Goal: Task Accomplishment & Management: Use online tool/utility

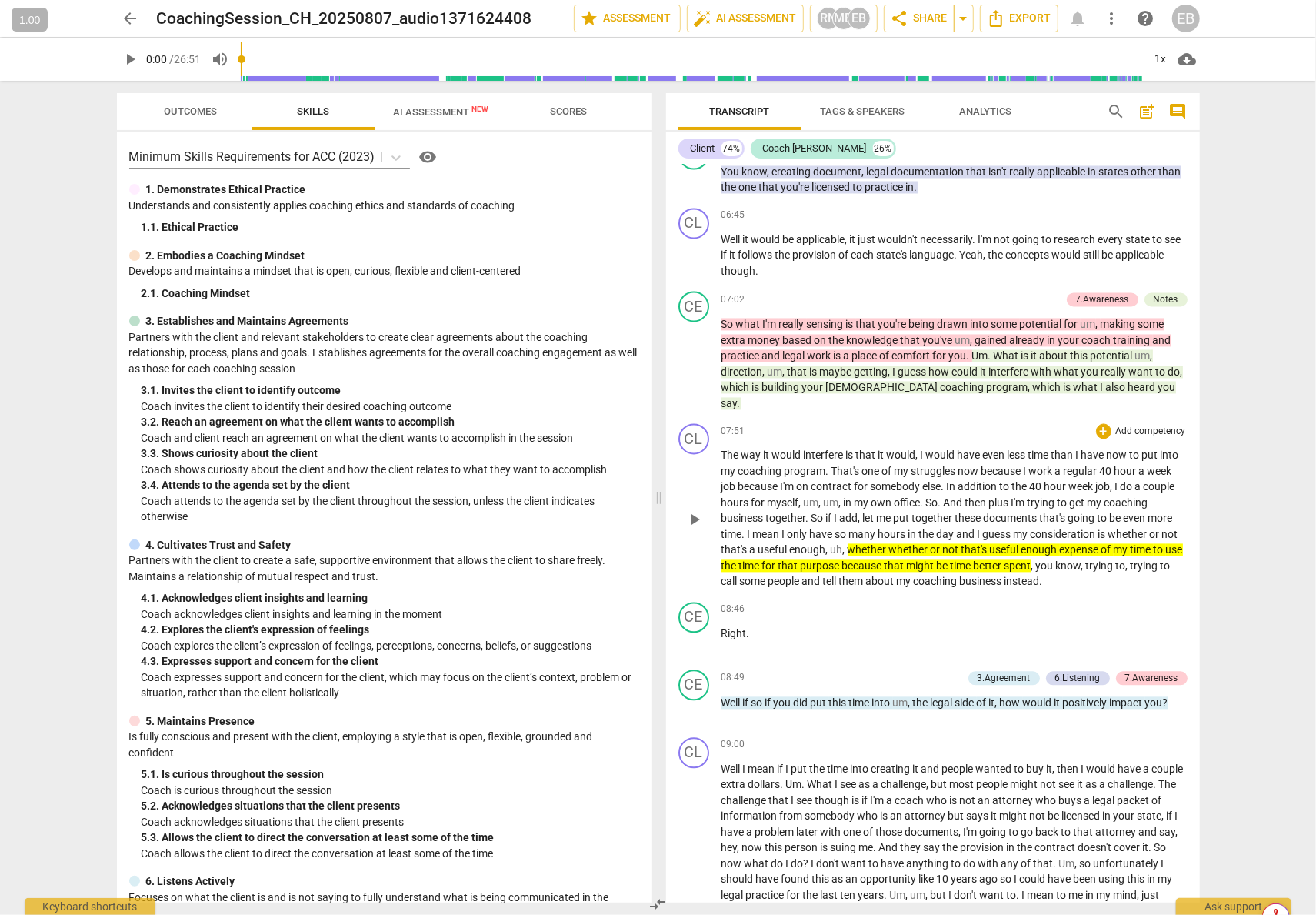
scroll to position [2000, 0]
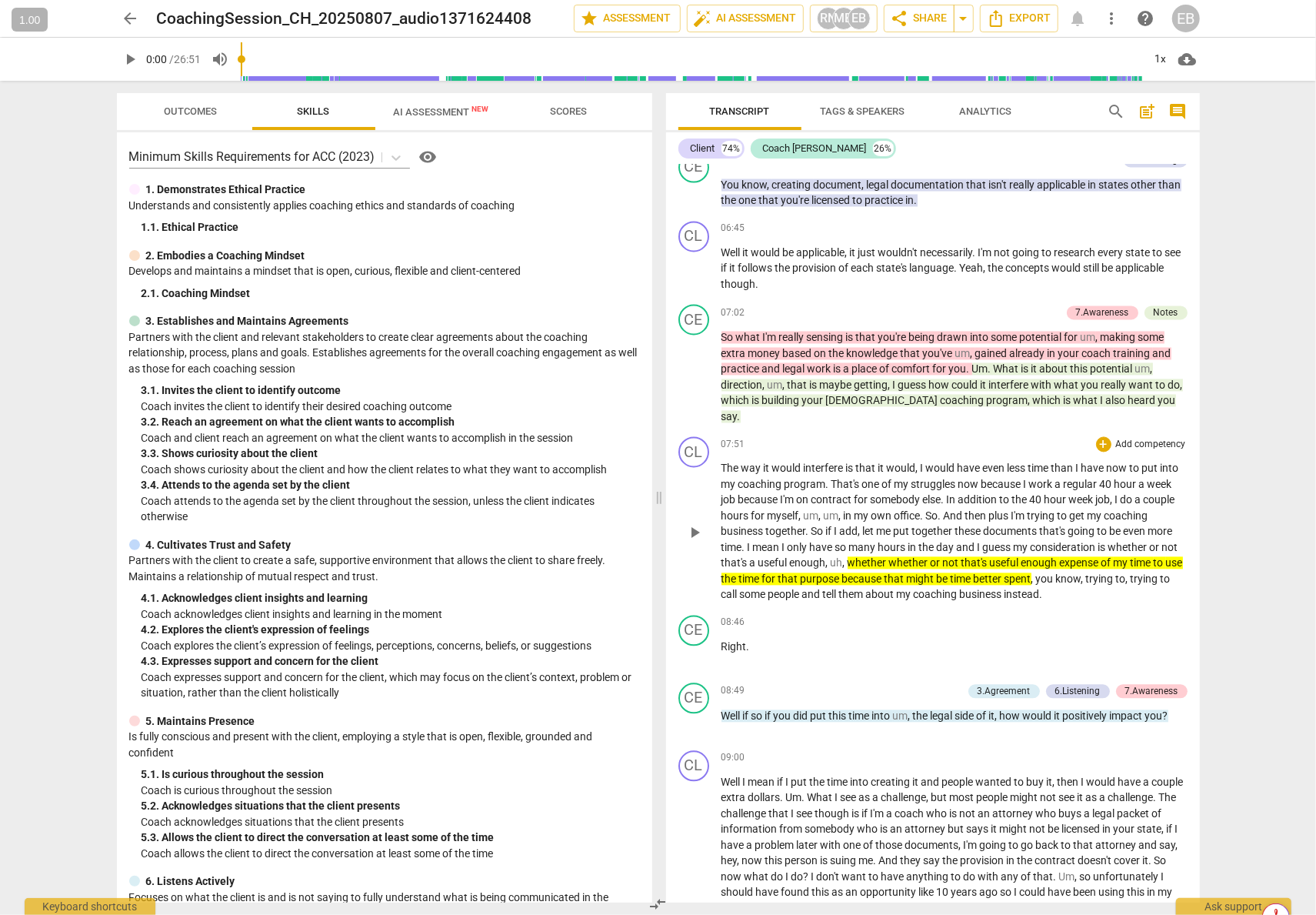
click at [943, 565] on span "not" at bounding box center [952, 563] width 19 height 12
click at [853, 564] on span "whether" at bounding box center [868, 563] width 42 height 12
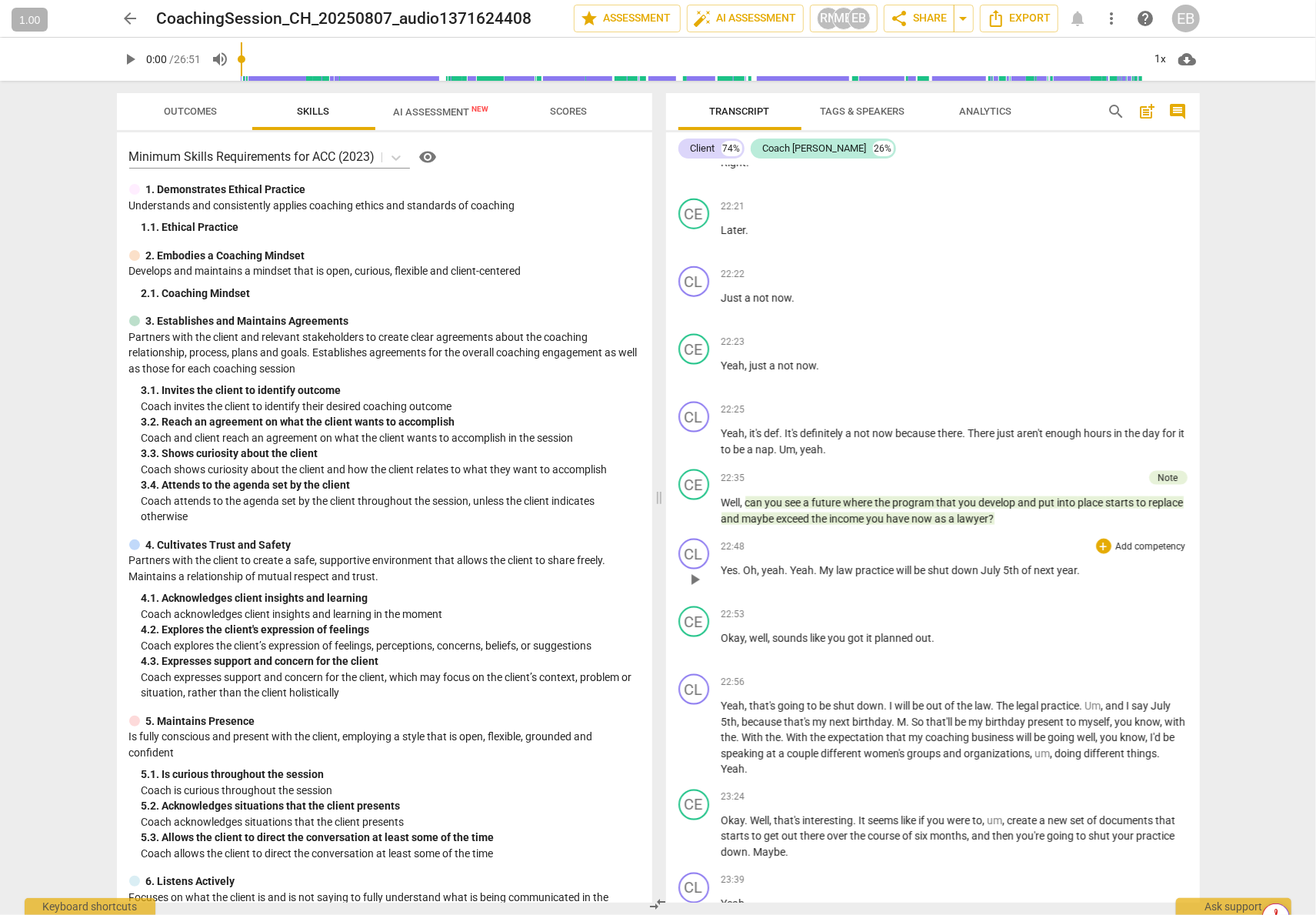
scroll to position [5309, 0]
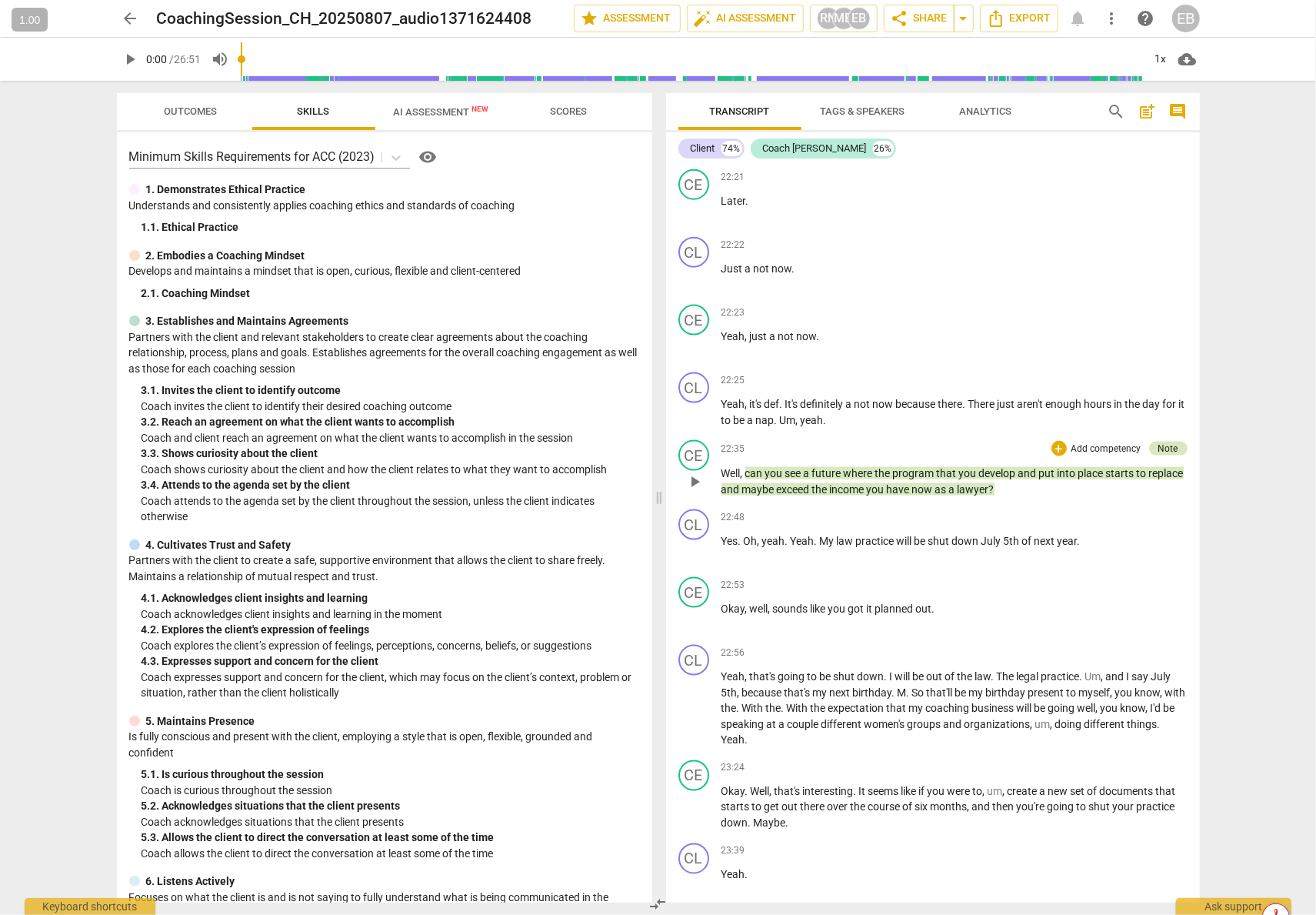
click at [1129, 444] on div "Note" at bounding box center [1169, 448] width 20 height 14
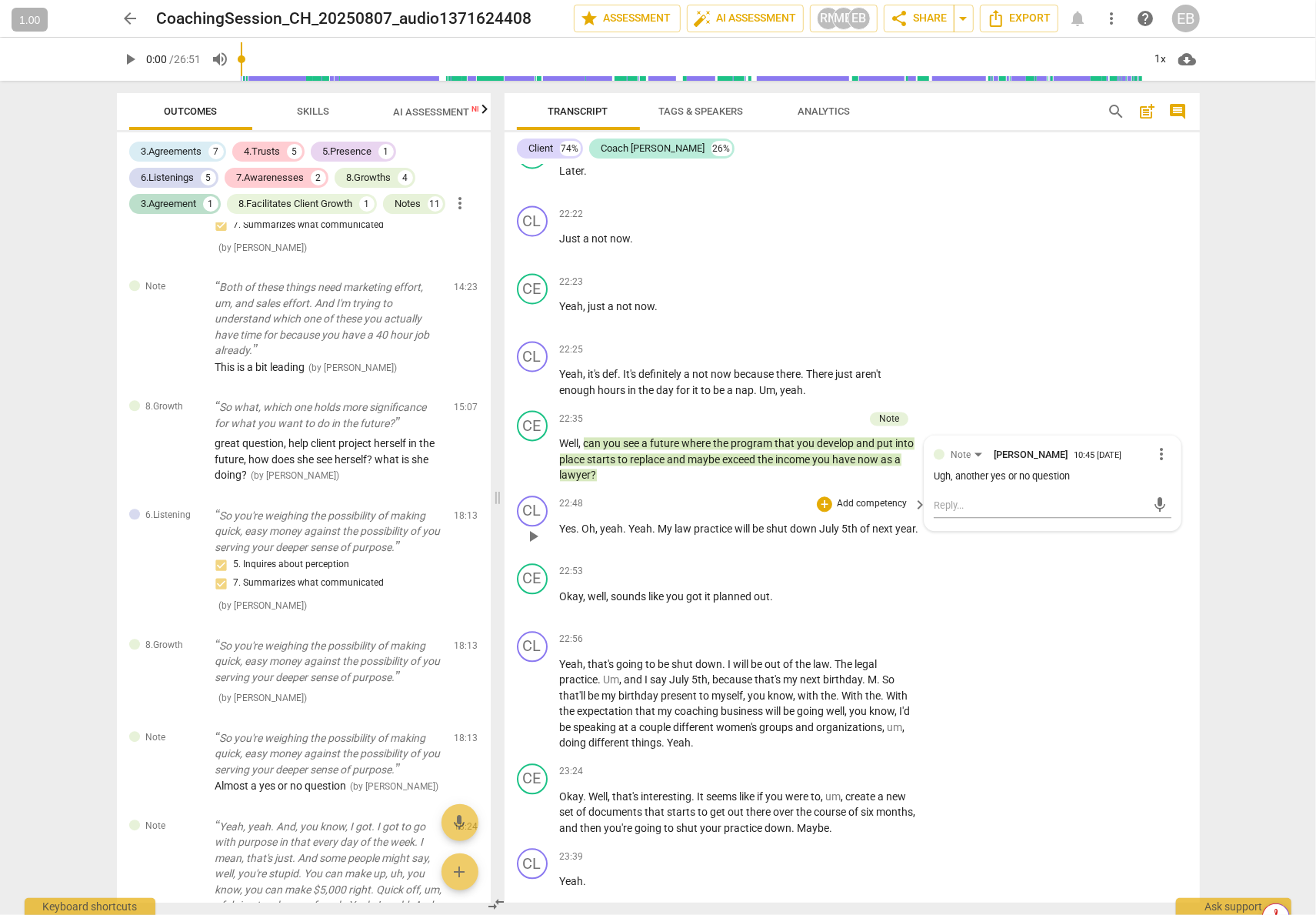
scroll to position [2757, 0]
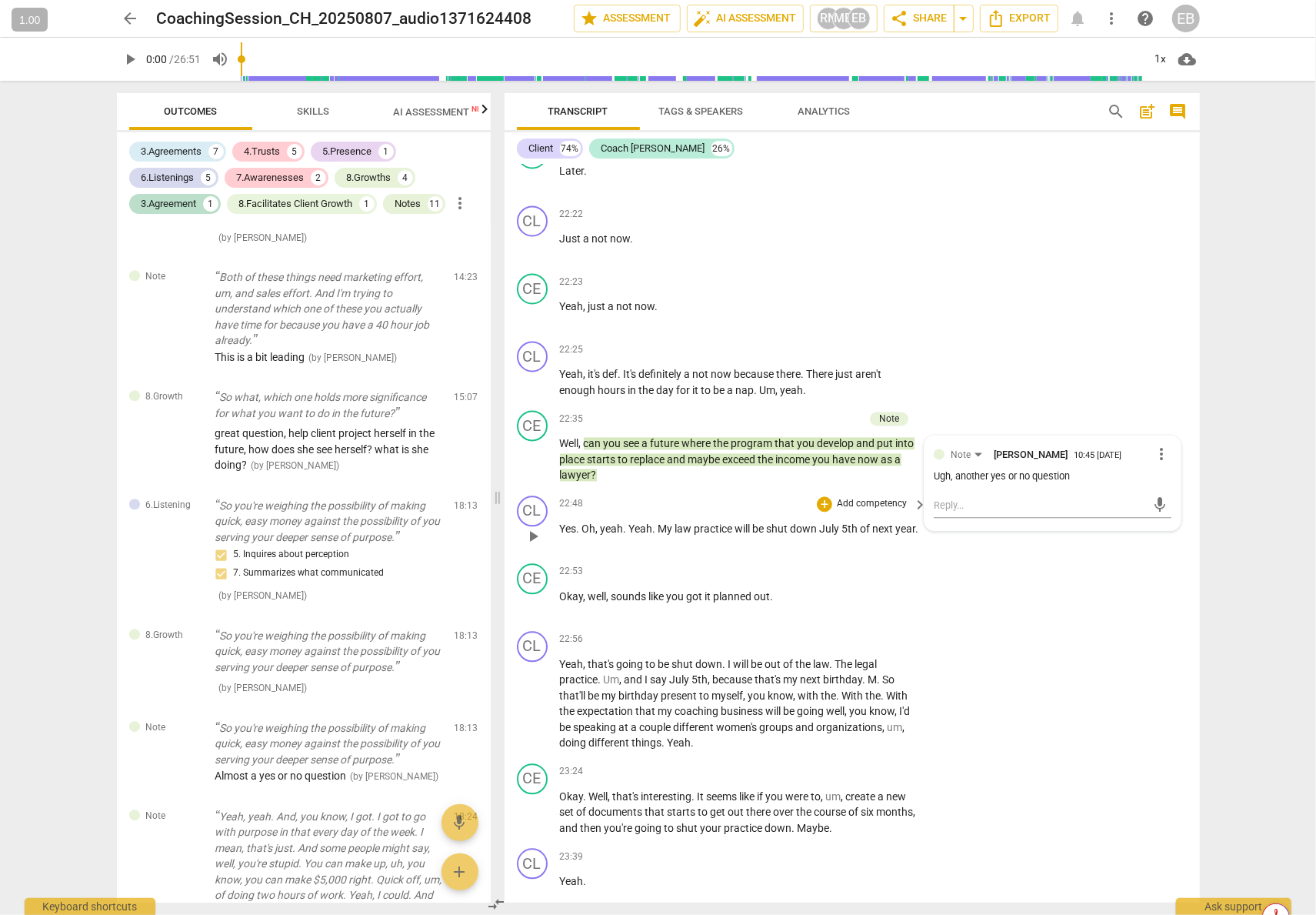
click at [737, 513] on div "22:48 + Add competency keyboard_arrow_right" at bounding box center [744, 504] width 369 height 17
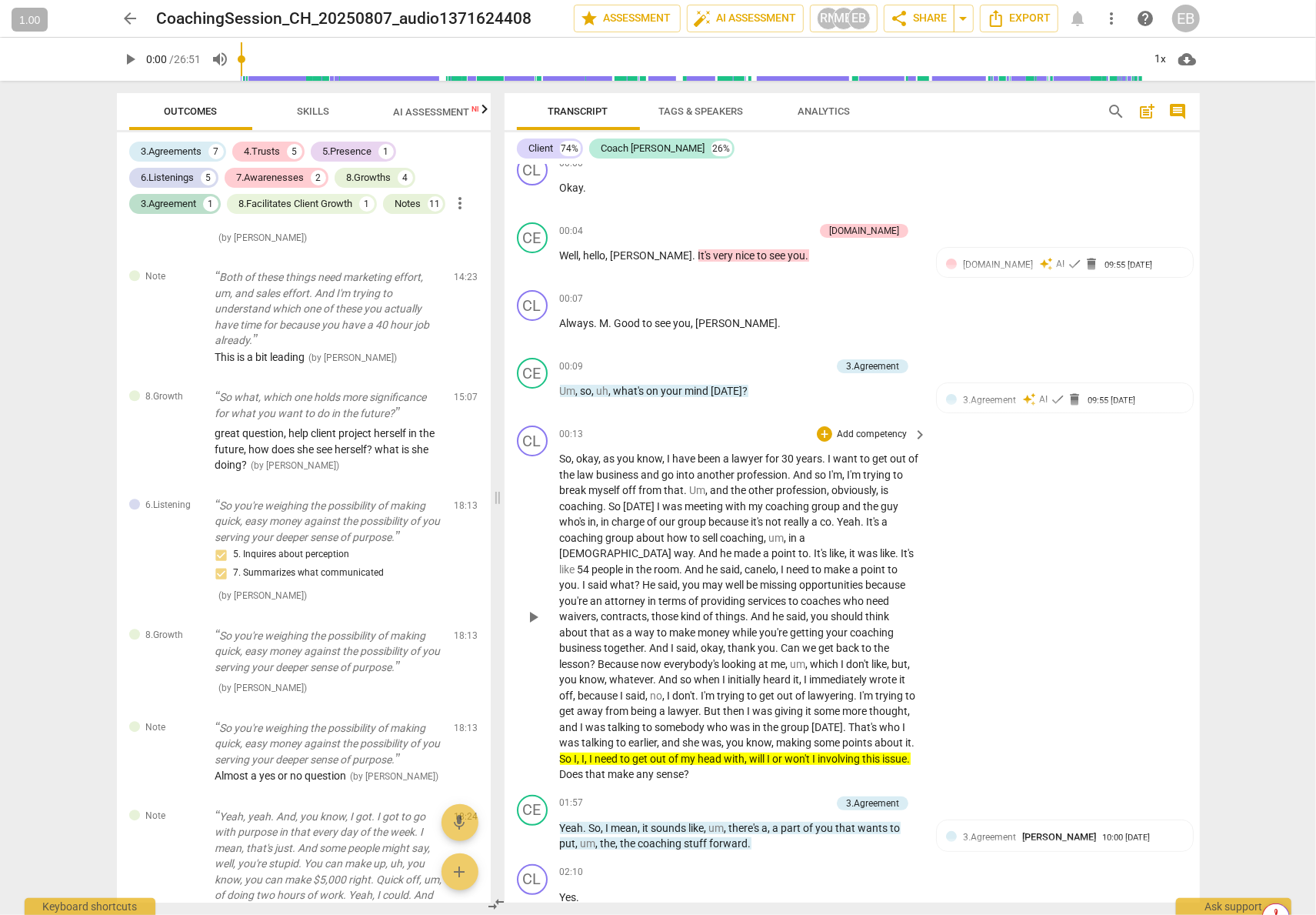
scroll to position [0, 0]
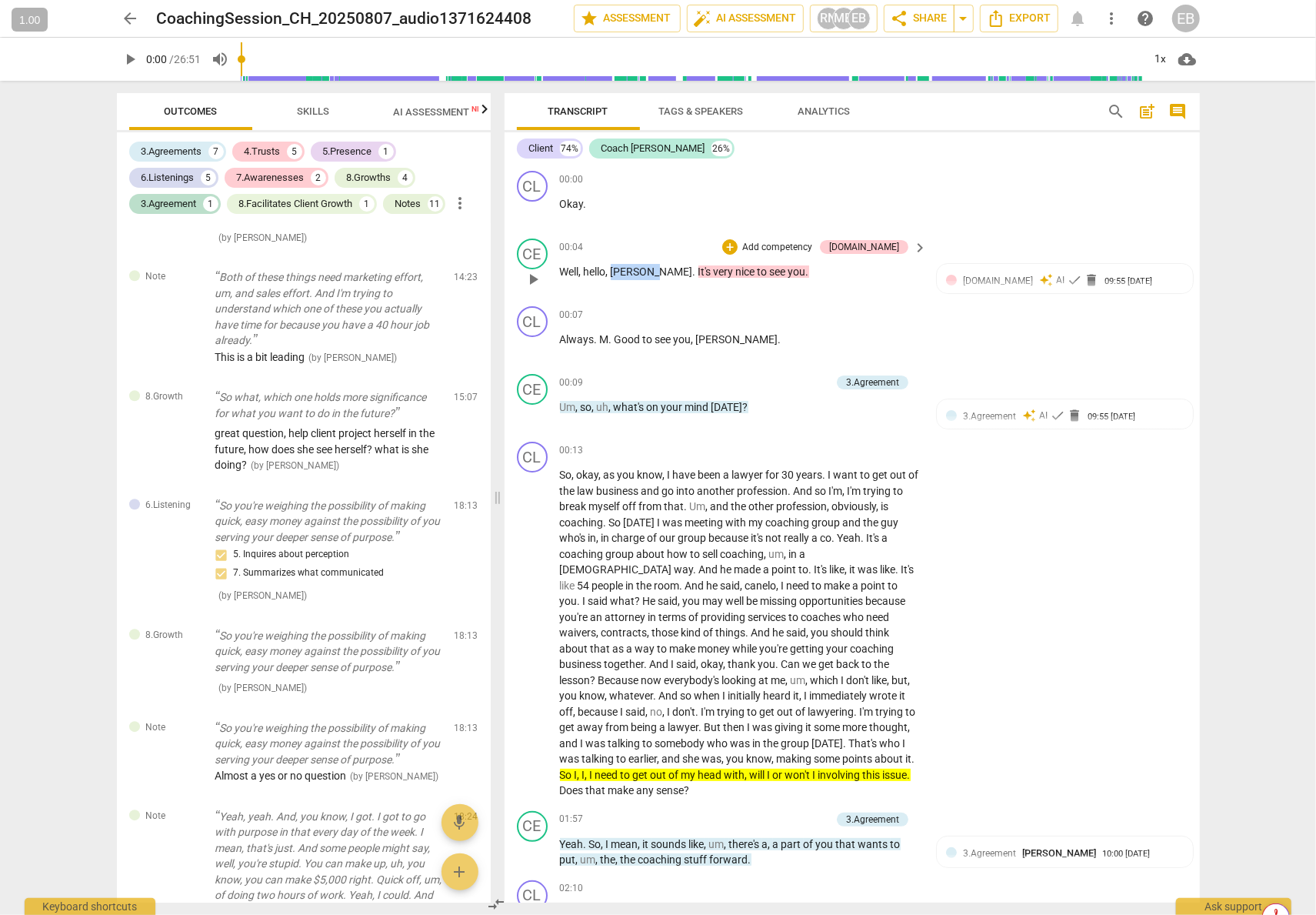
drag, startPoint x: 614, startPoint y: 271, endPoint x: 649, endPoint y: 277, distance: 35.5
click at [649, 277] on span "[PERSON_NAME]" at bounding box center [652, 271] width 83 height 12
click at [800, 600] on span "opportunities" at bounding box center [833, 600] width 66 height 12
click at [1058, 595] on div "CL play_arrow pause 00:13 + Add competency keyboard_arrow_right So , okay , as …" at bounding box center [852, 620] width 695 height 369
click at [174, 199] on div "3.Agreement" at bounding box center [170, 204] width 56 height 16
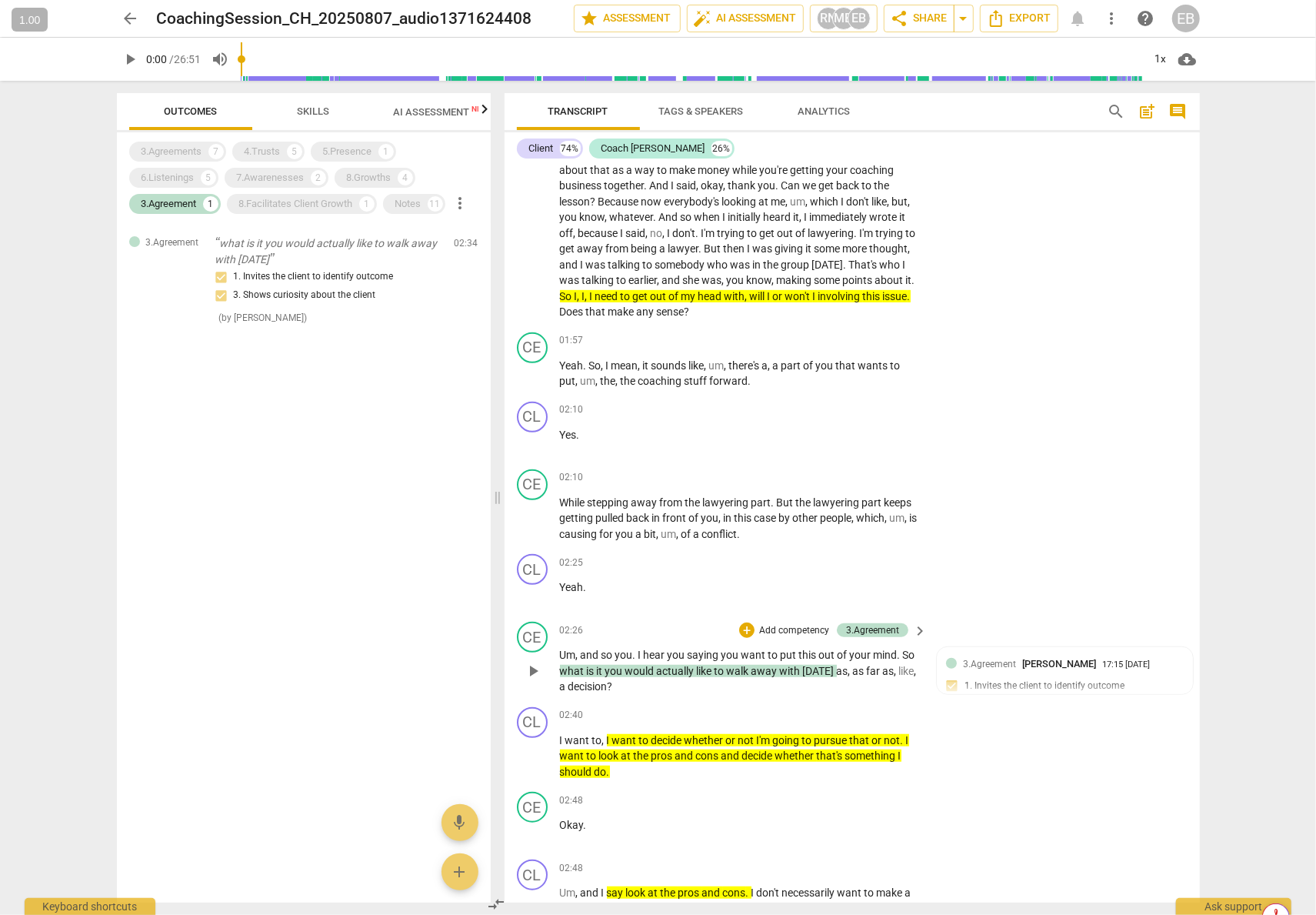
scroll to position [692, 0]
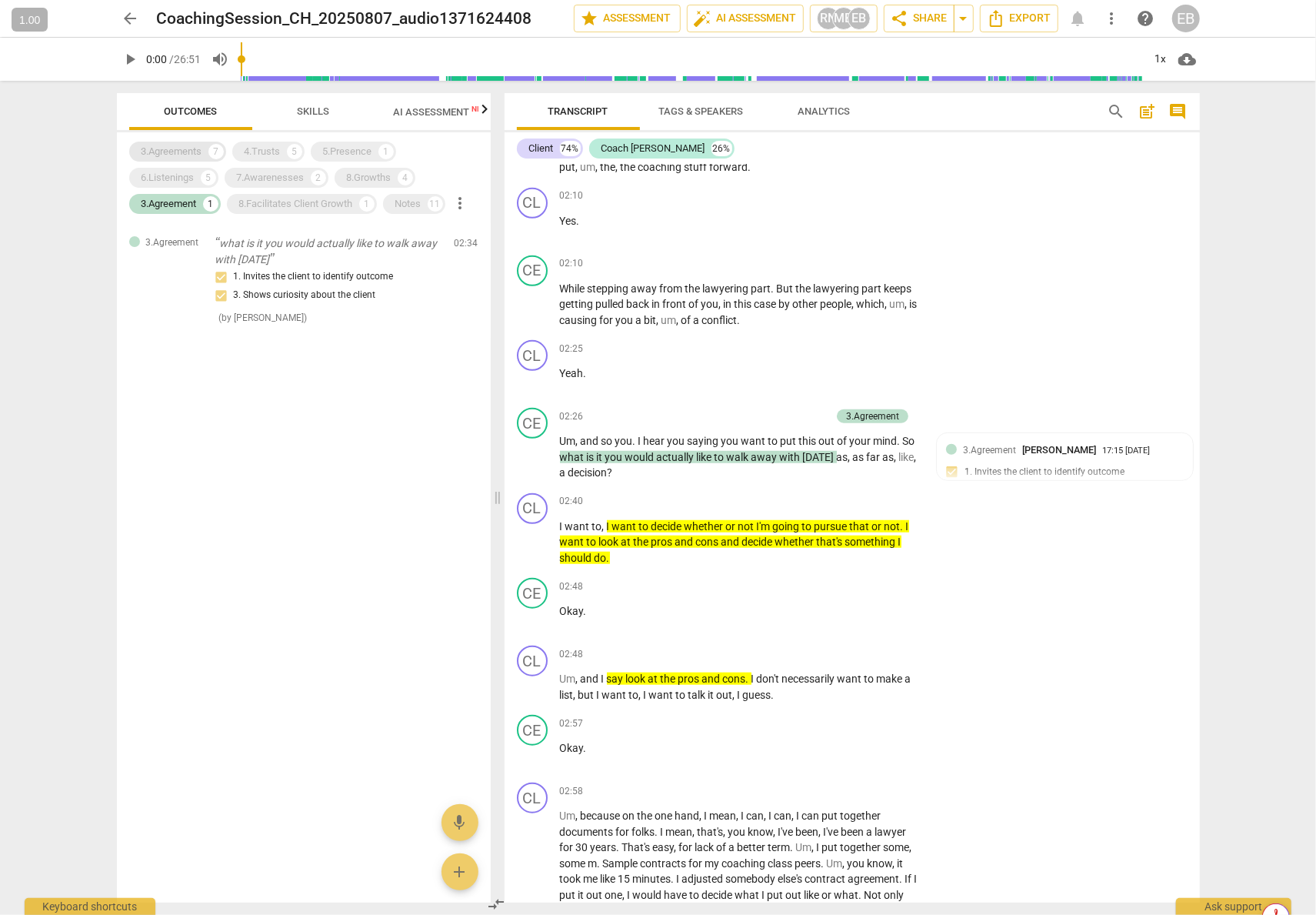
click at [167, 150] on div "3.Agreements" at bounding box center [172, 152] width 61 height 16
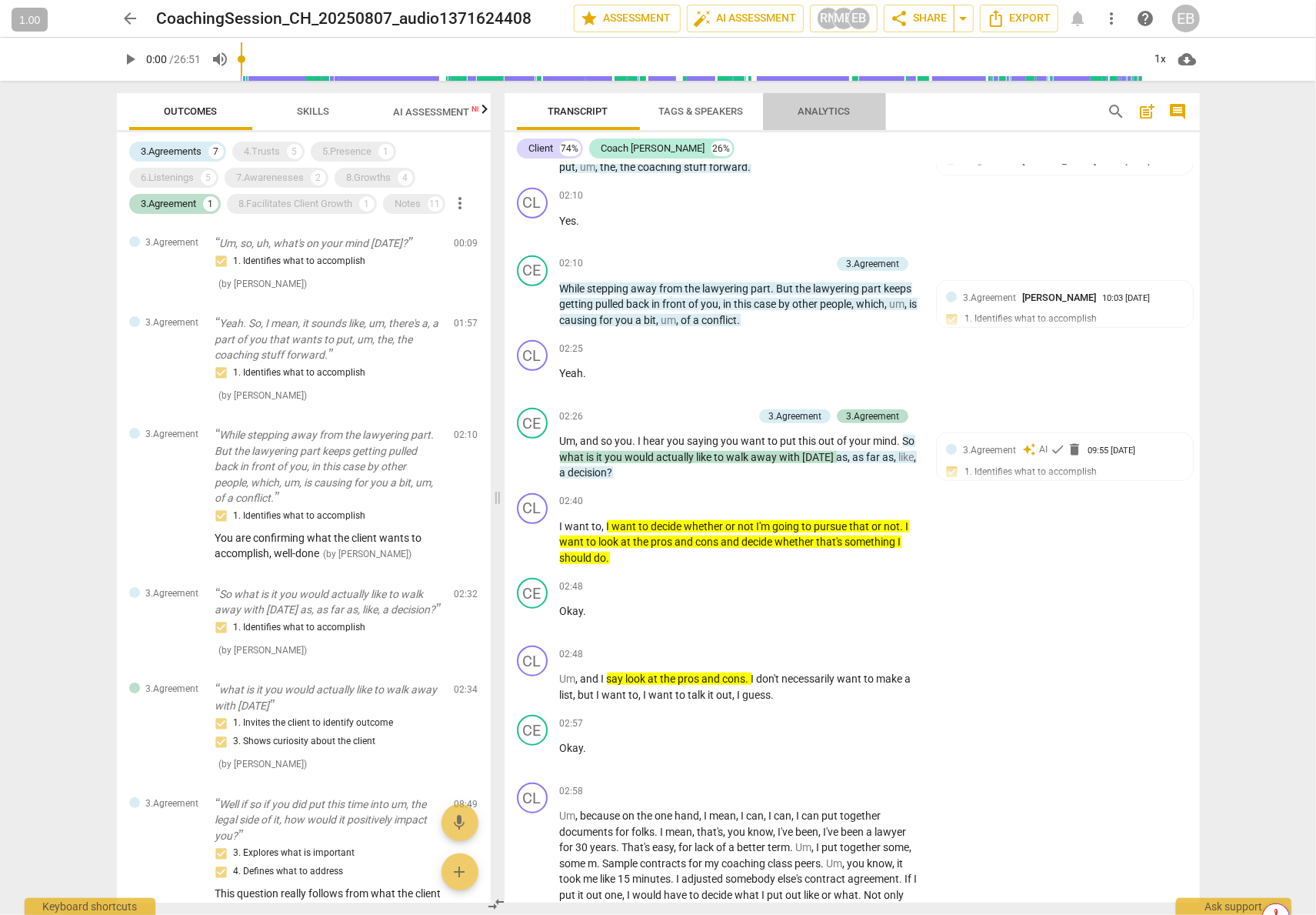
click at [821, 108] on span "Analytics" at bounding box center [825, 111] width 52 height 11
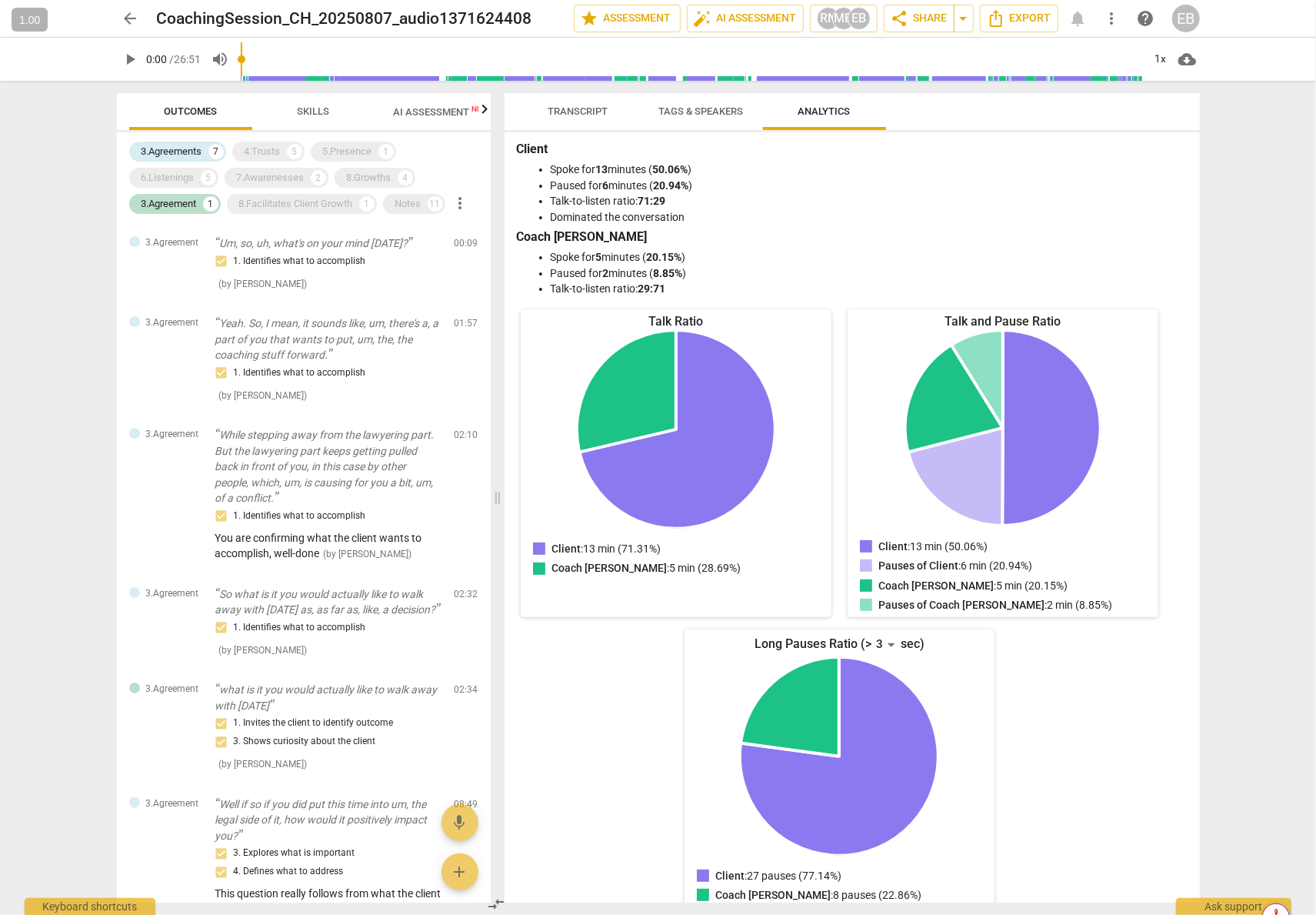
scroll to position [0, 0]
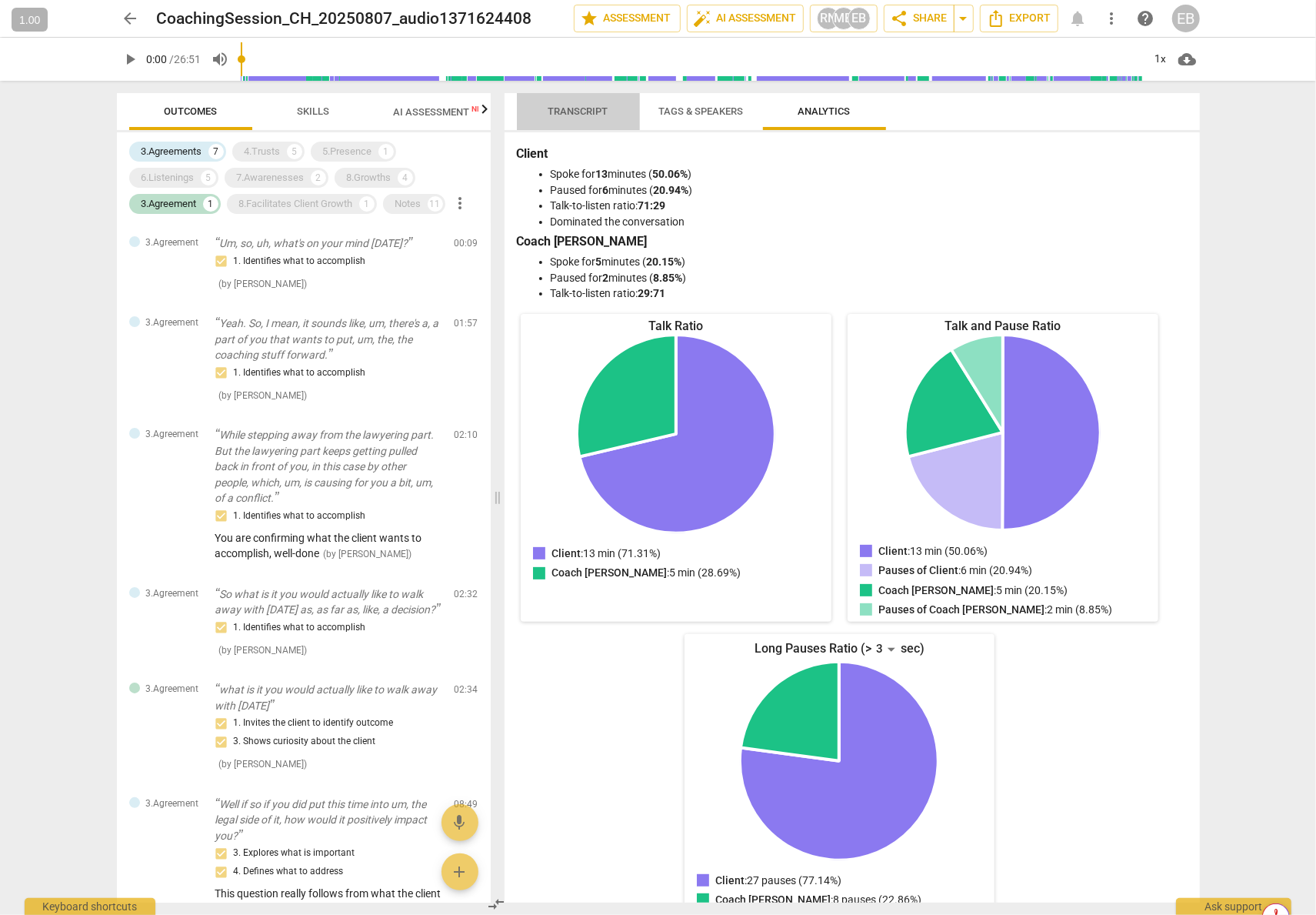
click at [588, 115] on span "Transcript" at bounding box center [578, 111] width 60 height 11
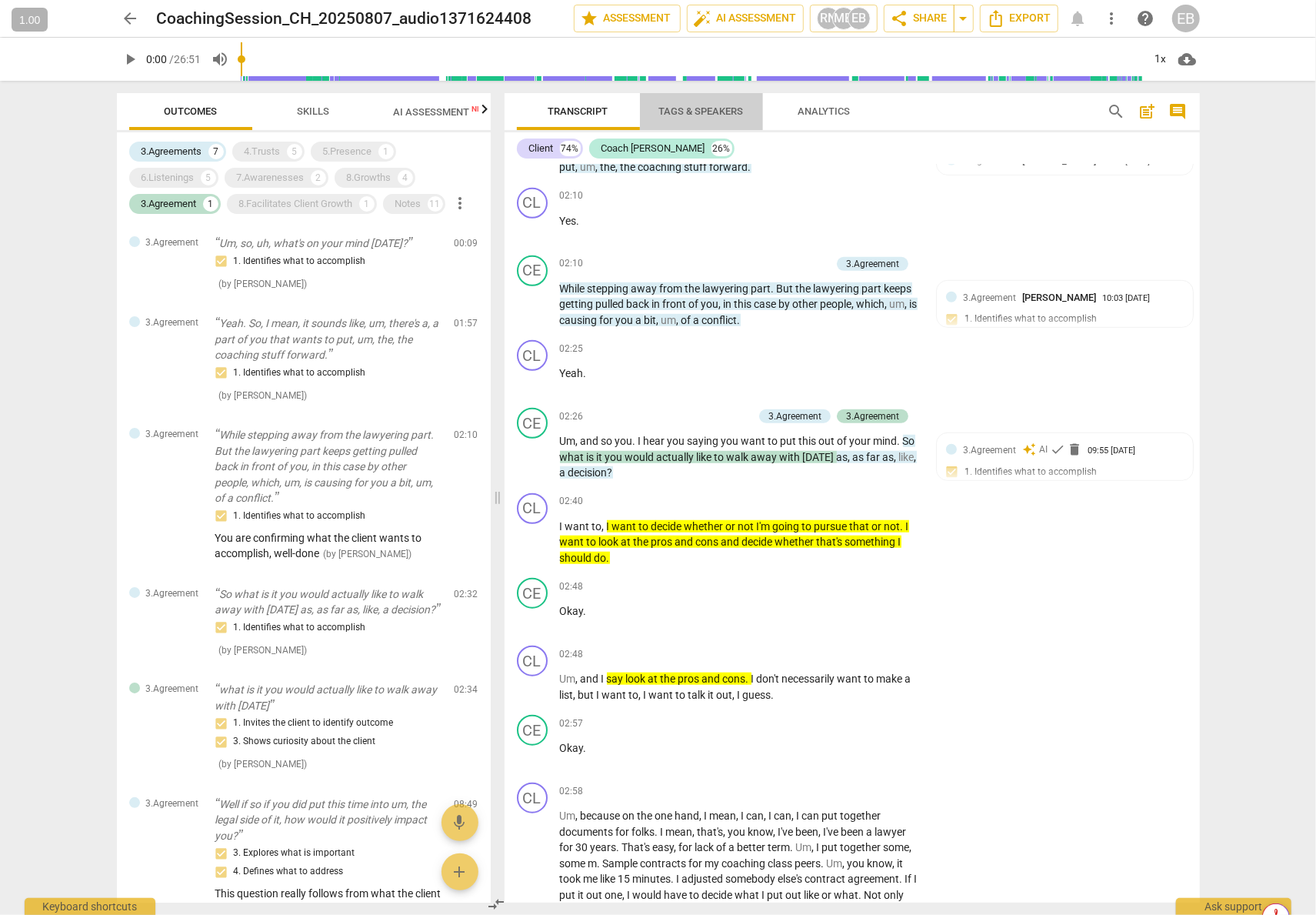
click at [698, 112] on span "Tags & Speakers" at bounding box center [701, 111] width 84 height 11
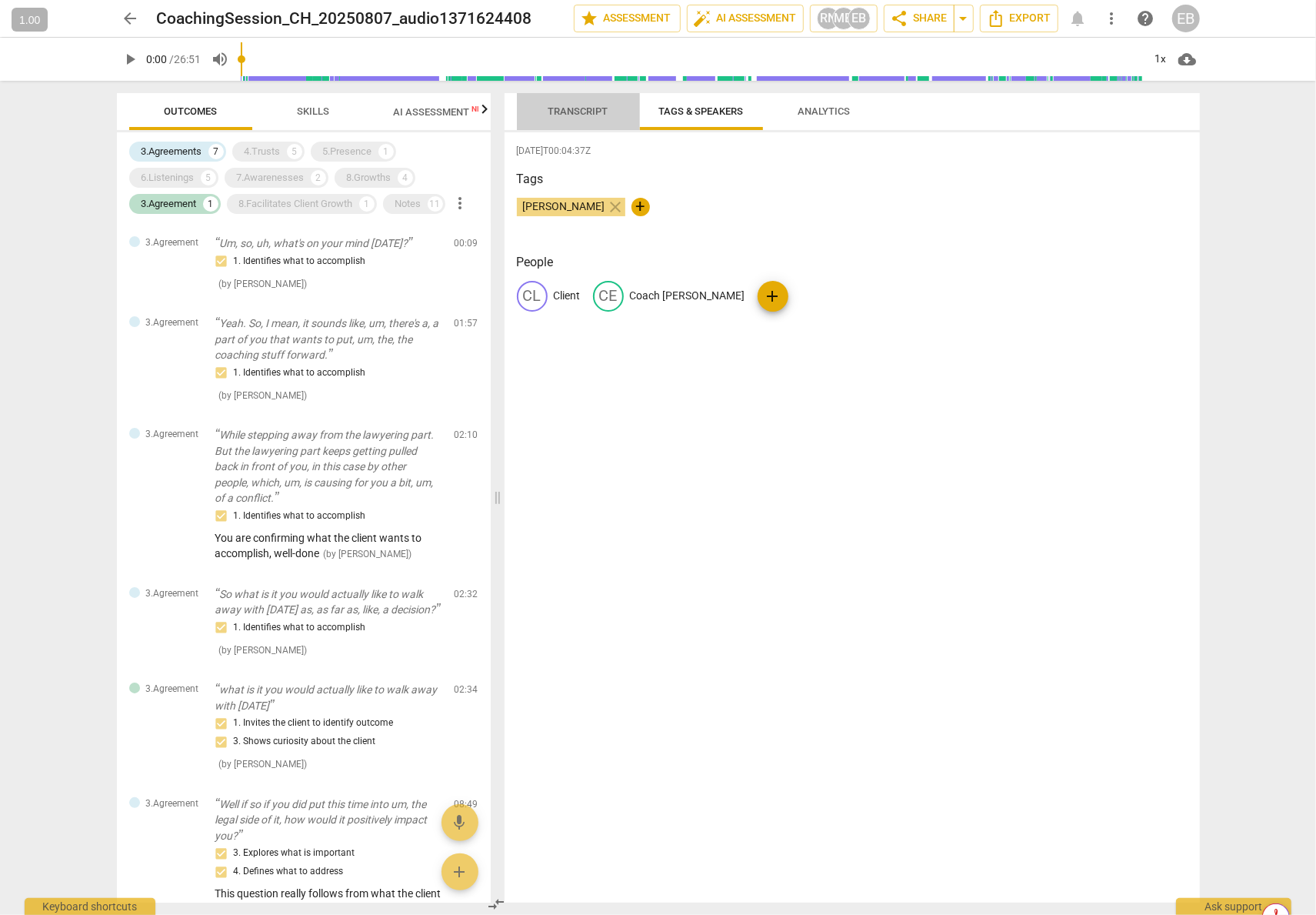
click at [555, 106] on span "Transcript" at bounding box center [578, 111] width 60 height 11
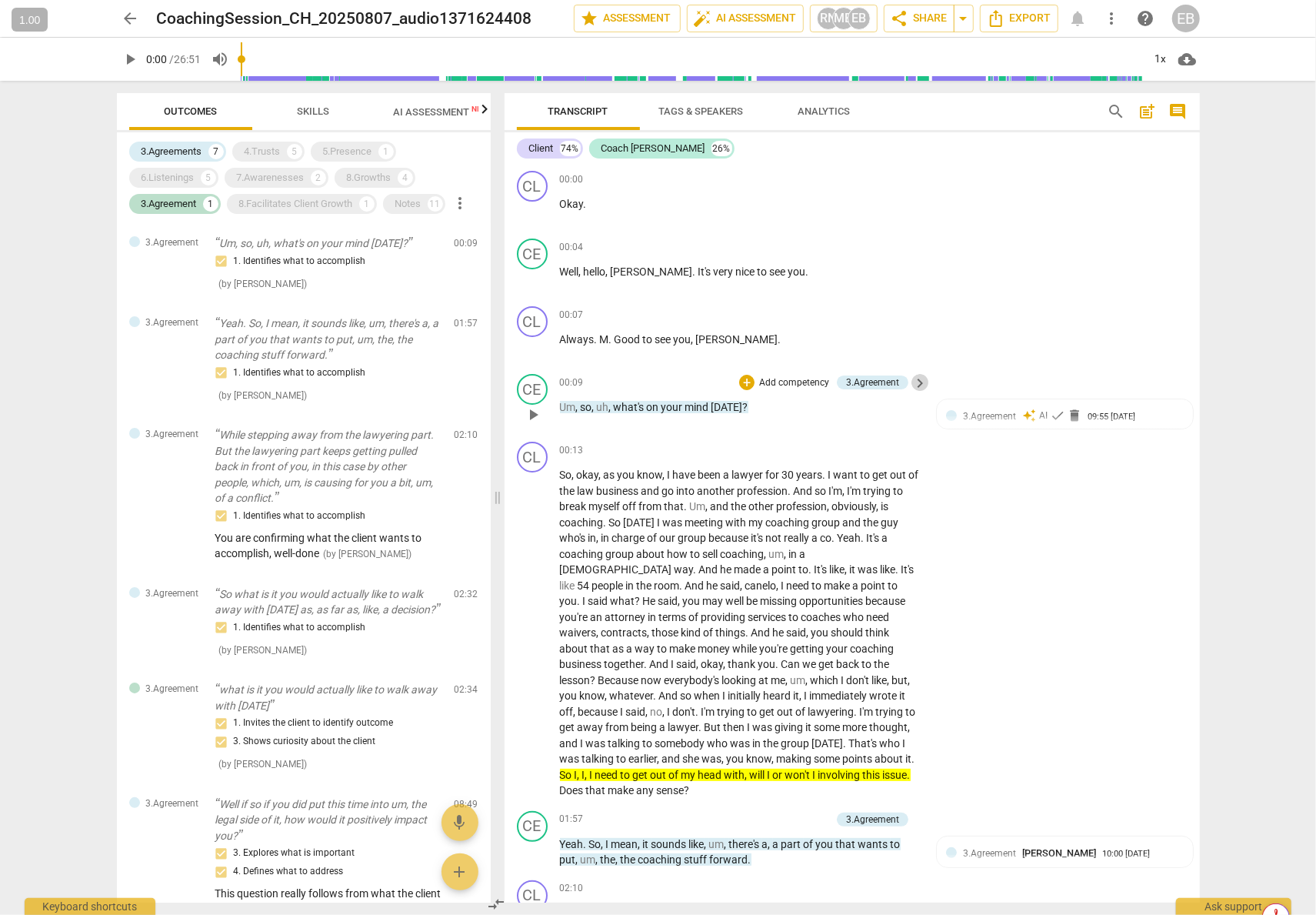
click at [916, 379] on span "keyboard_arrow_right" at bounding box center [920, 383] width 19 height 19
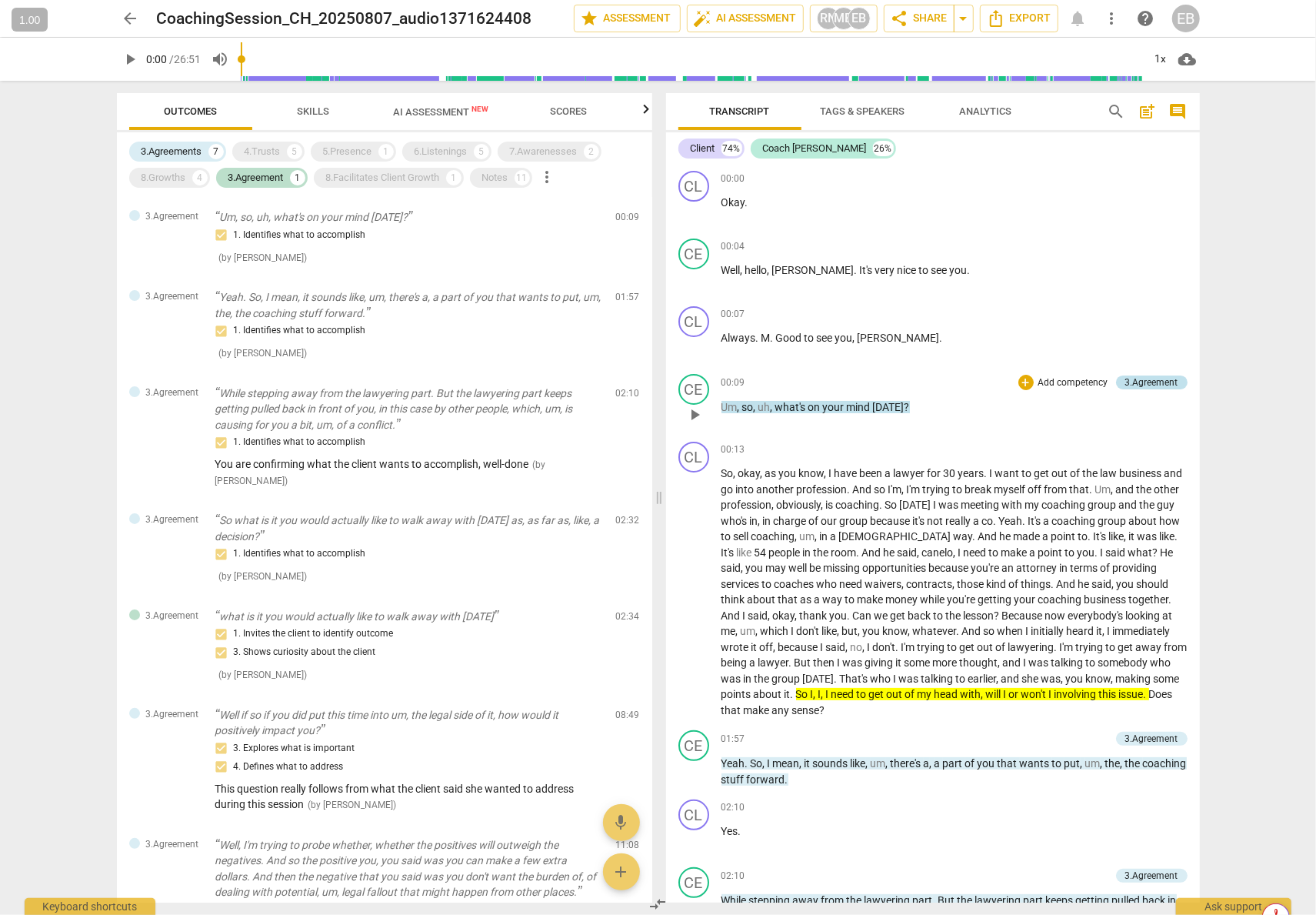
click at [1129, 378] on div "3.Agreement" at bounding box center [1151, 382] width 53 height 14
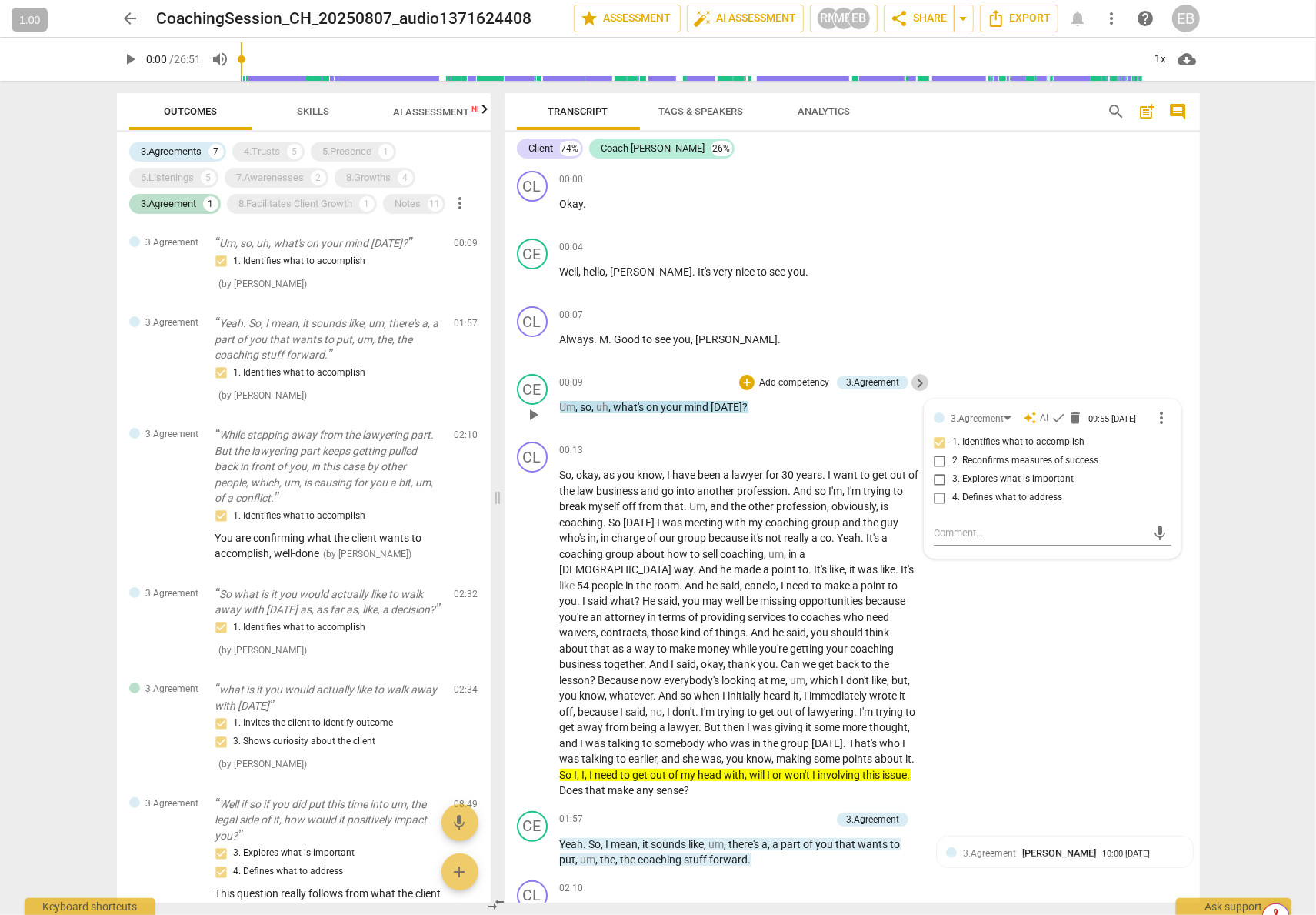
click at [917, 383] on span "keyboard_arrow_right" at bounding box center [920, 383] width 19 height 19
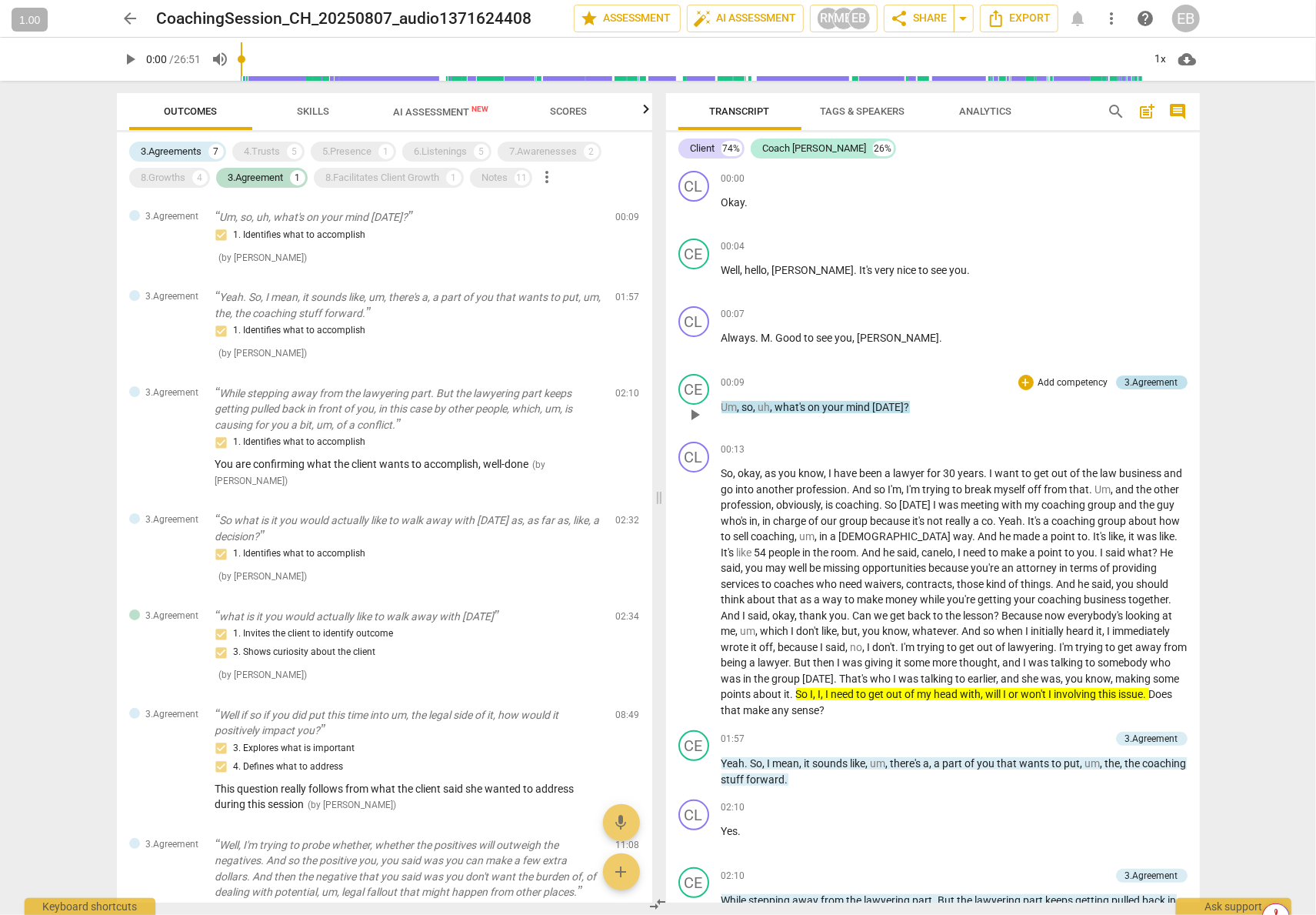
click at [1129, 381] on div "3.Agreement" at bounding box center [1151, 382] width 53 height 14
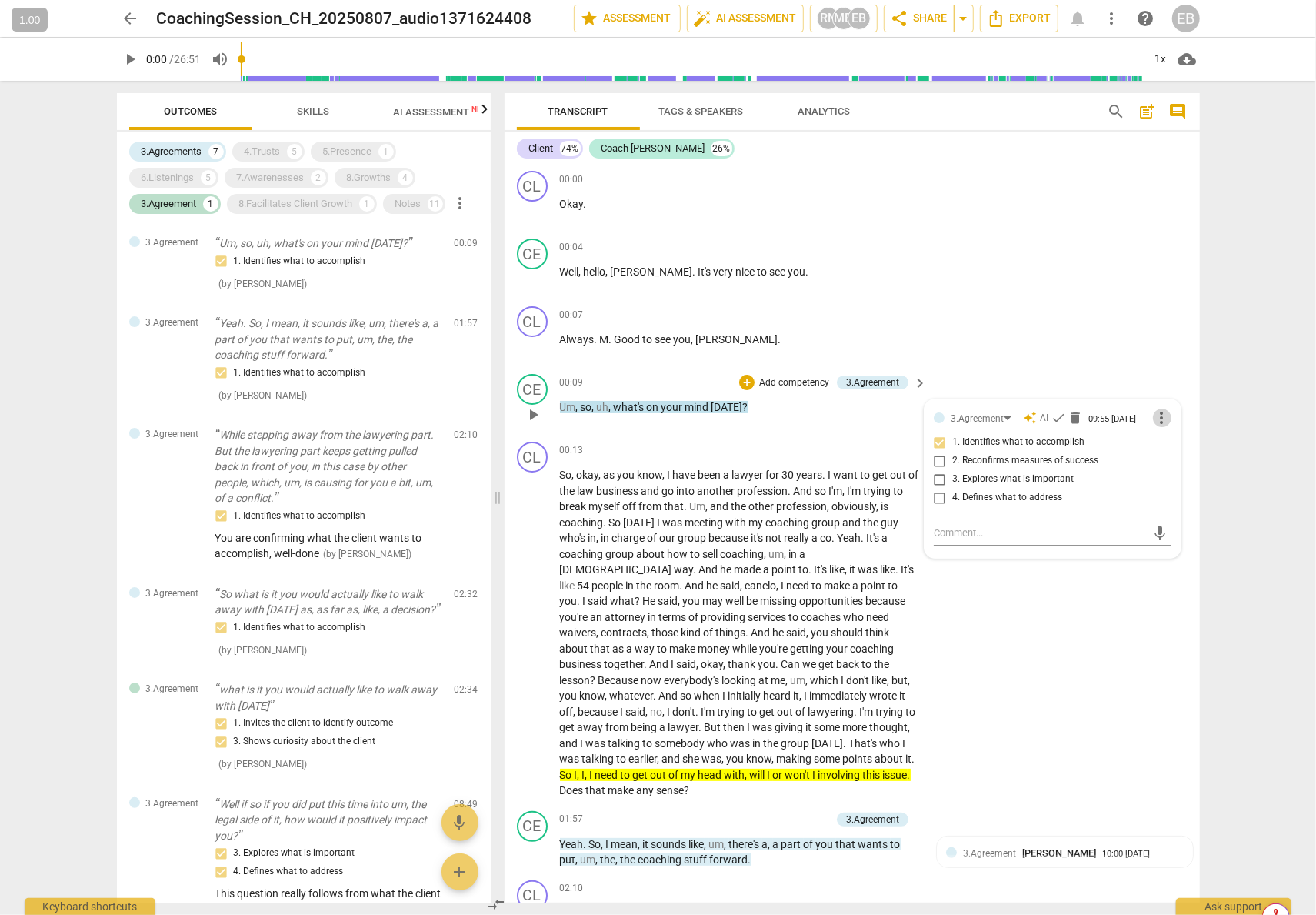
click at [1129, 420] on span "more_vert" at bounding box center [1162, 418] width 19 height 19
click at [1055, 667] on div at bounding box center [658, 457] width 1316 height 915
click at [1057, 633] on div "CL play_arrow pause 00:13 + Add competency keyboard_arrow_right So , okay , as …" at bounding box center [852, 620] width 695 height 369
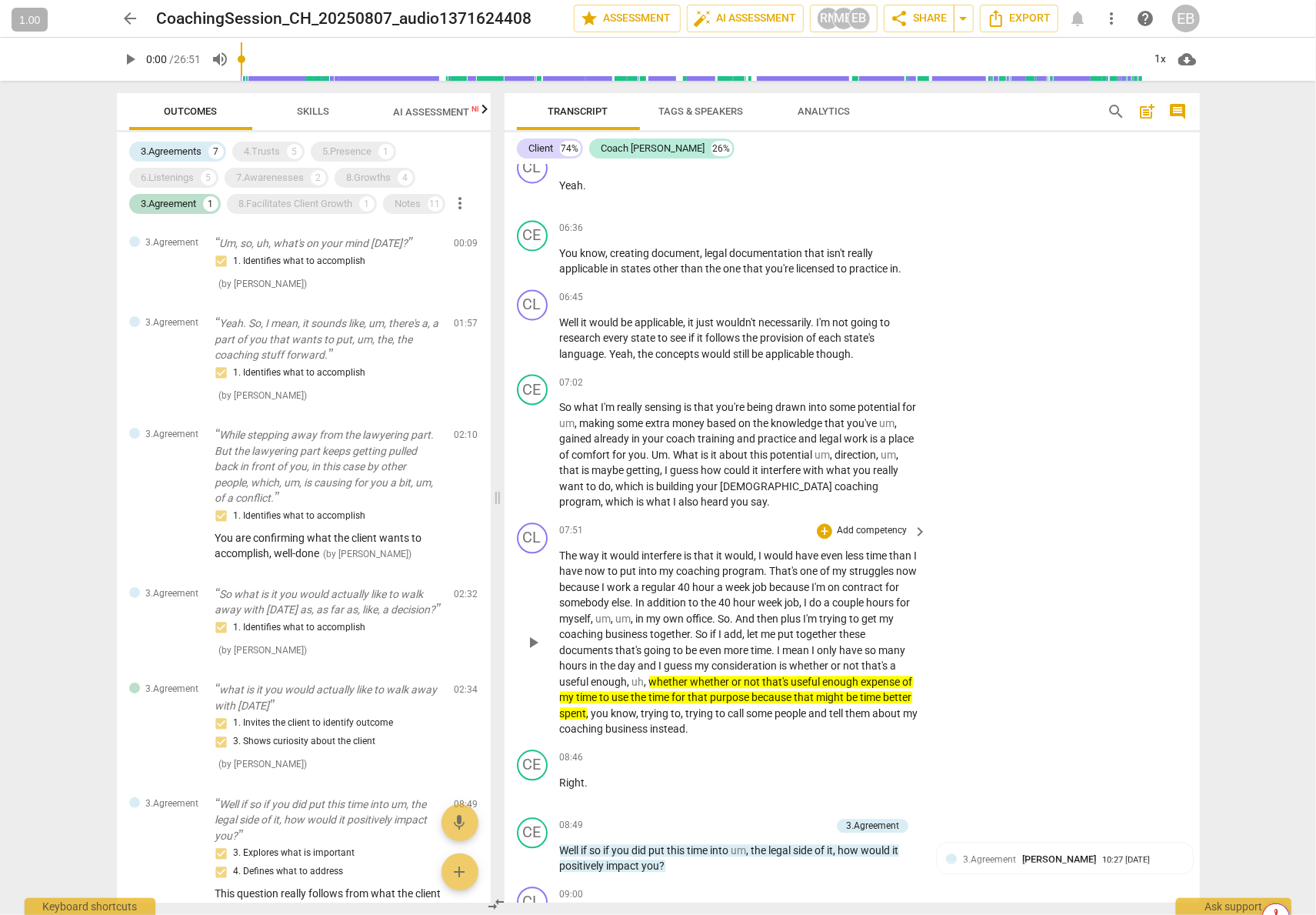
scroll to position [2154, 0]
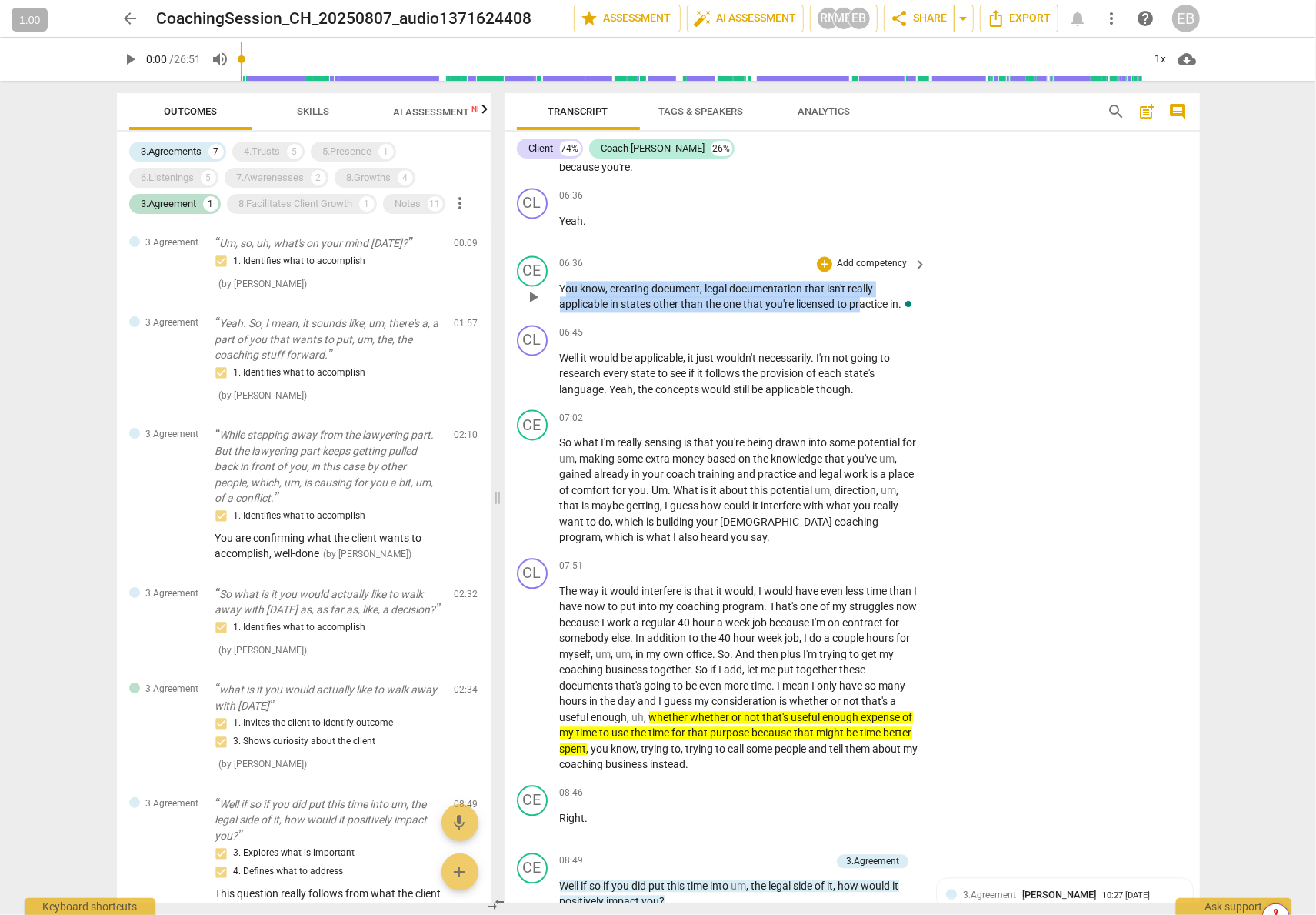
drag, startPoint x: 563, startPoint y: 272, endPoint x: 862, endPoint y: 291, distance: 299.6
click at [862, 291] on p "You know , creating document , legal documentation that isn't really applicable…" at bounding box center [740, 297] width 360 height 32
click at [760, 297] on span "that" at bounding box center [754, 303] width 22 height 12
click at [709, 351] on span "just" at bounding box center [707, 357] width 20 height 12
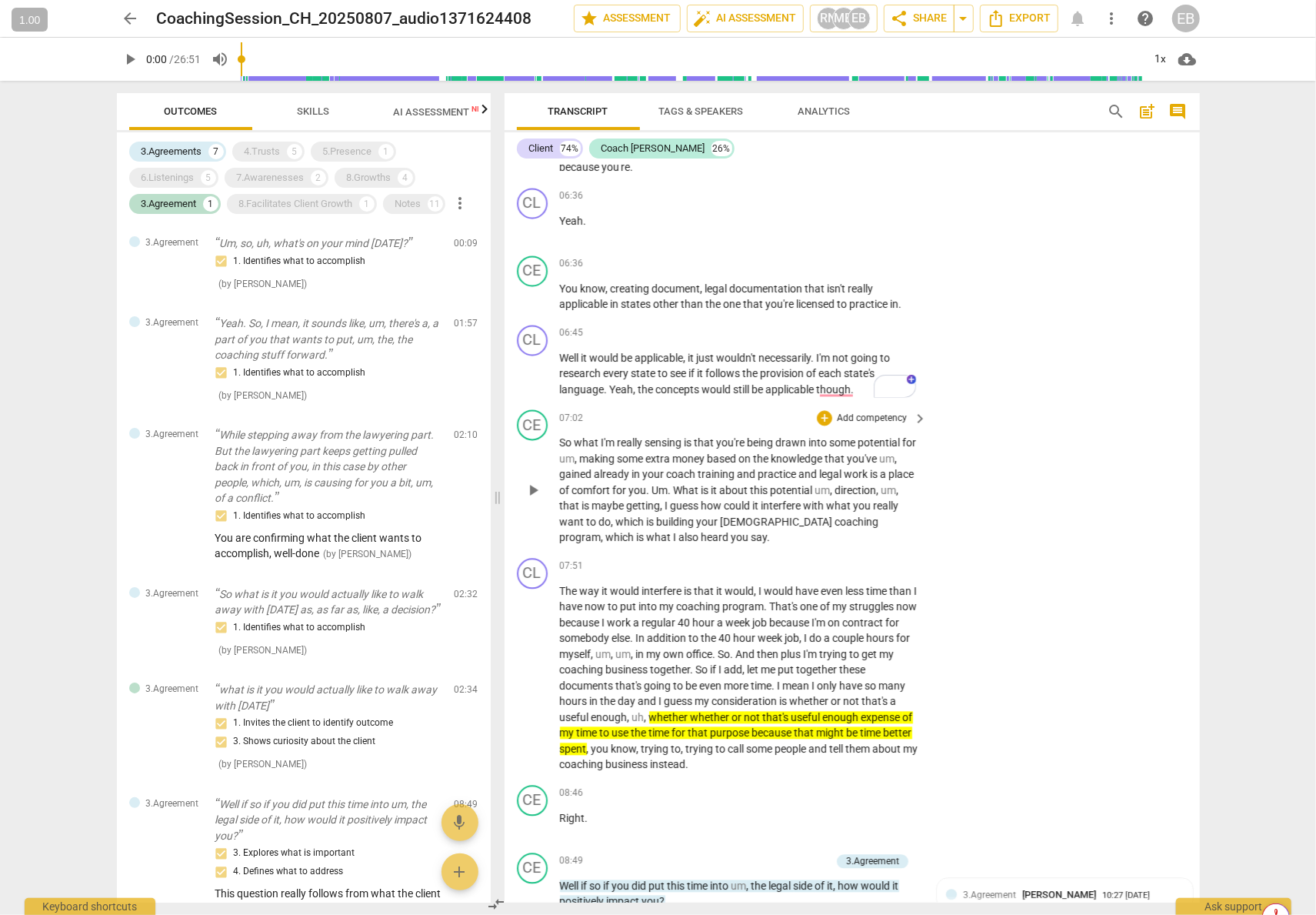
scroll to position [2231, 0]
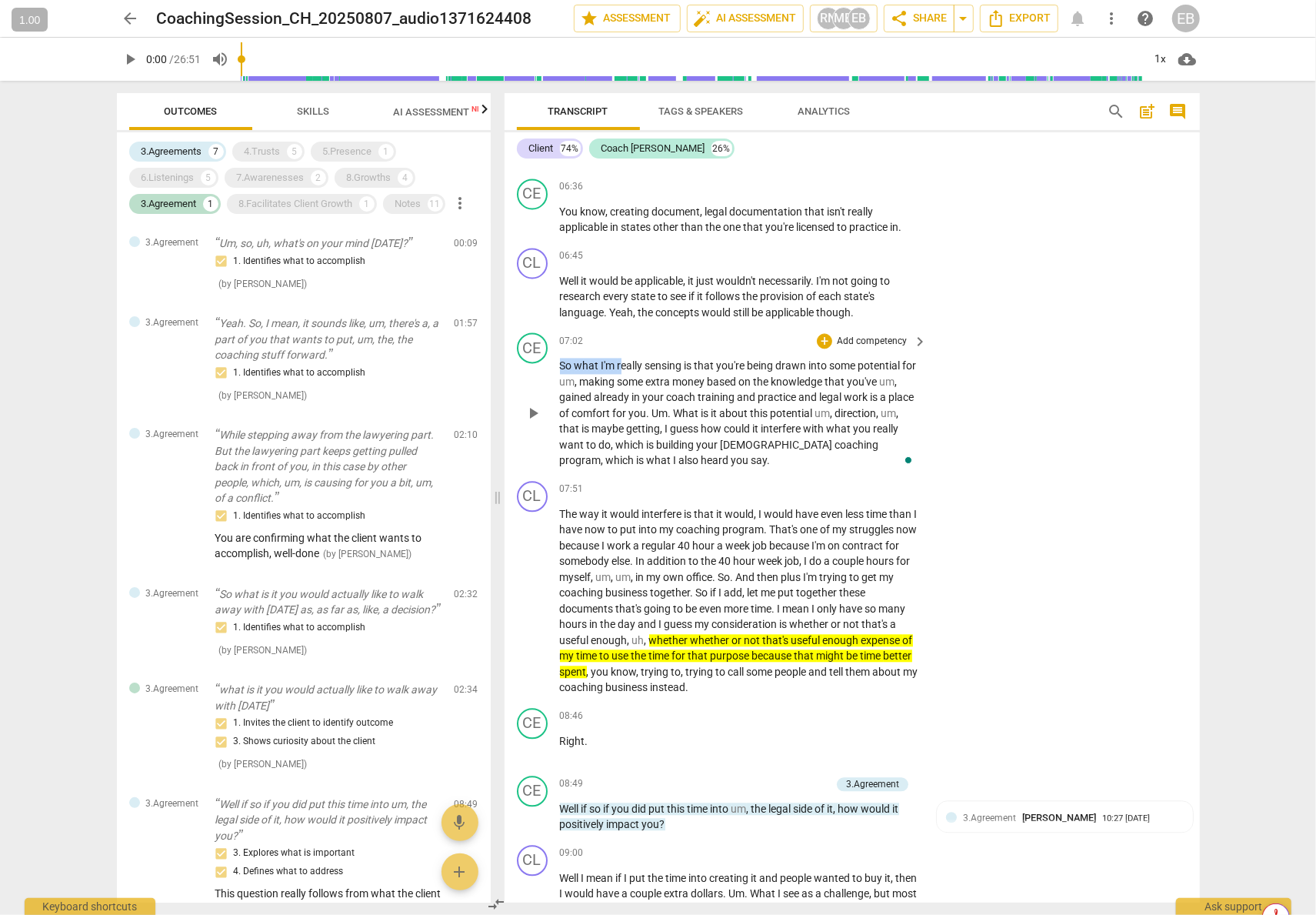
drag, startPoint x: 563, startPoint y: 347, endPoint x: 623, endPoint y: 356, distance: 60.7
click at [623, 358] on p "So what I'm really sensing is that you're being drawn into some potential for u…" at bounding box center [740, 413] width 360 height 111
click at [708, 375] on span "money" at bounding box center [690, 381] width 34 height 12
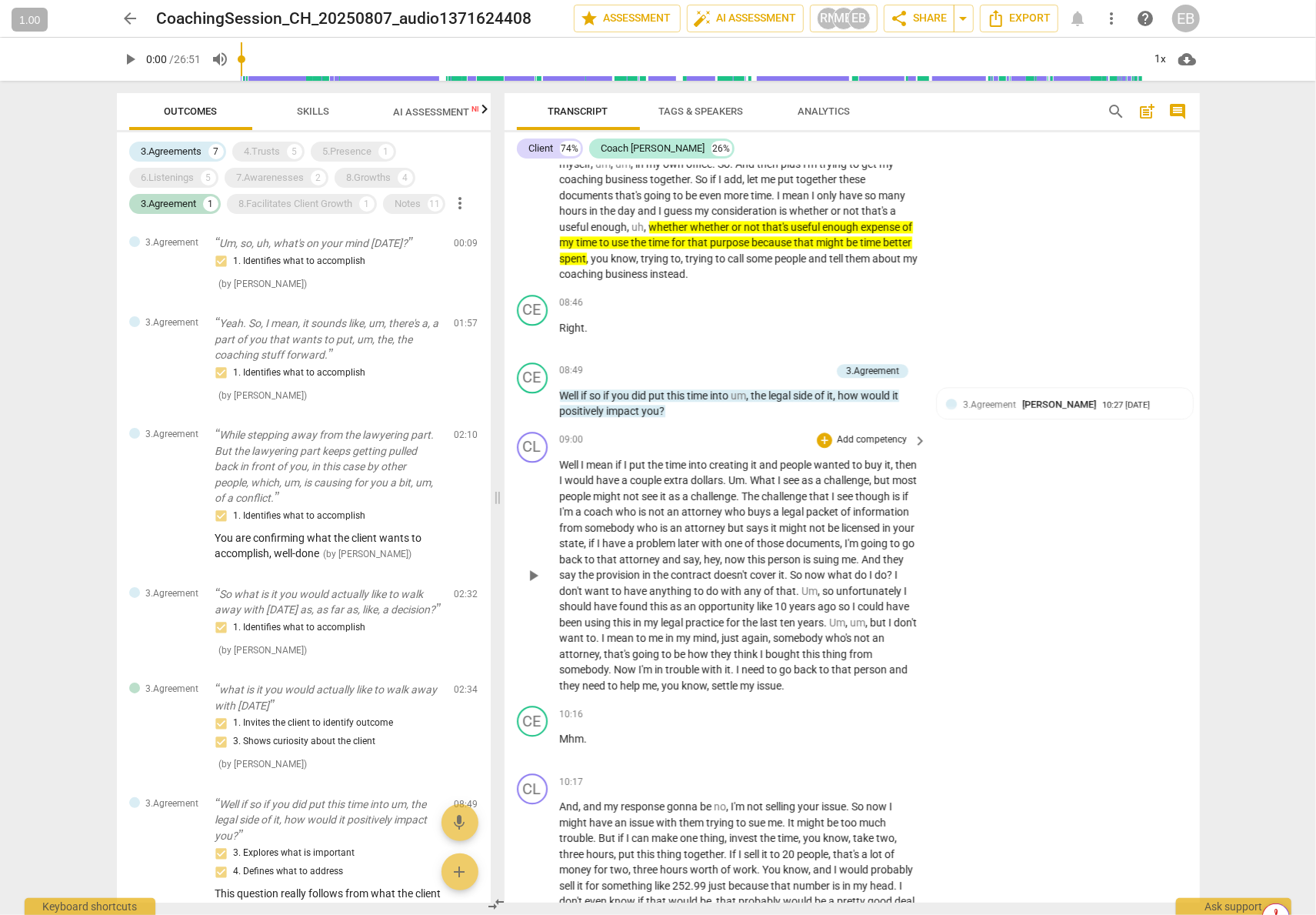
scroll to position [2616, 0]
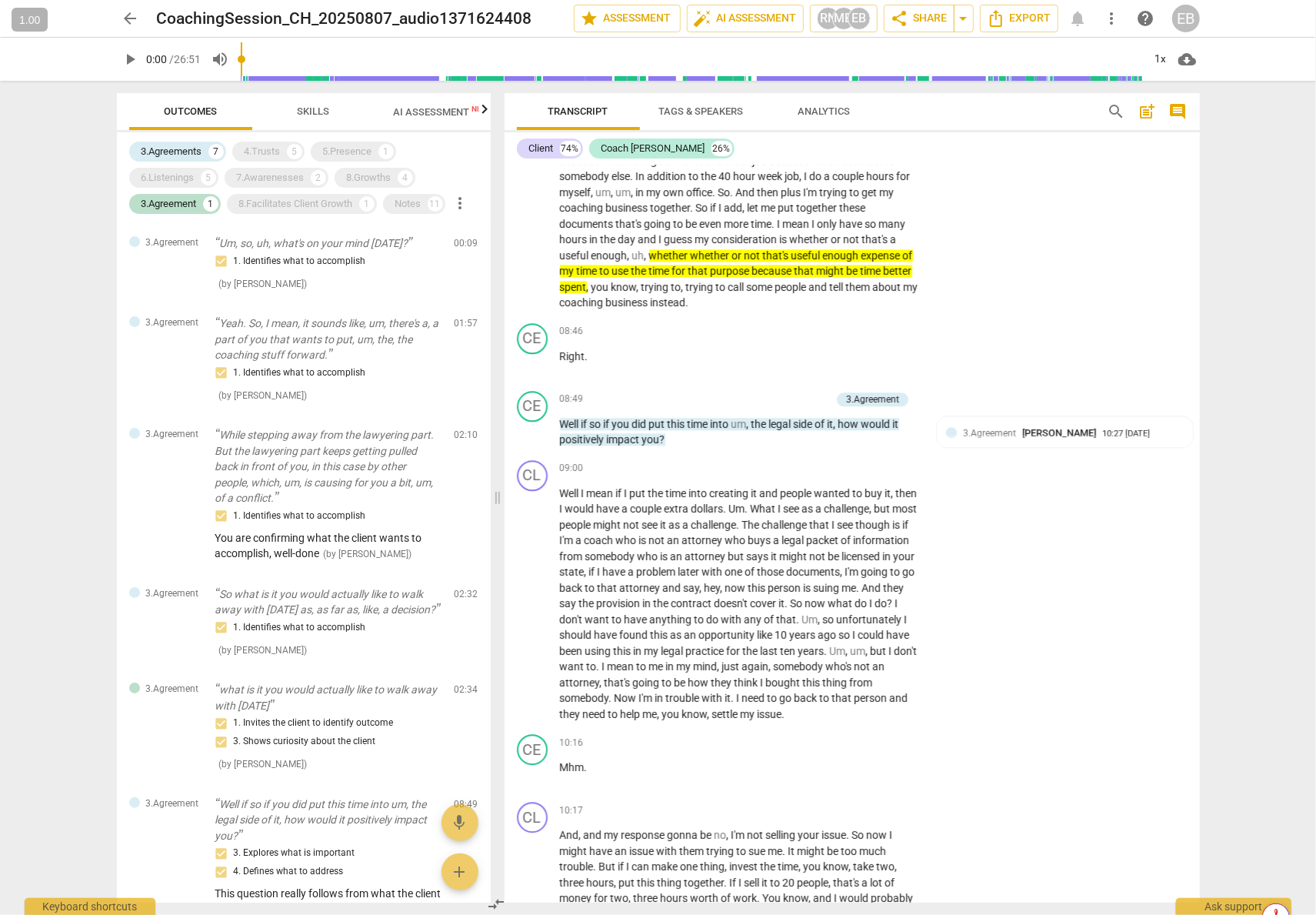
click at [197, 109] on span "Outcomes" at bounding box center [190, 111] width 53 height 11
click at [165, 171] on div "6.Listenings" at bounding box center [168, 178] width 53 height 16
click at [285, 197] on div "8.Facilitates Client Growth" at bounding box center [296, 204] width 114 height 16
drag, startPoint x: 278, startPoint y: 171, endPoint x: 272, endPoint y: 150, distance: 21.8
click at [278, 171] on div "7.Awarenesses" at bounding box center [270, 178] width 68 height 16
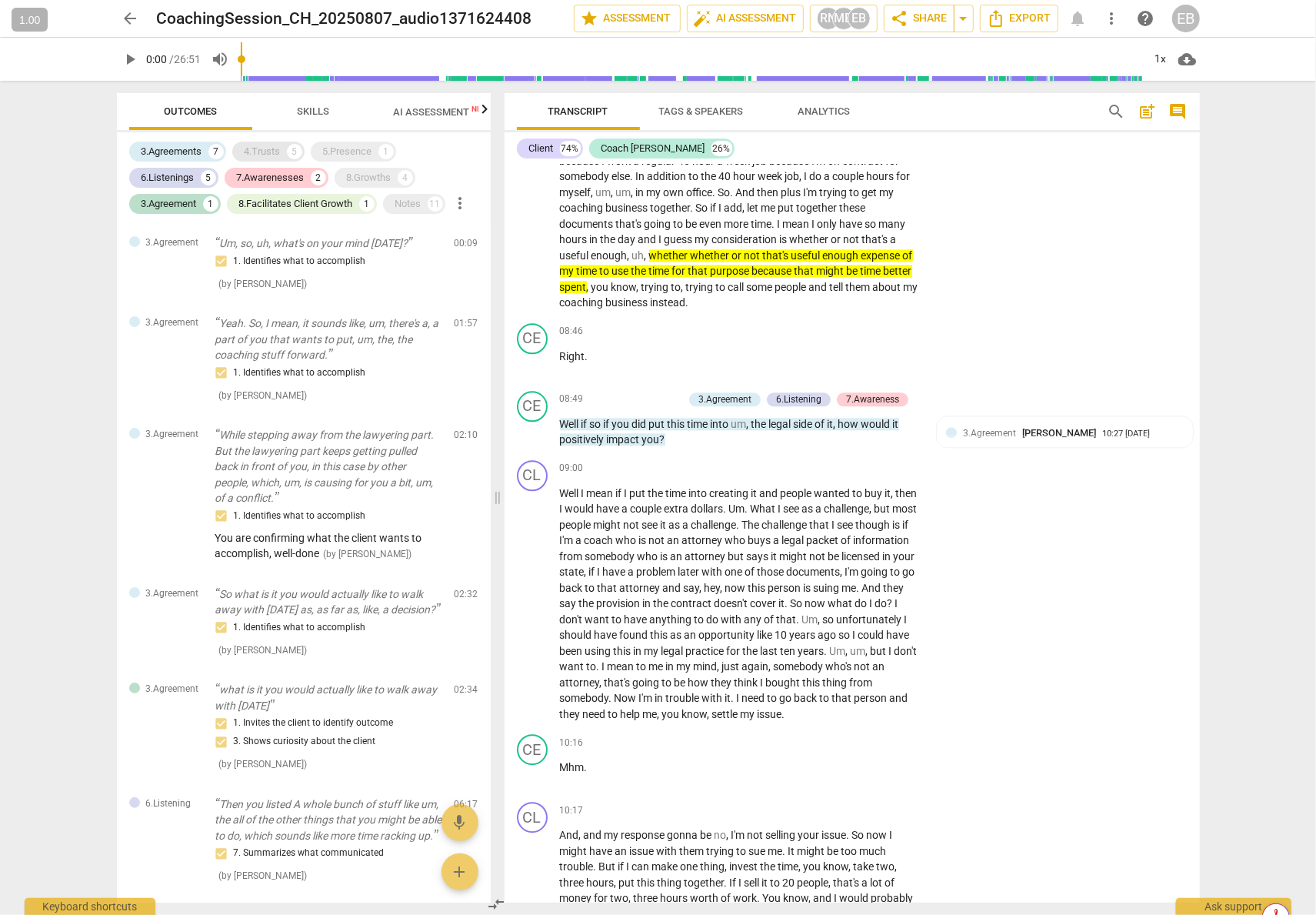
click at [271, 146] on div "4.Trusts" at bounding box center [263, 152] width 36 height 16
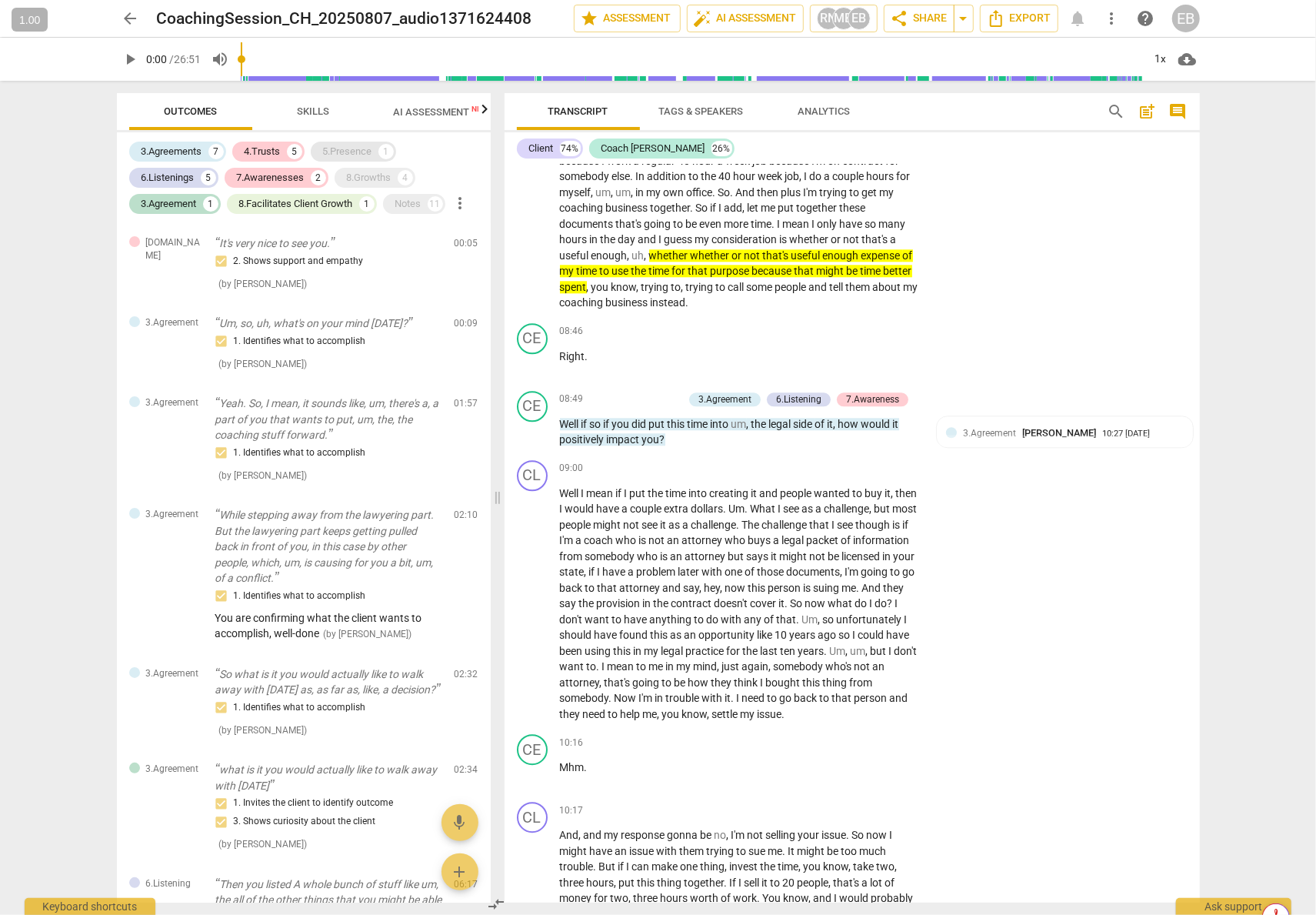
click at [359, 146] on div "5.Presence" at bounding box center [347, 152] width 49 height 16
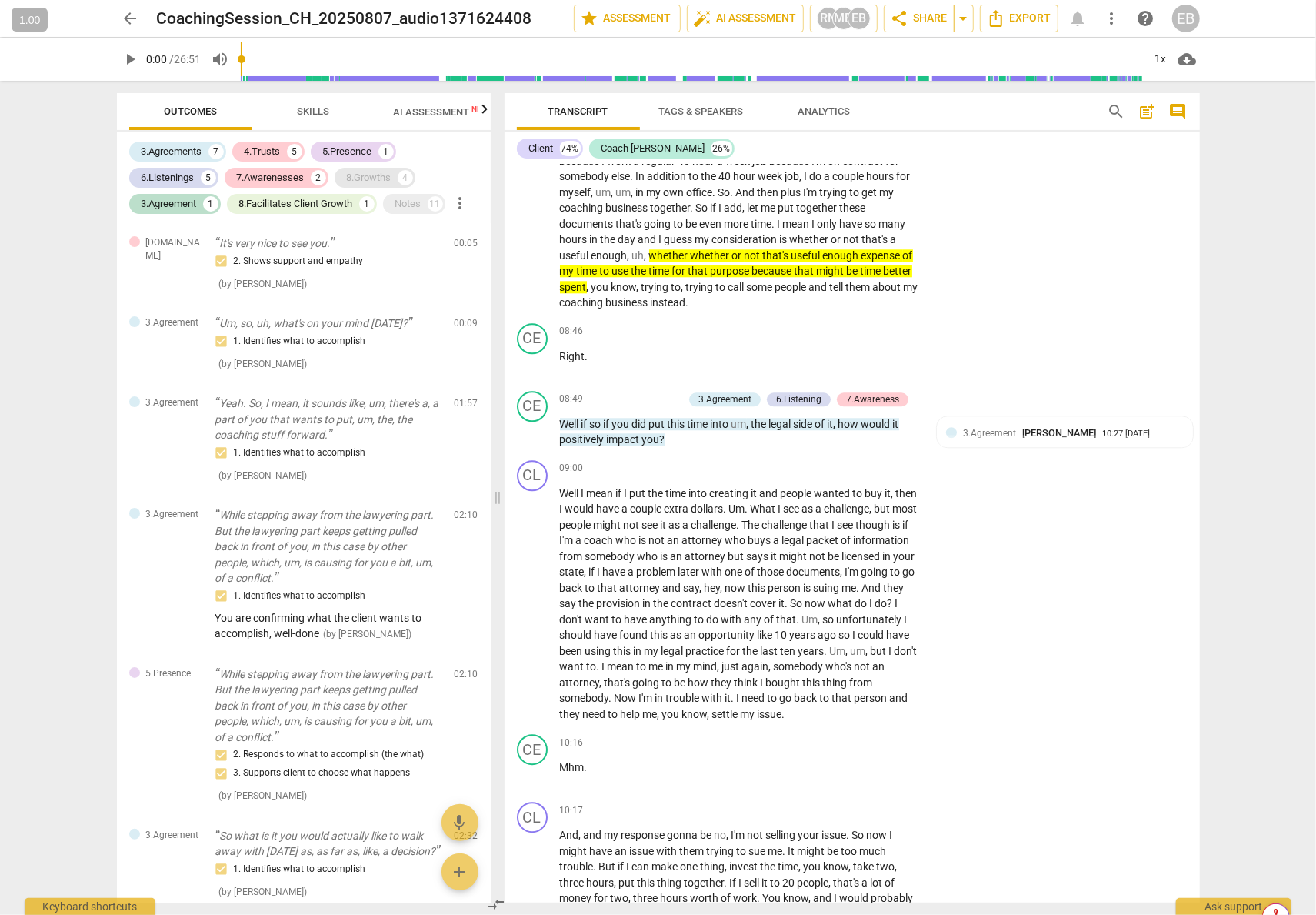
click at [382, 170] on div "8.Growths" at bounding box center [369, 178] width 44 height 16
drag, startPoint x: 405, startPoint y: 204, endPoint x: 438, endPoint y: 230, distance: 42.0
click at [405, 204] on div "Notes" at bounding box center [409, 204] width 26 height 16
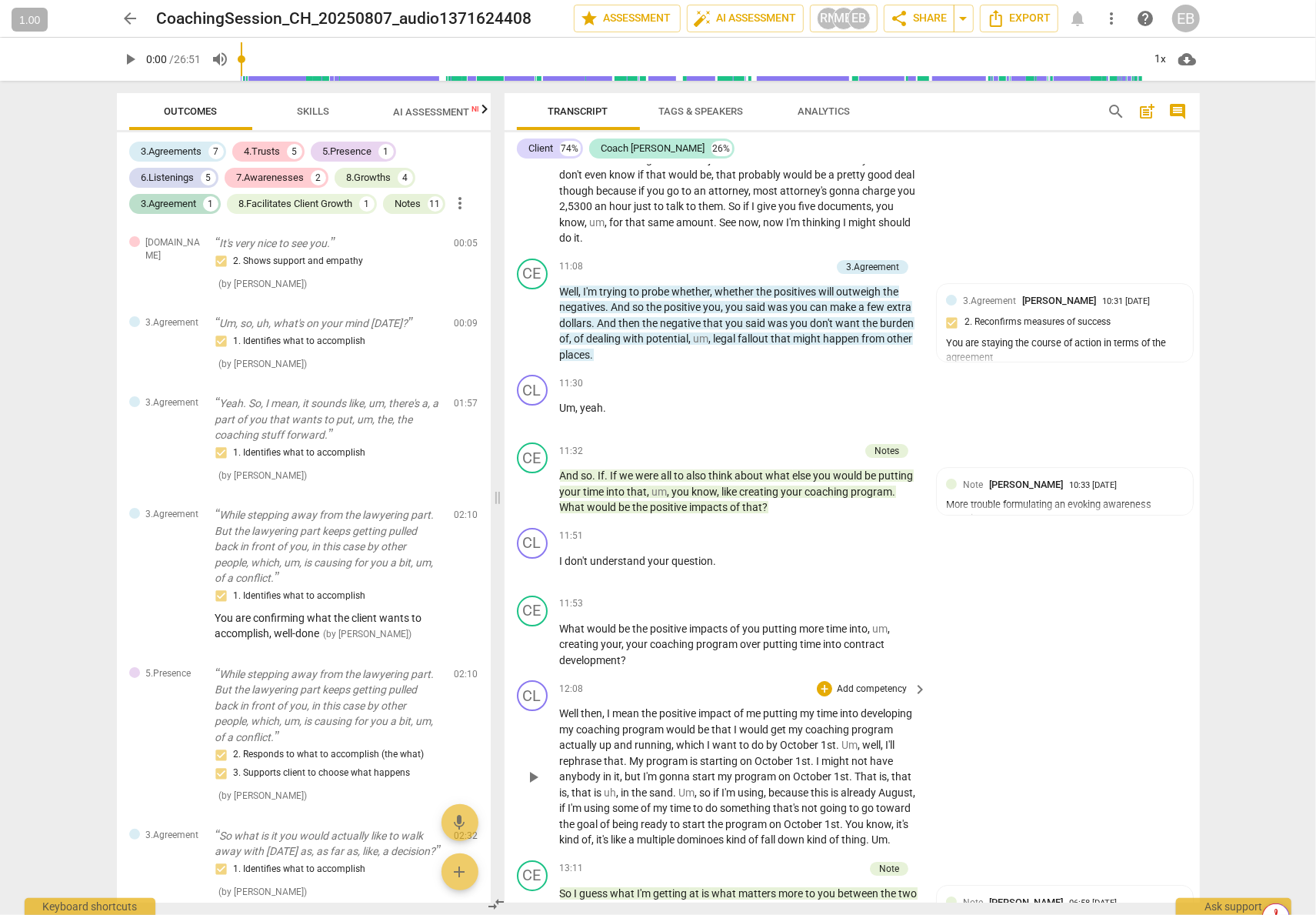
scroll to position [3386, 0]
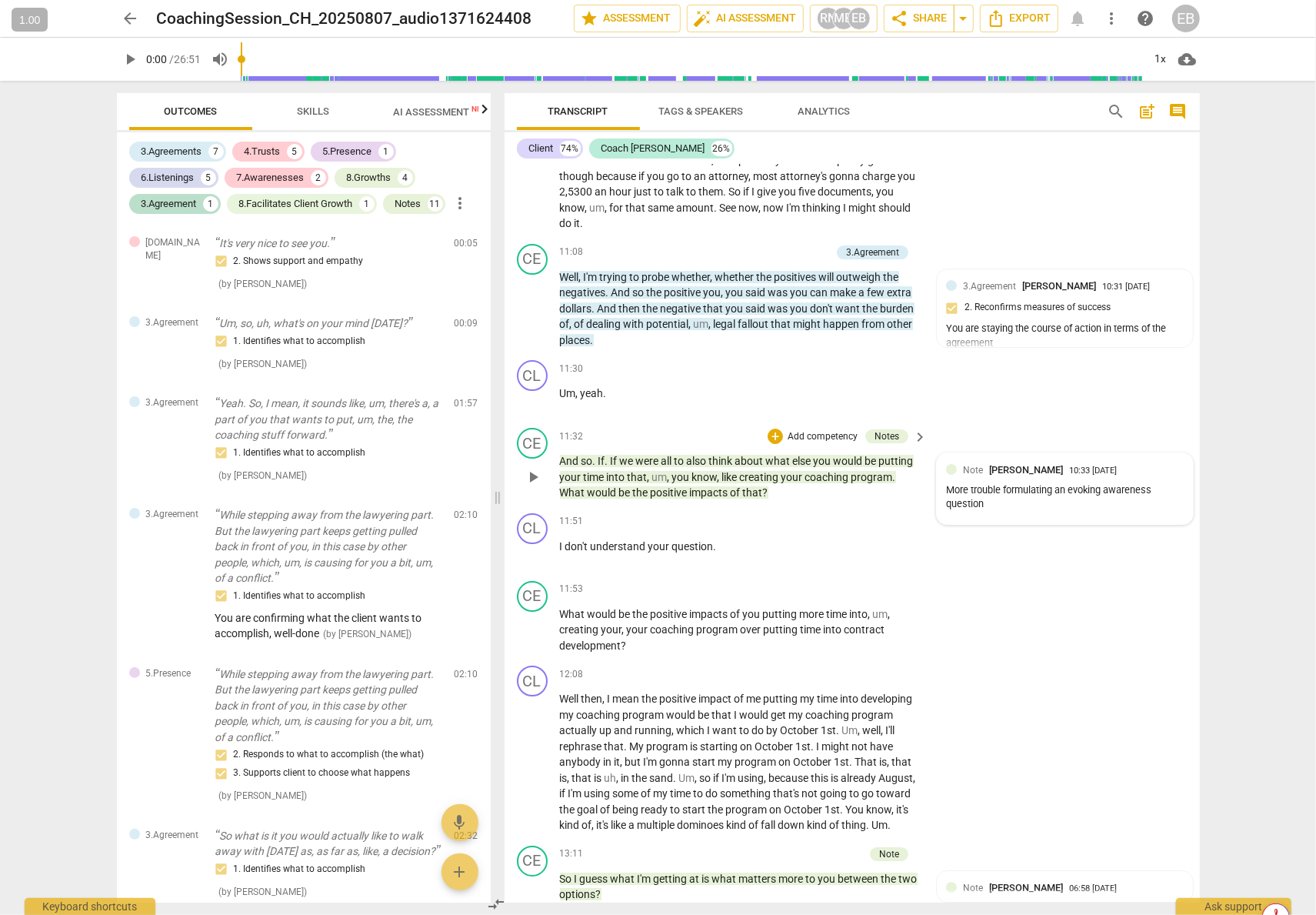
click at [1049, 485] on div "More trouble formulating an evoking awareness question" at bounding box center [1065, 498] width 237 height 29
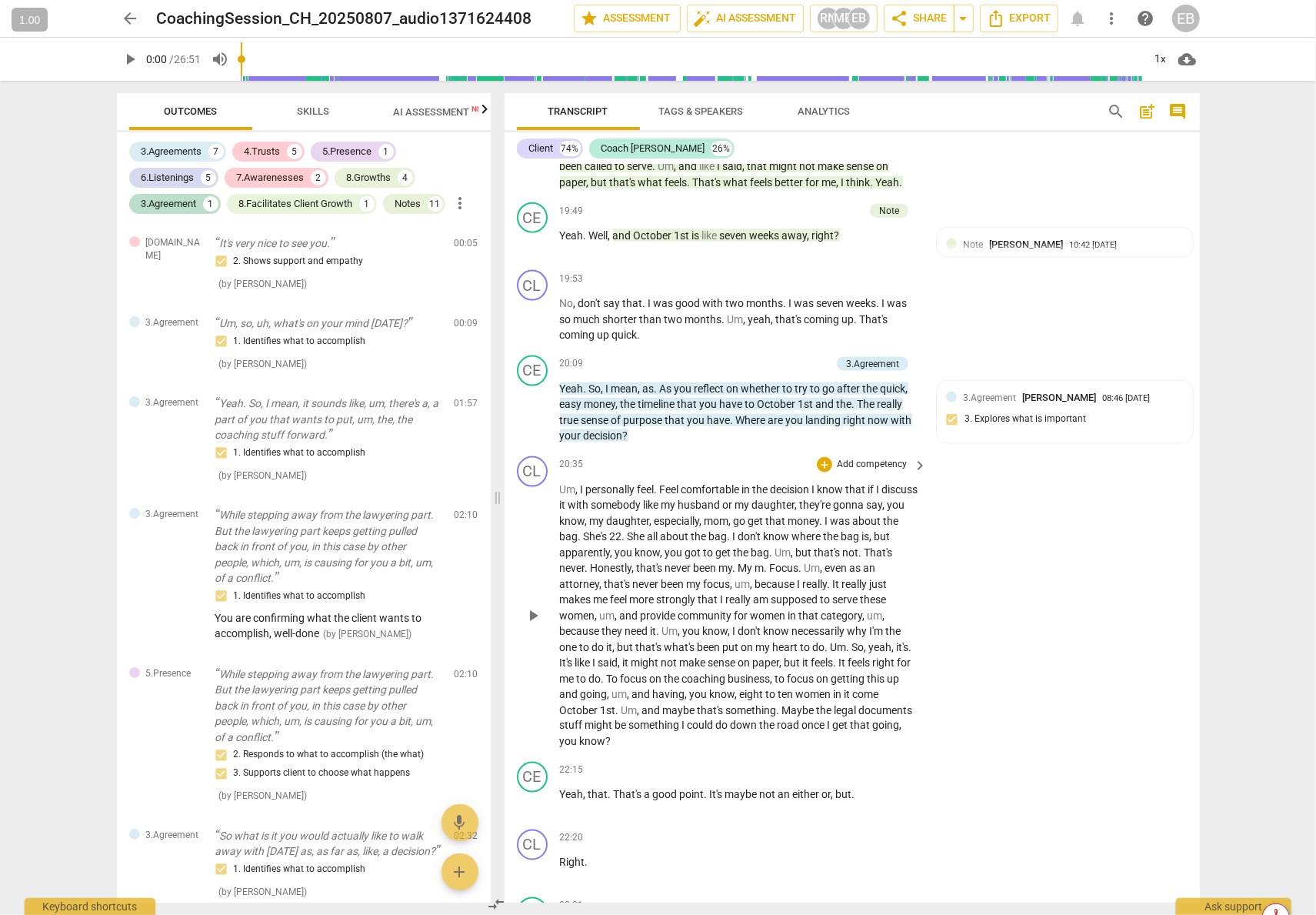
scroll to position [5386, 0]
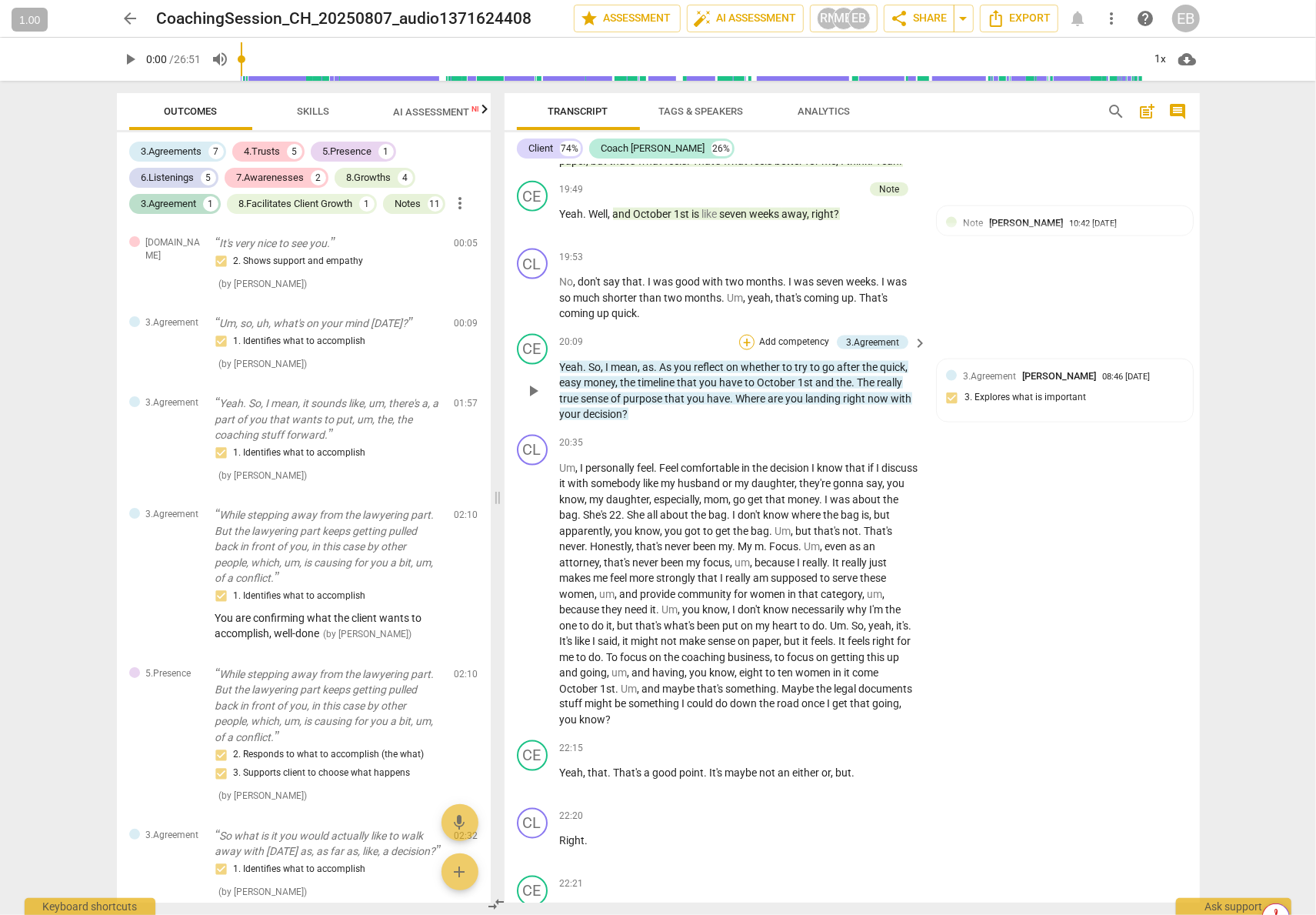
click at [748, 350] on div "+" at bounding box center [747, 342] width 16 height 16
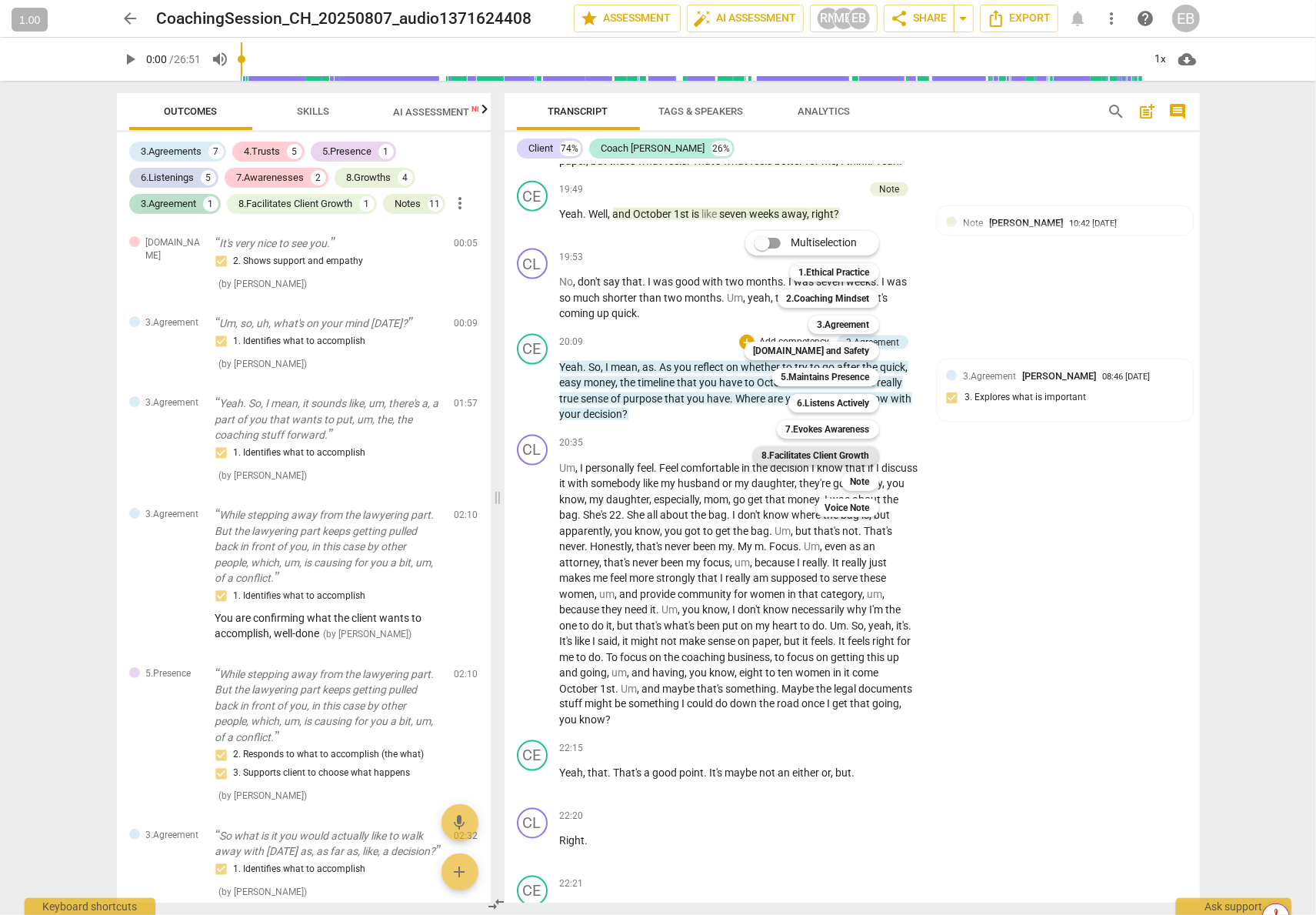
click at [842, 451] on b "8.Facilitates Client Growth" at bounding box center [816, 455] width 107 height 19
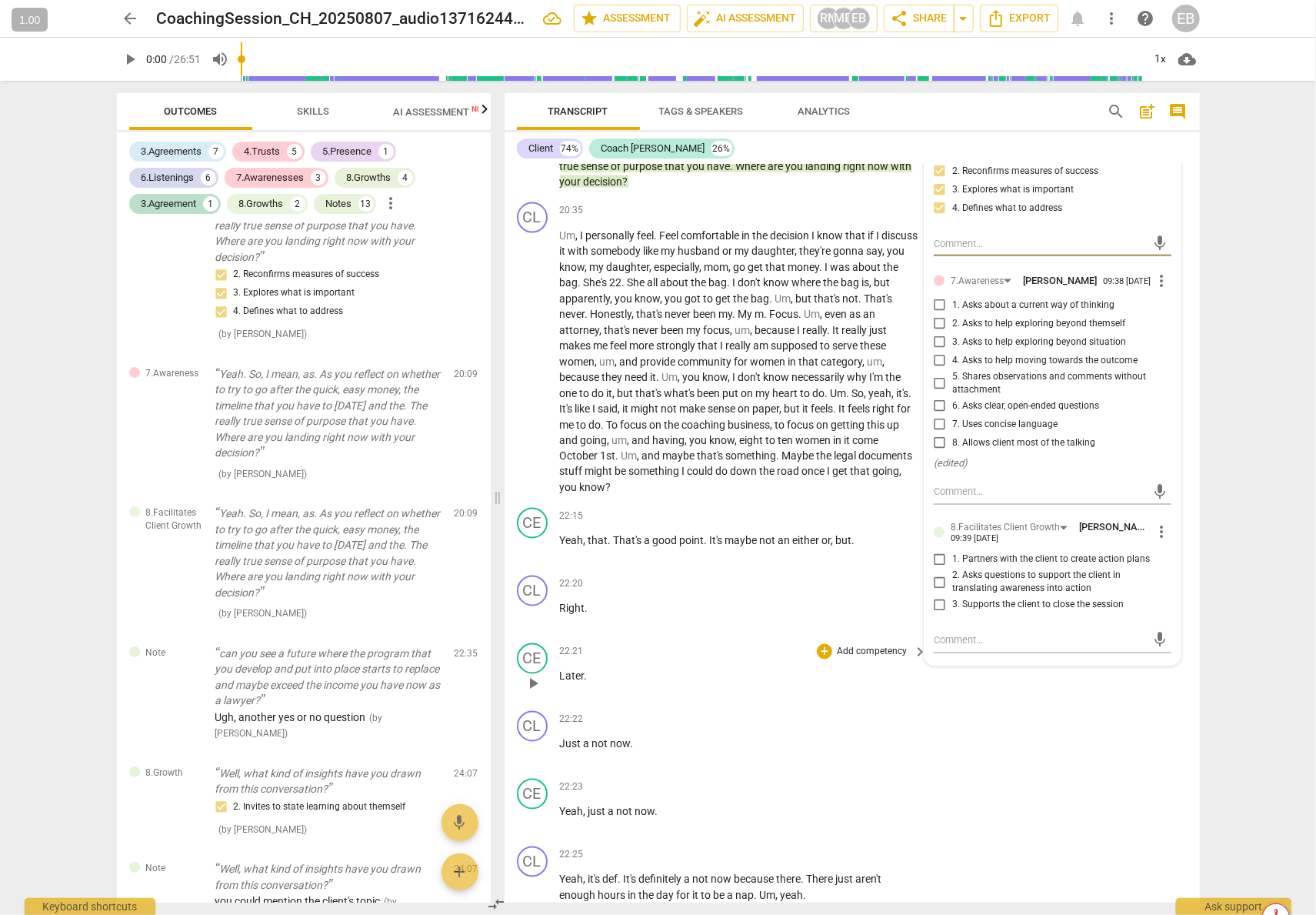
scroll to position [5693, 0]
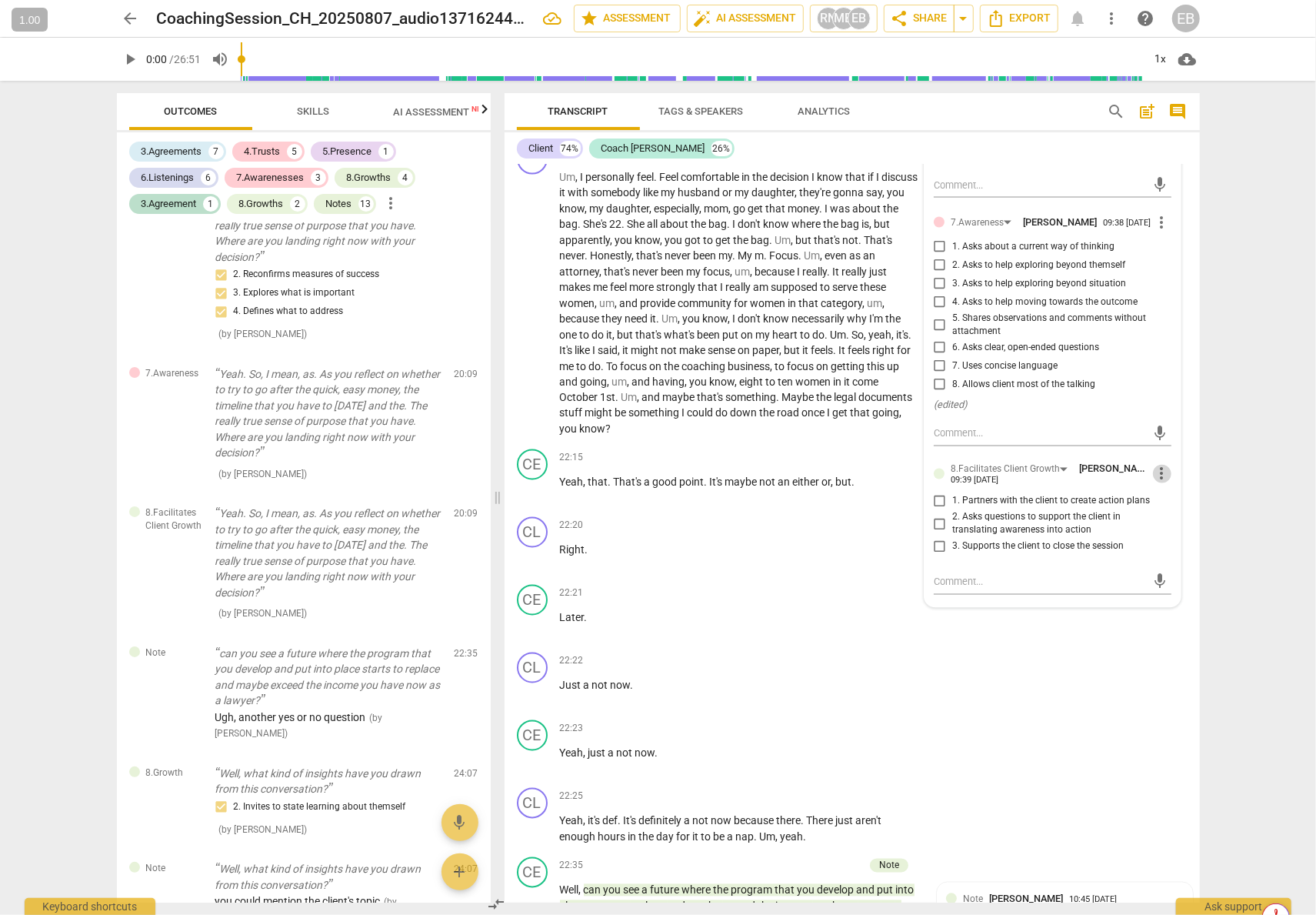
click at [1129, 483] on span "more_vert" at bounding box center [1162, 473] width 19 height 19
click at [1129, 542] on li "Delete" at bounding box center [1174, 546] width 53 height 29
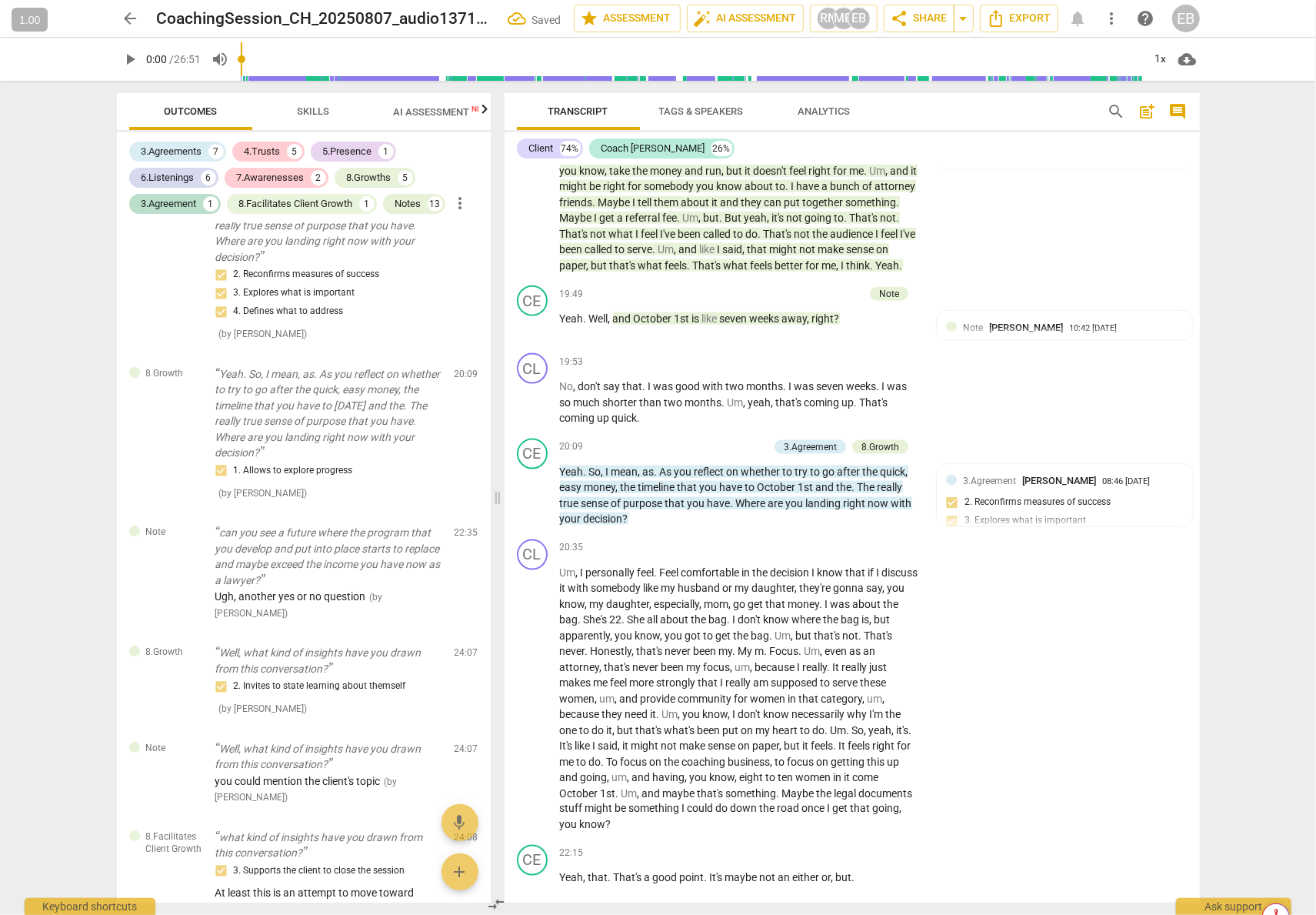
scroll to position [5155, 0]
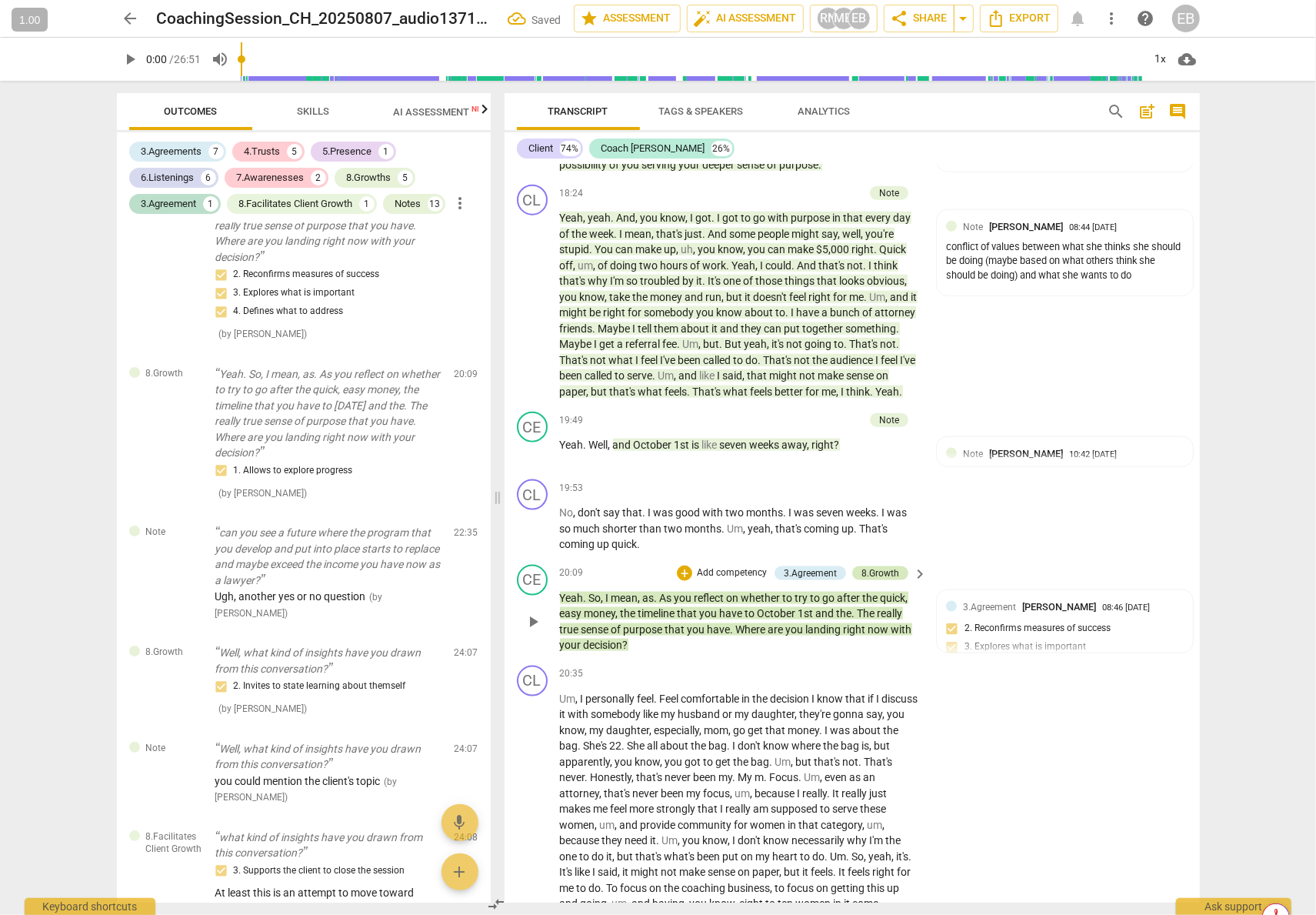
click at [883, 580] on div "8.Growth" at bounding box center [880, 573] width 38 height 14
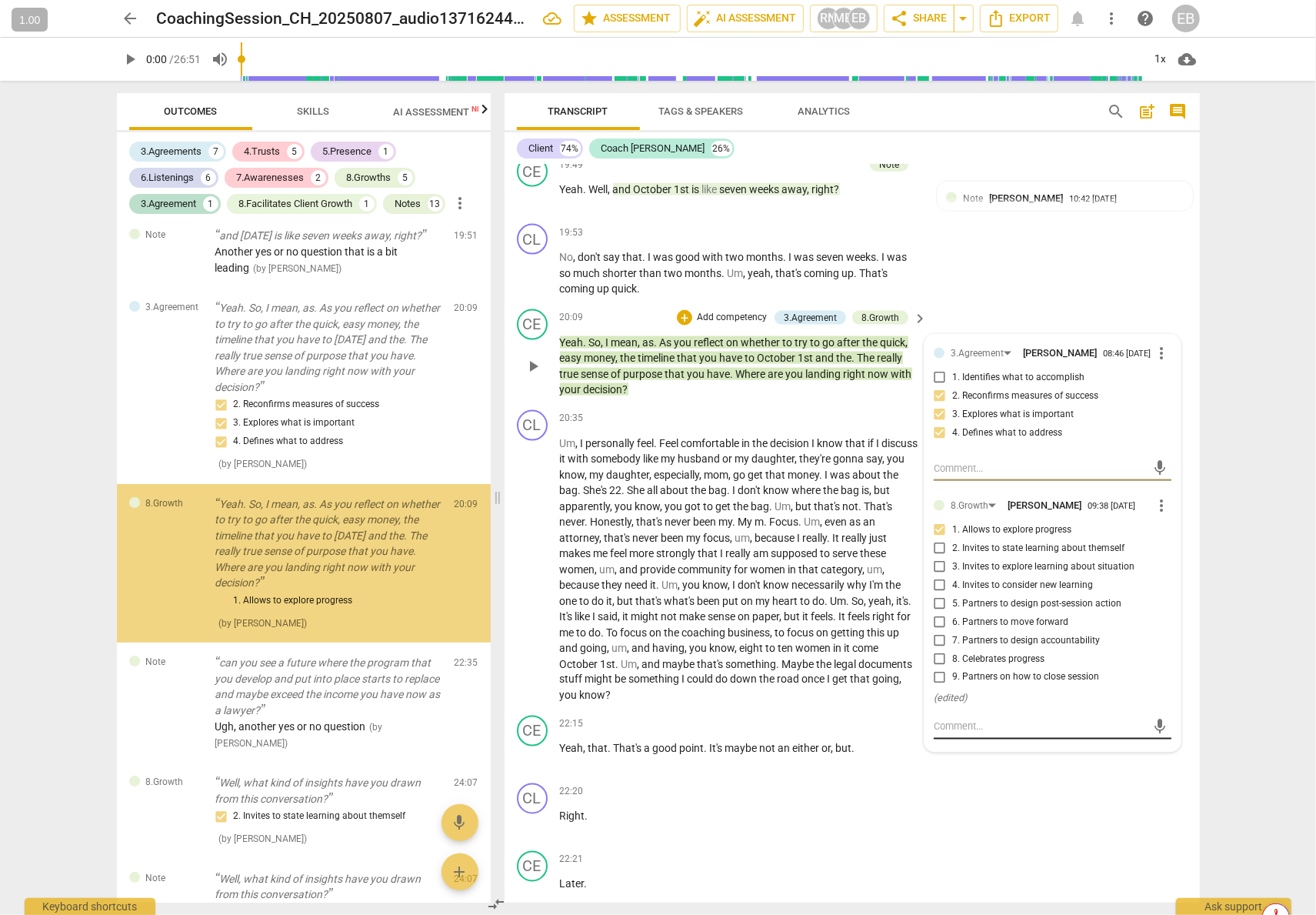
scroll to position [5463, 0]
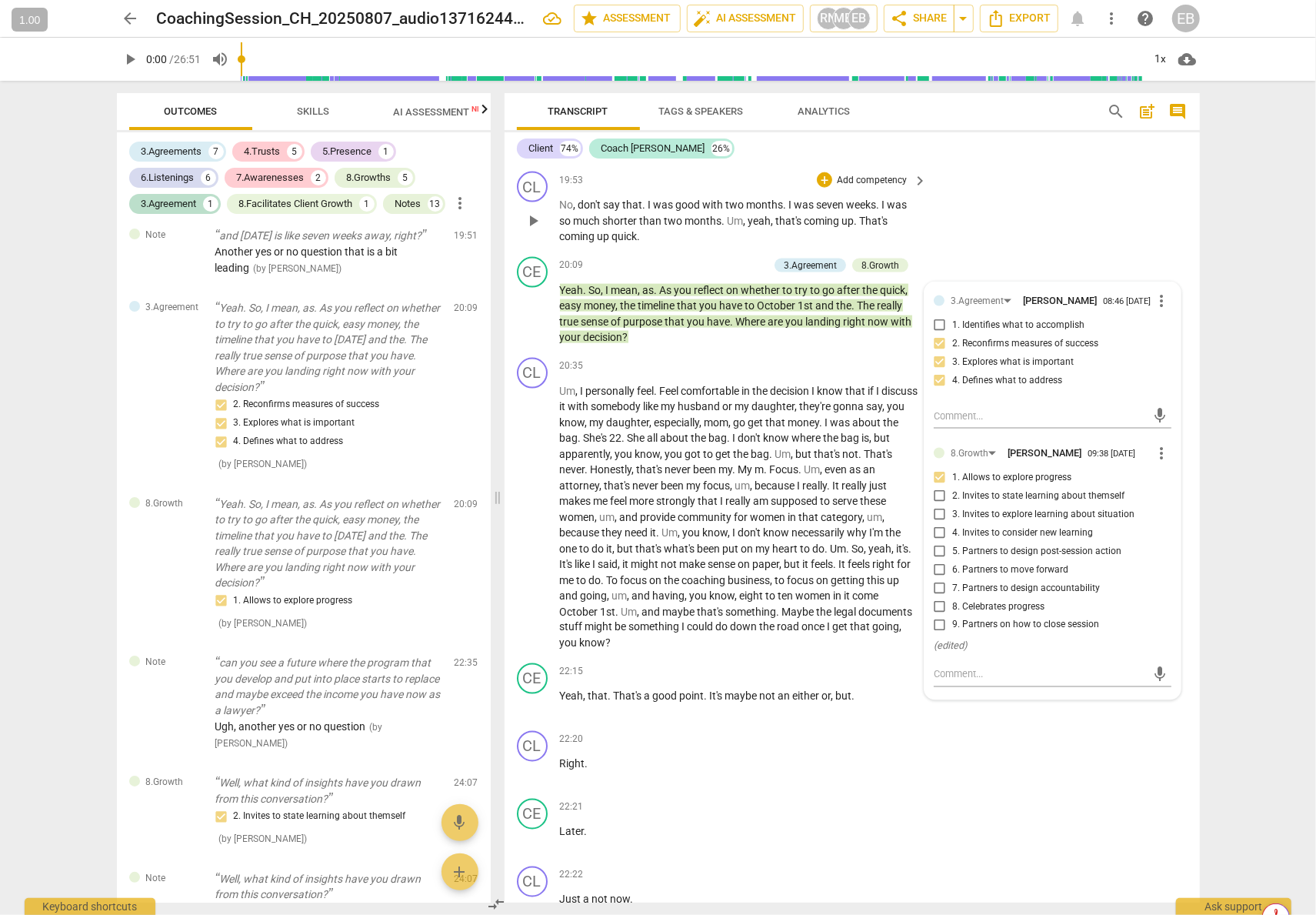
click at [1105, 242] on div "CL play_arrow pause 19:53 + Add competency keyboard_arrow_right No , don't say …" at bounding box center [852, 208] width 695 height 85
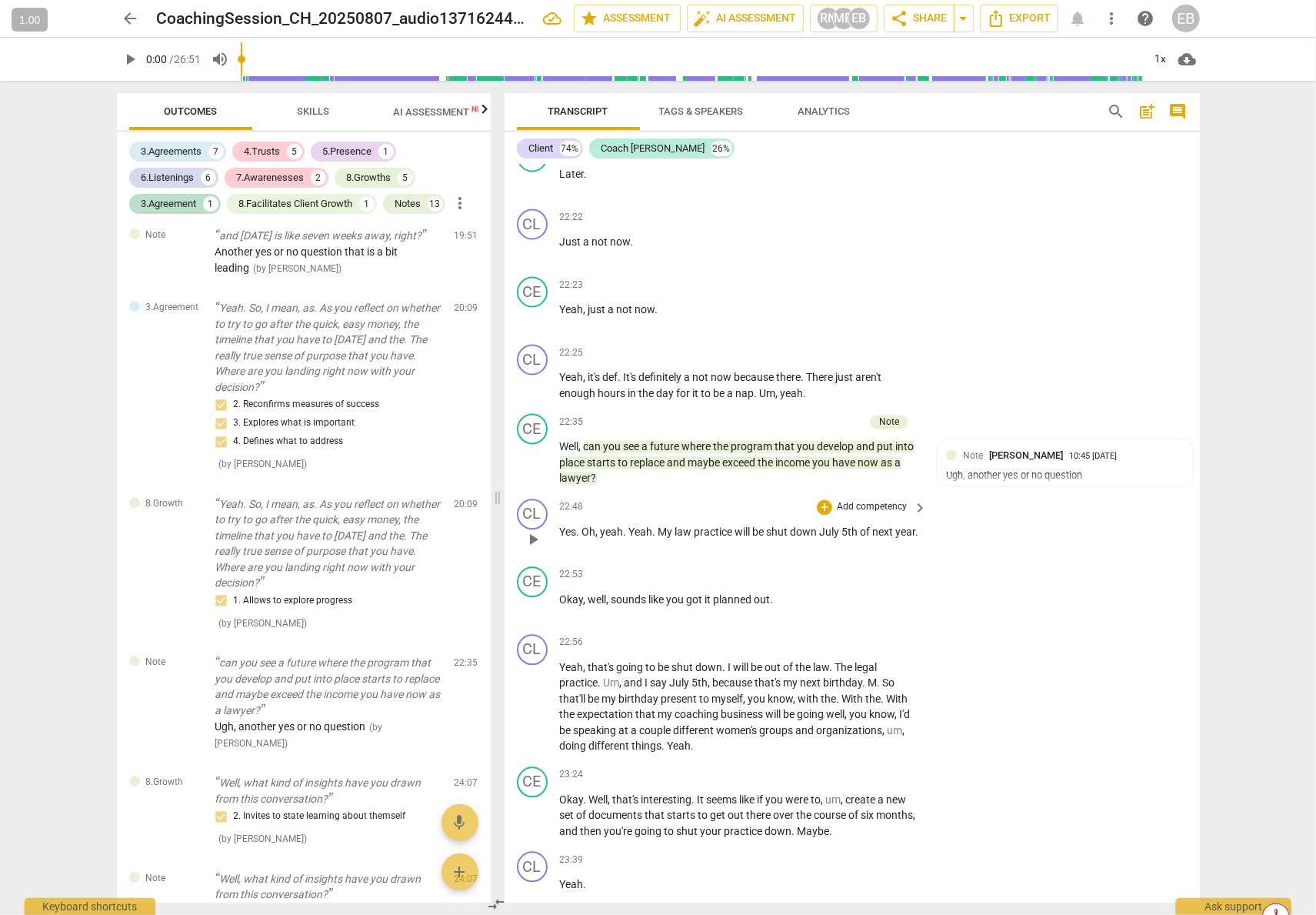
scroll to position [6155, 0]
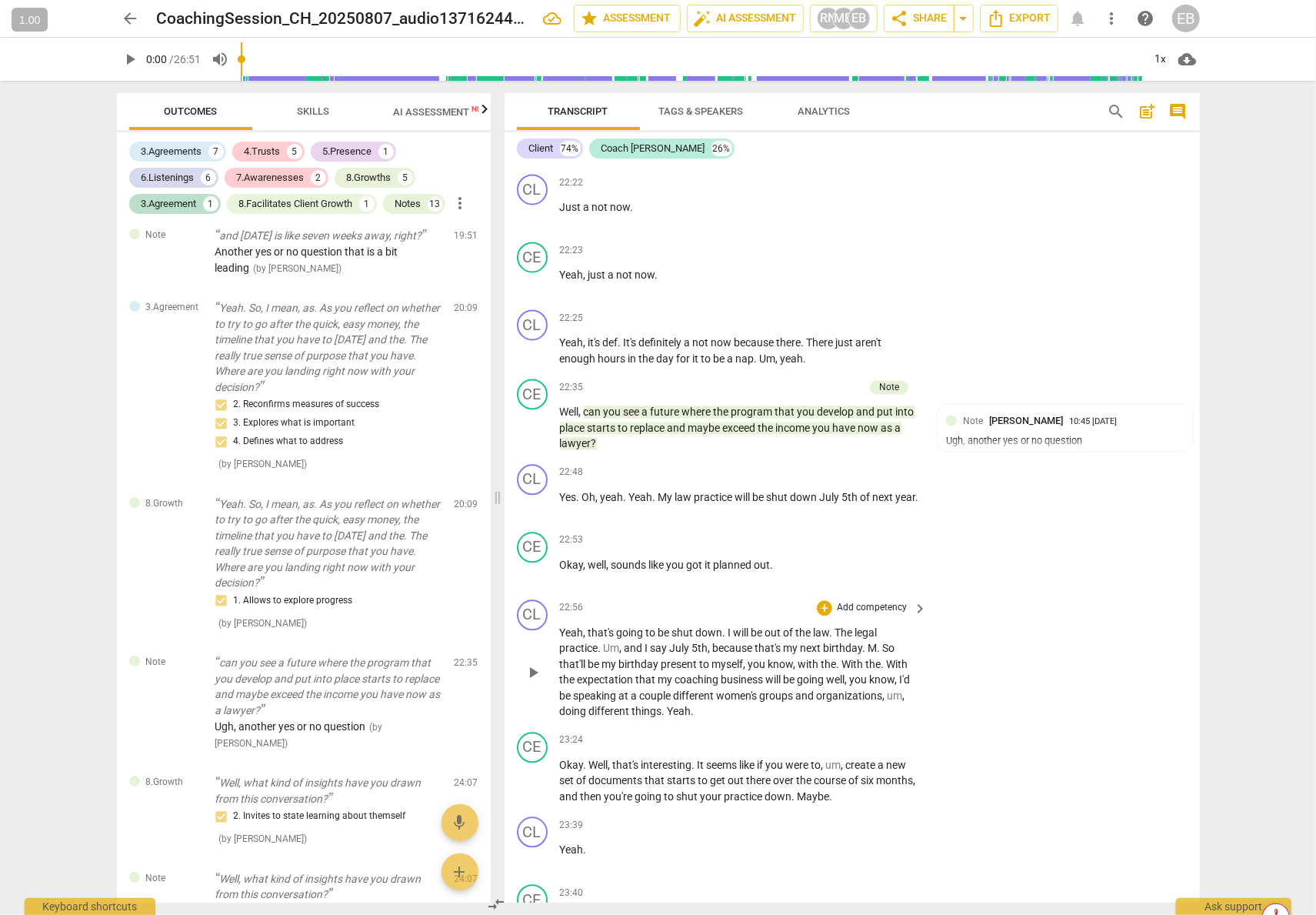
click at [1048, 726] on div "CL play_arrow pause 22:56 + Add competency keyboard_arrow_right Yeah , that's g…" at bounding box center [852, 659] width 695 height 133
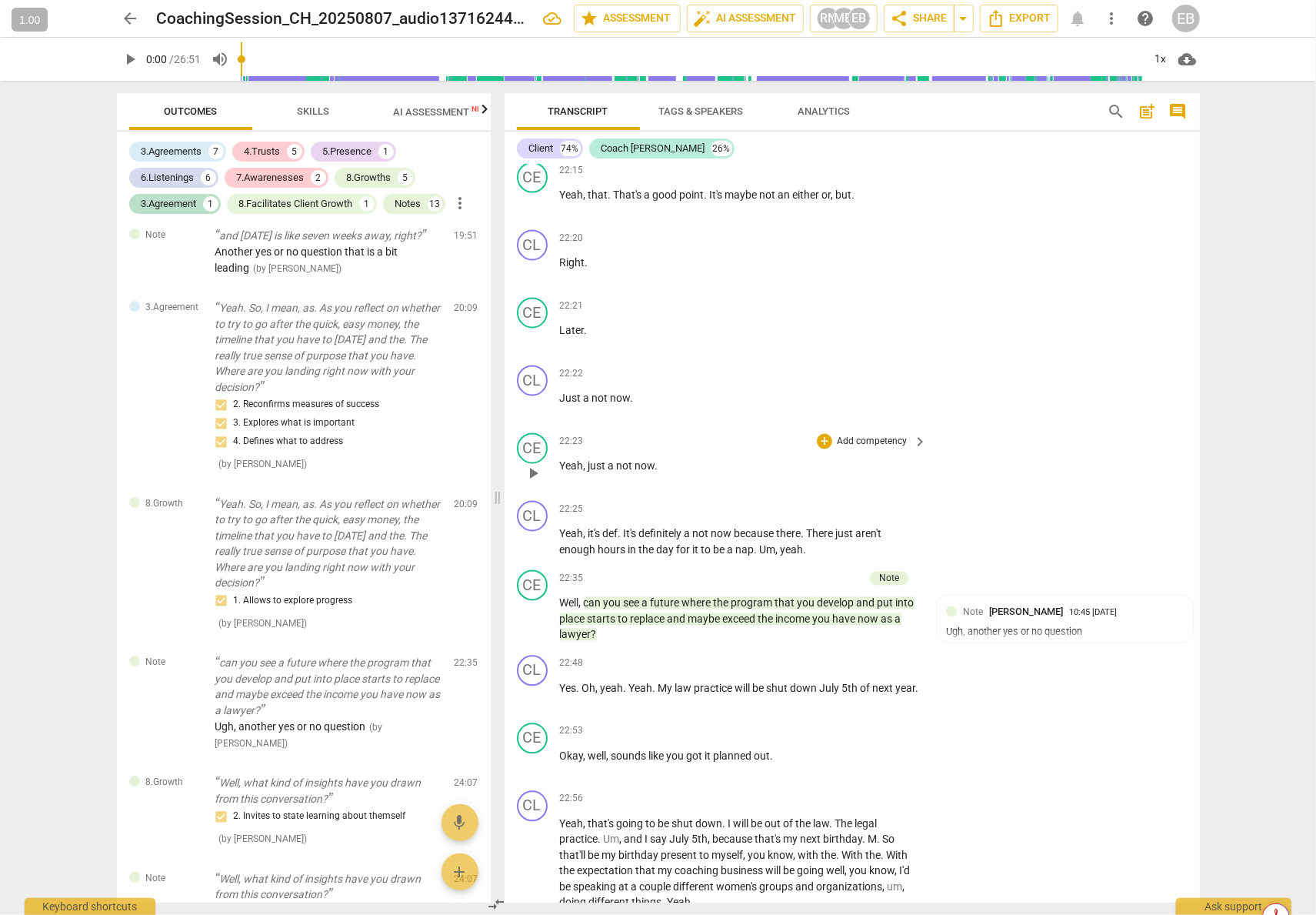
scroll to position [6309, 0]
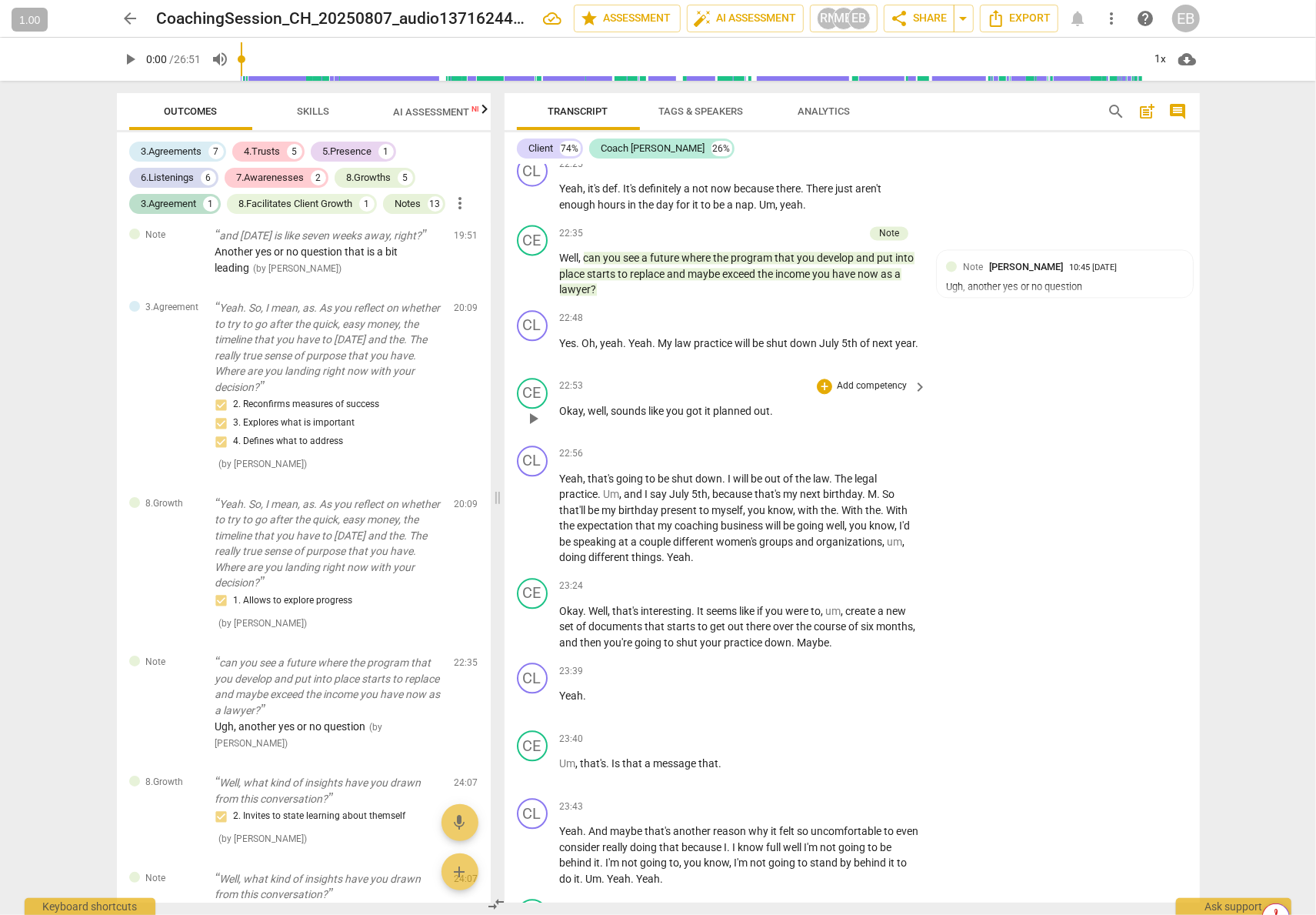
click at [1011, 439] on div "CE play_arrow pause 22:53 + Add competency keyboard_arrow_right Okay , well , s…" at bounding box center [852, 405] width 695 height 68
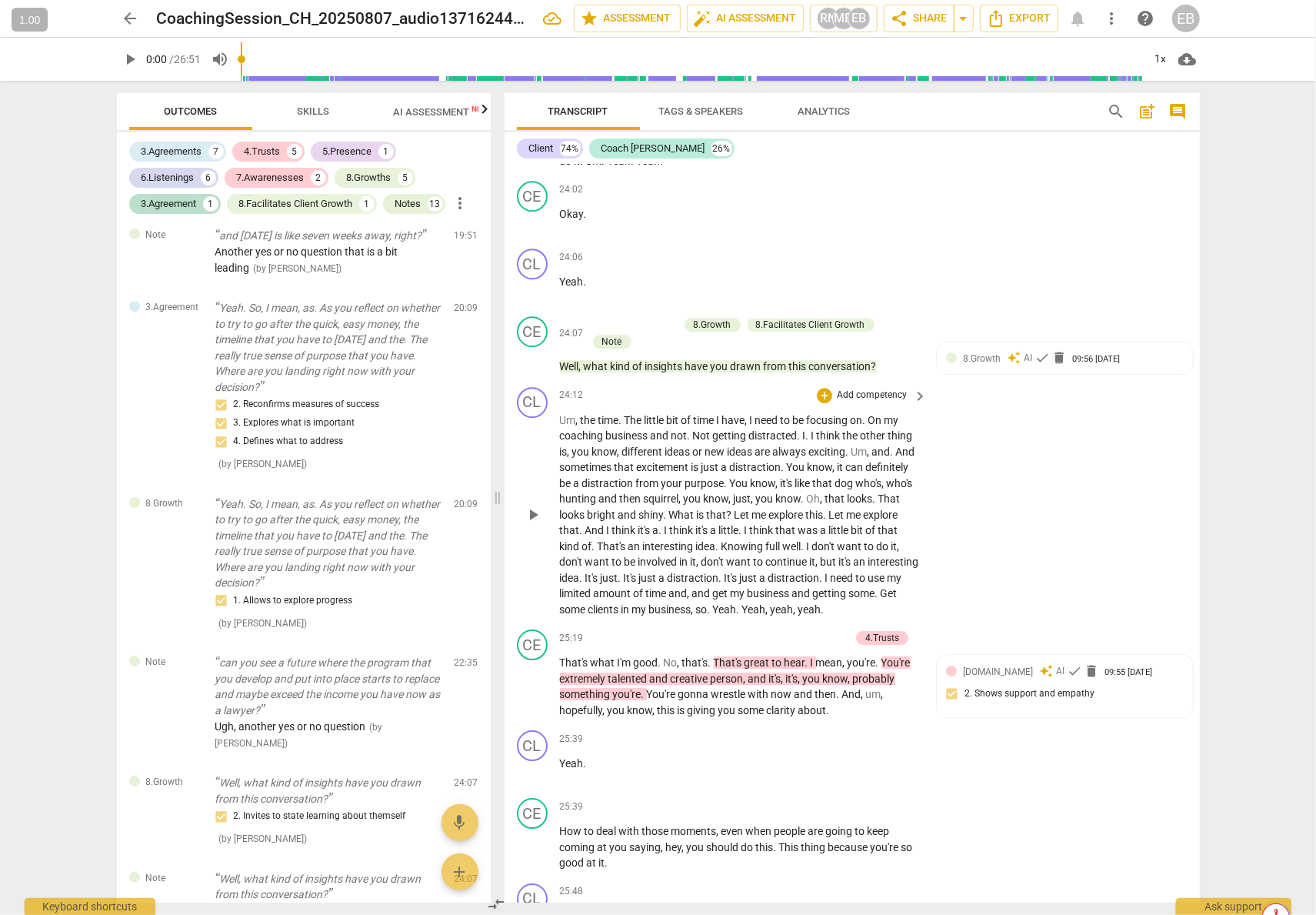
scroll to position [7078, 0]
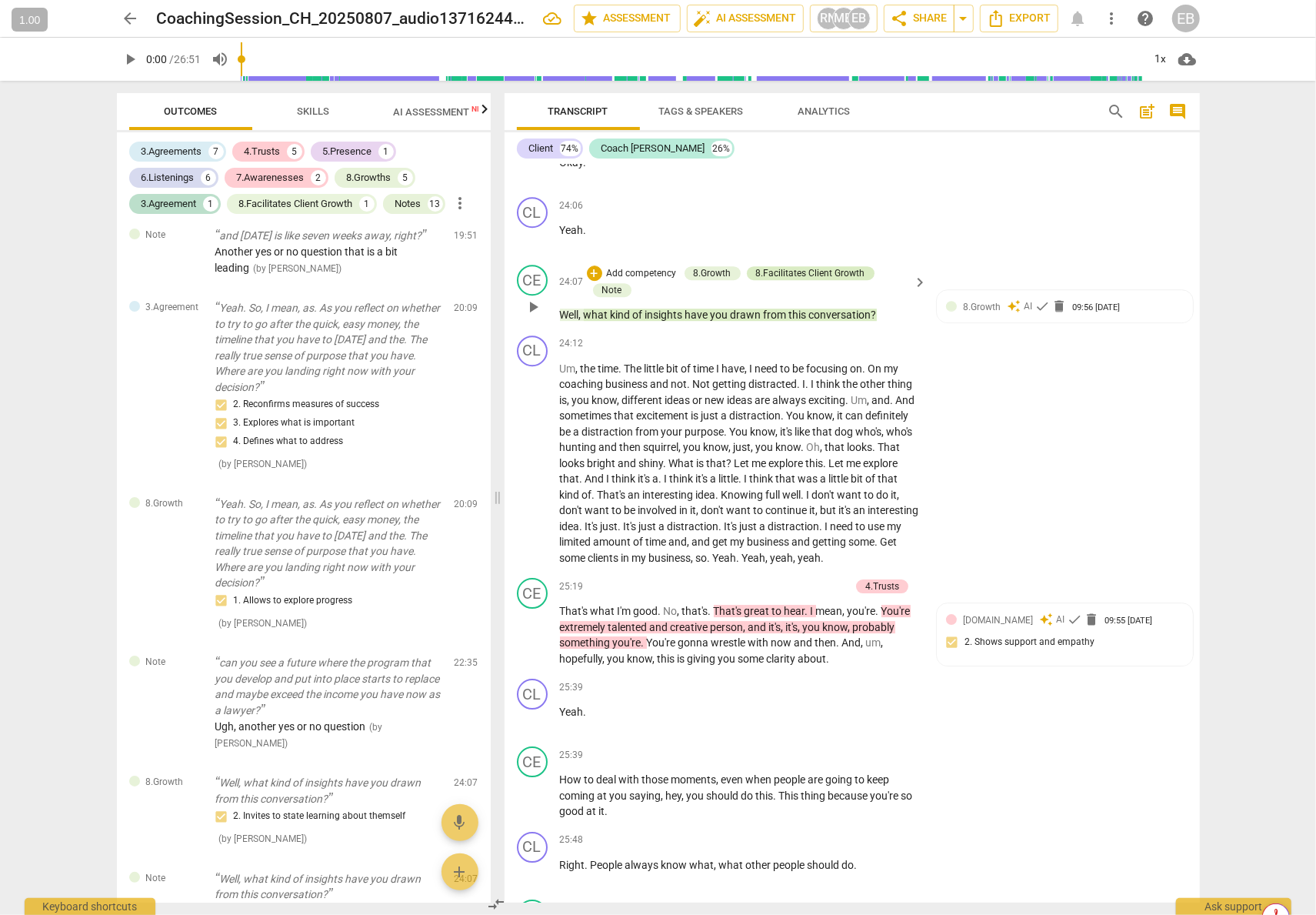
click at [815, 280] on div "8.Facilitates Client Growth" at bounding box center [810, 273] width 109 height 14
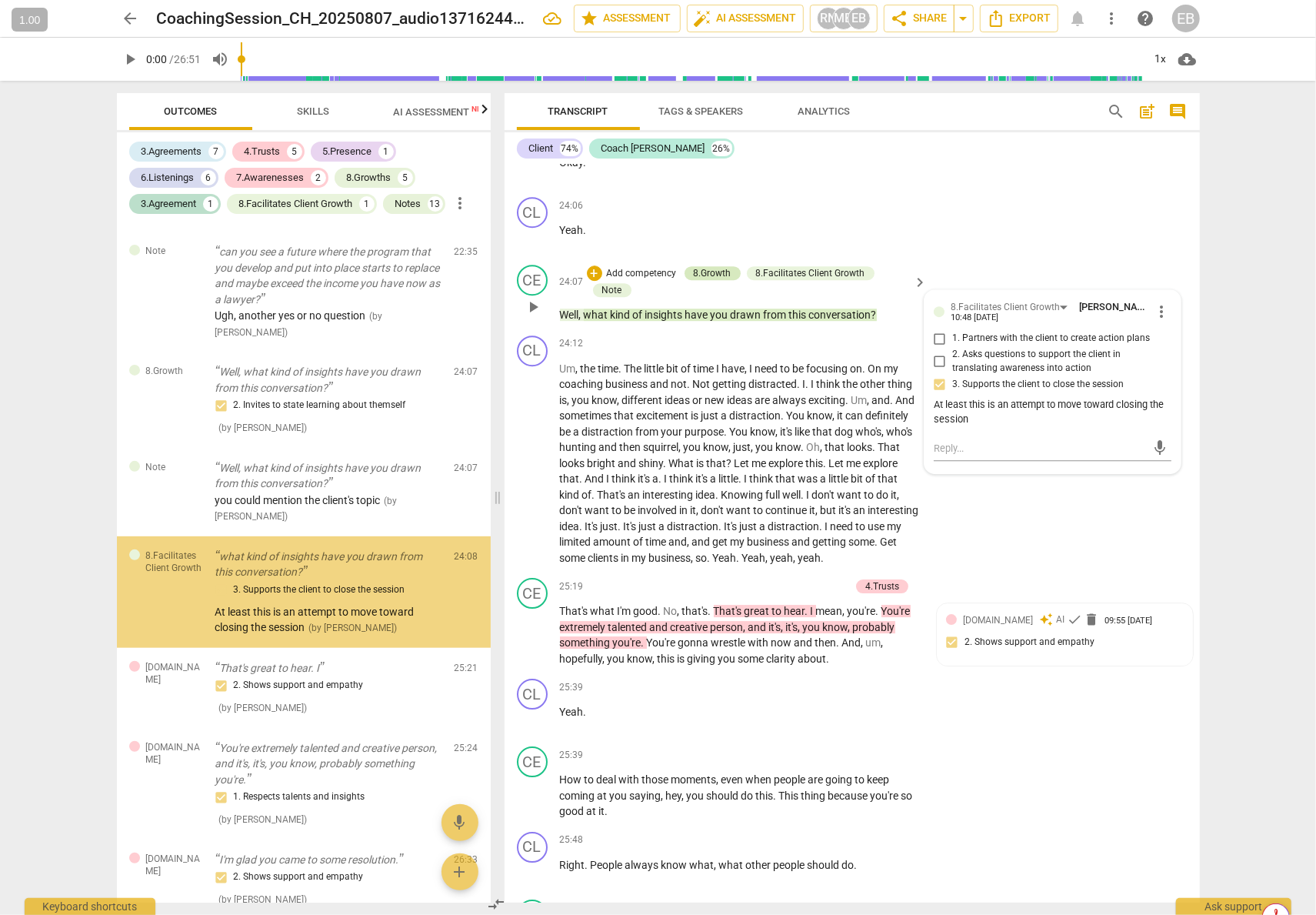
scroll to position [4278, 0]
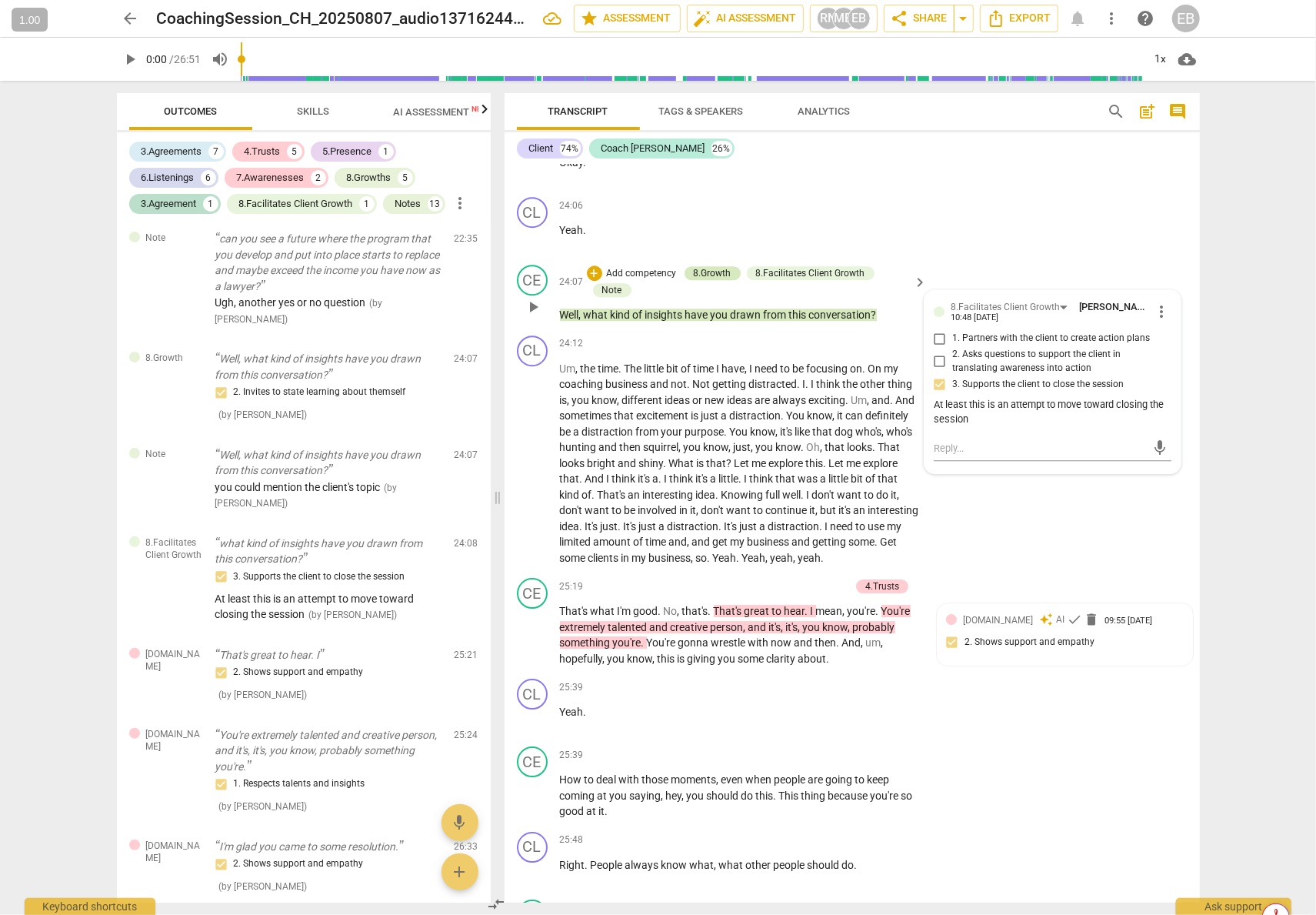
click at [706, 280] on div "8.Growth" at bounding box center [712, 273] width 38 height 14
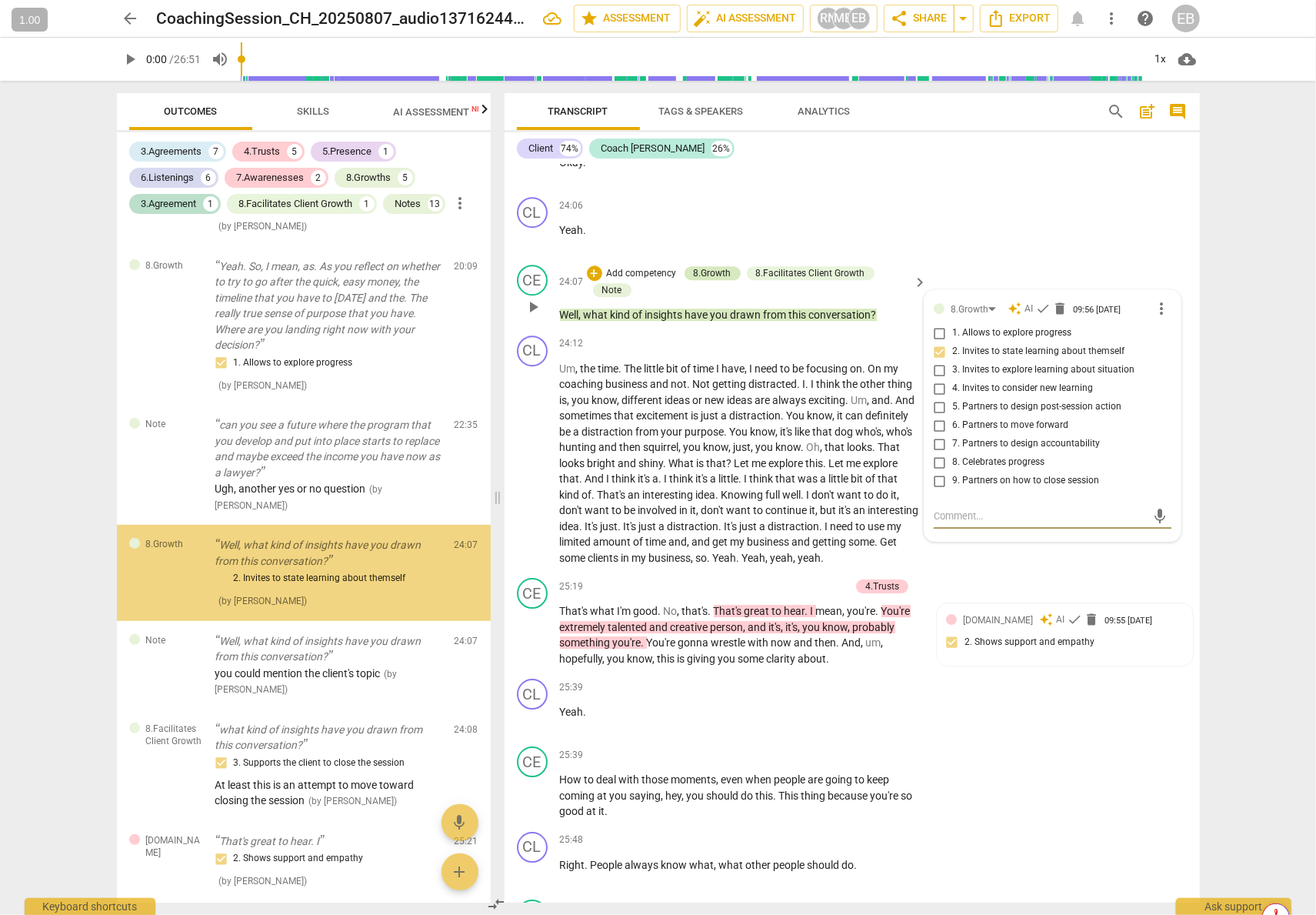
scroll to position [4085, 0]
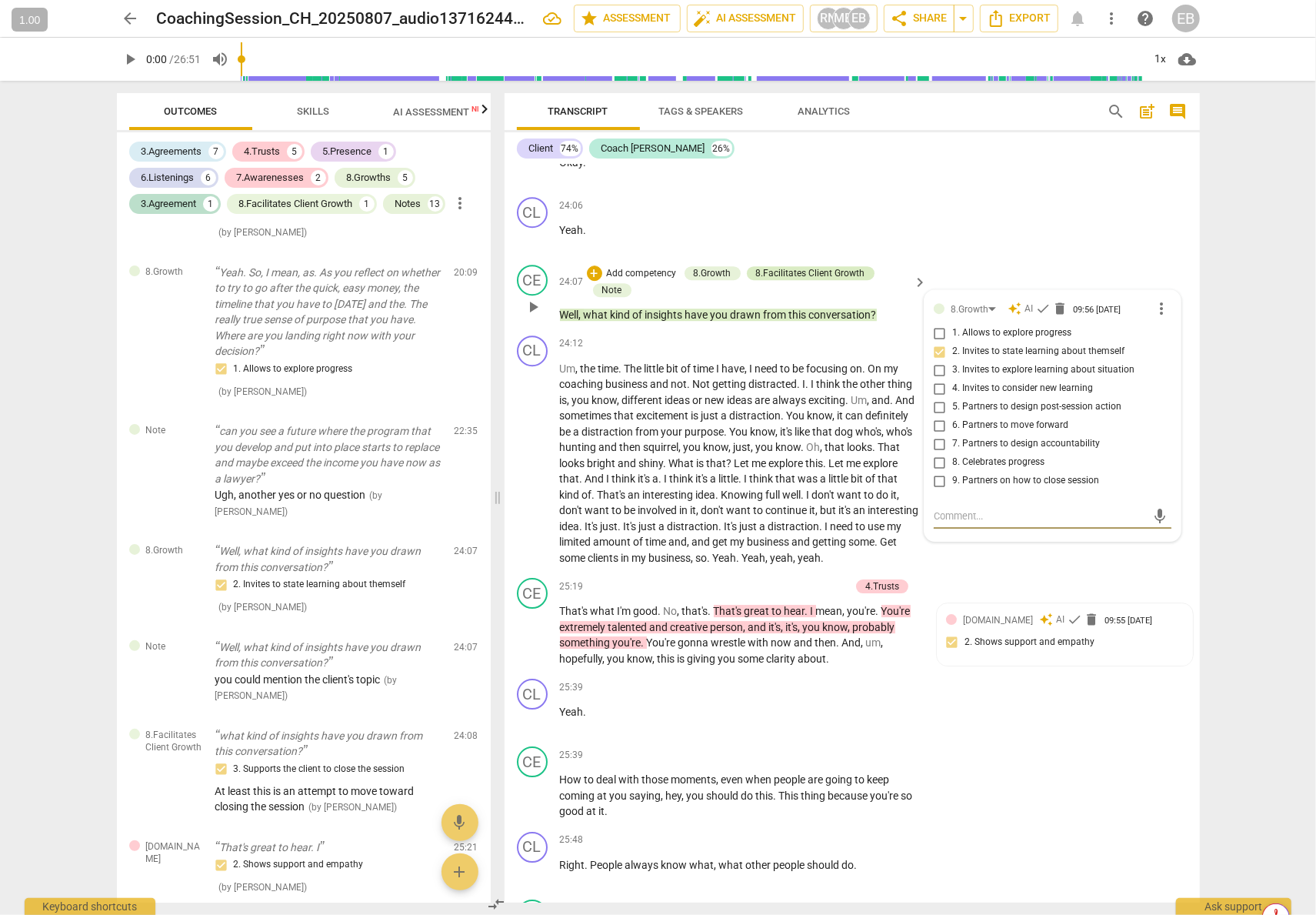
click at [806, 280] on div "8.Facilitates Client Growth" at bounding box center [810, 273] width 109 height 14
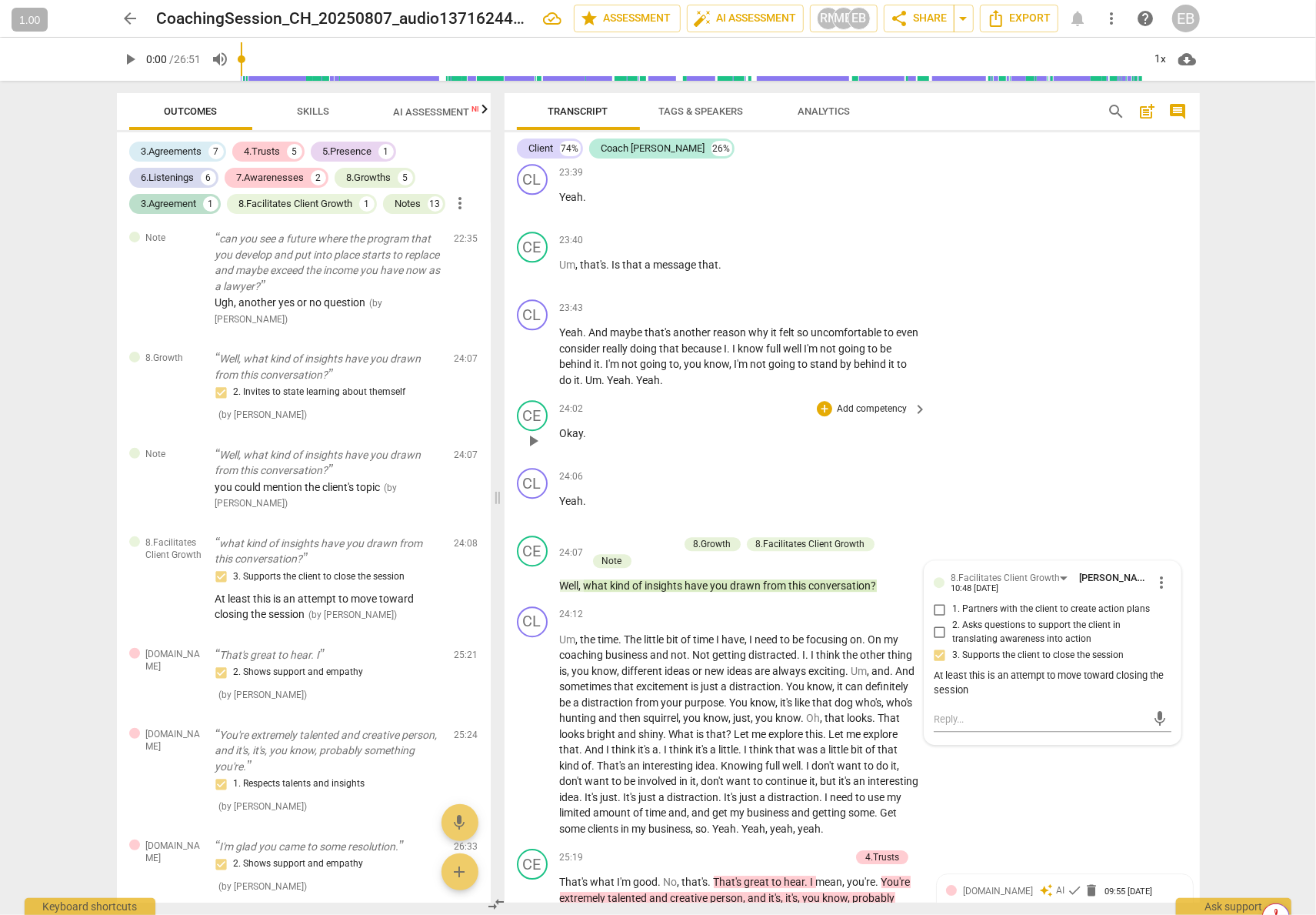
scroll to position [6770, 0]
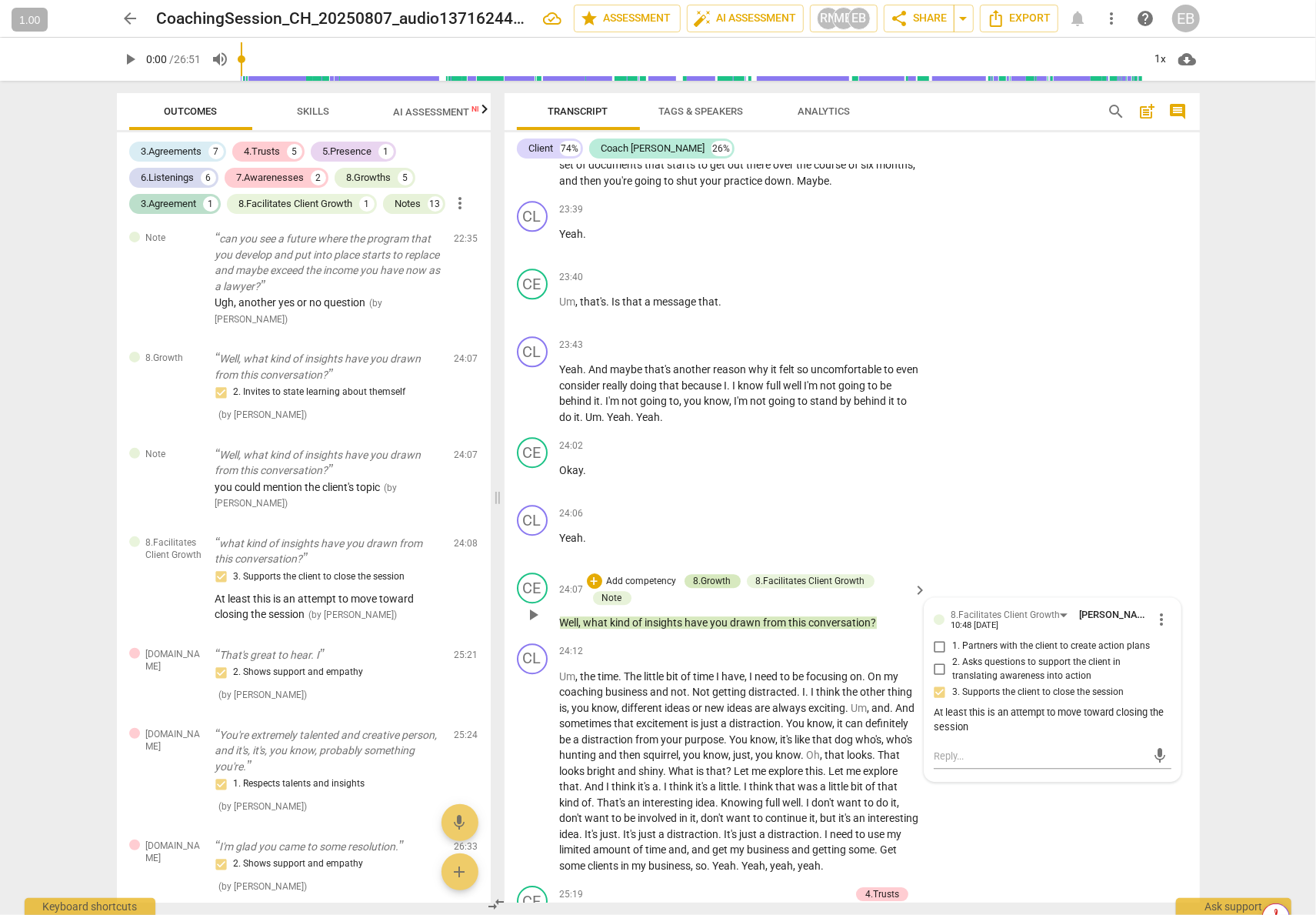
click at [699, 588] on div "8.Growth" at bounding box center [712, 581] width 38 height 14
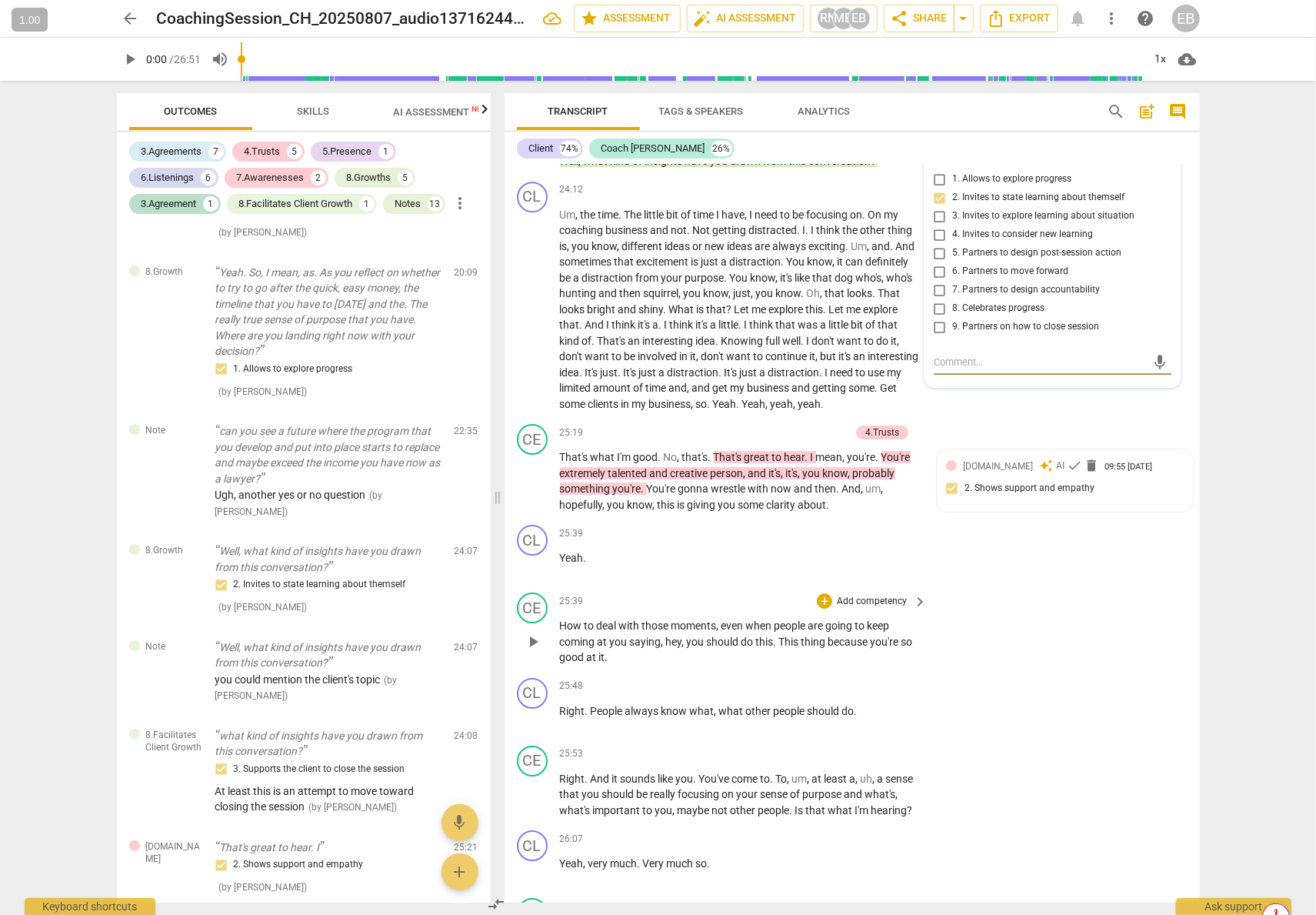
scroll to position [7001, 0]
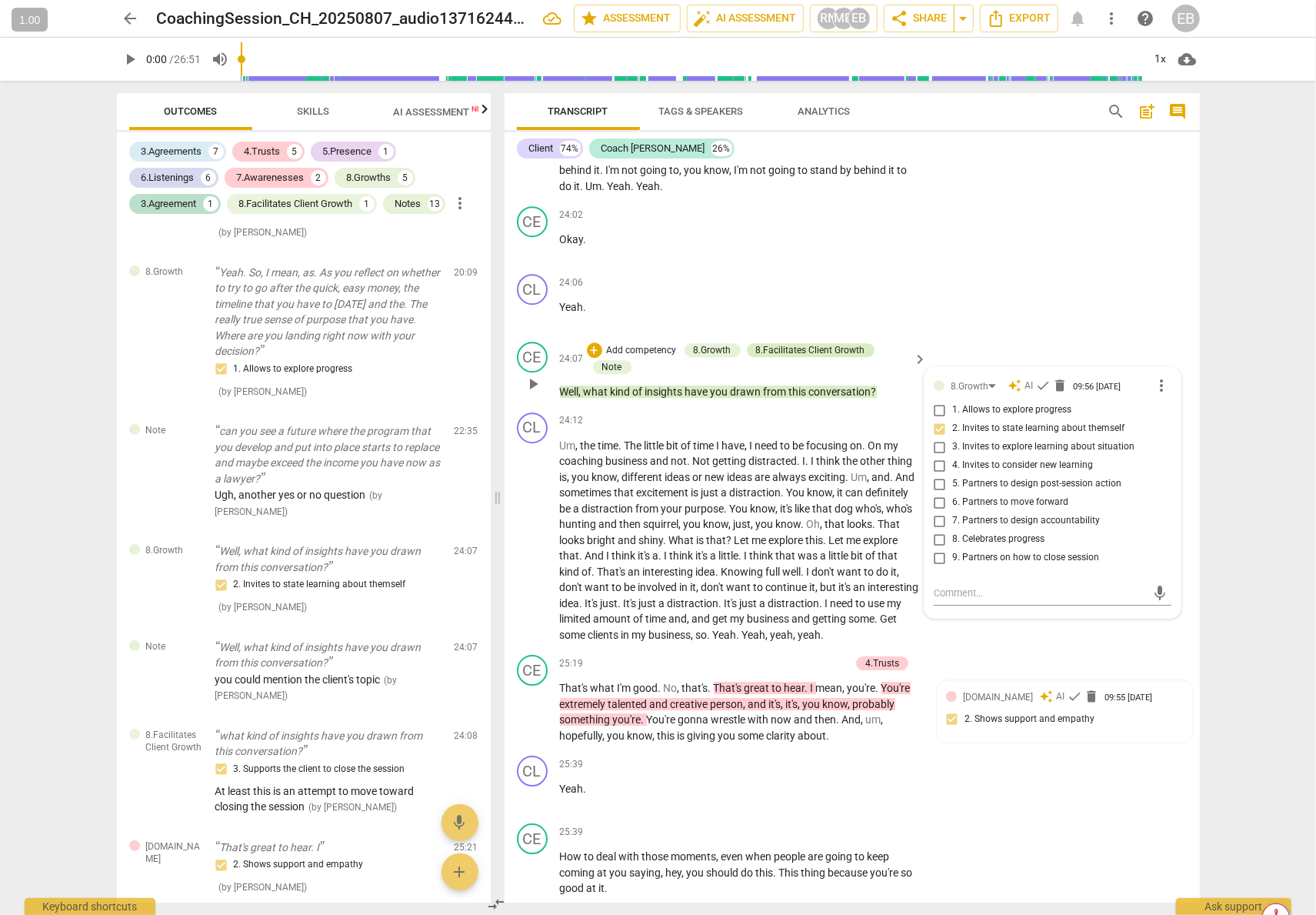
click at [818, 357] on div "8.Facilitates Client Growth" at bounding box center [810, 350] width 109 height 14
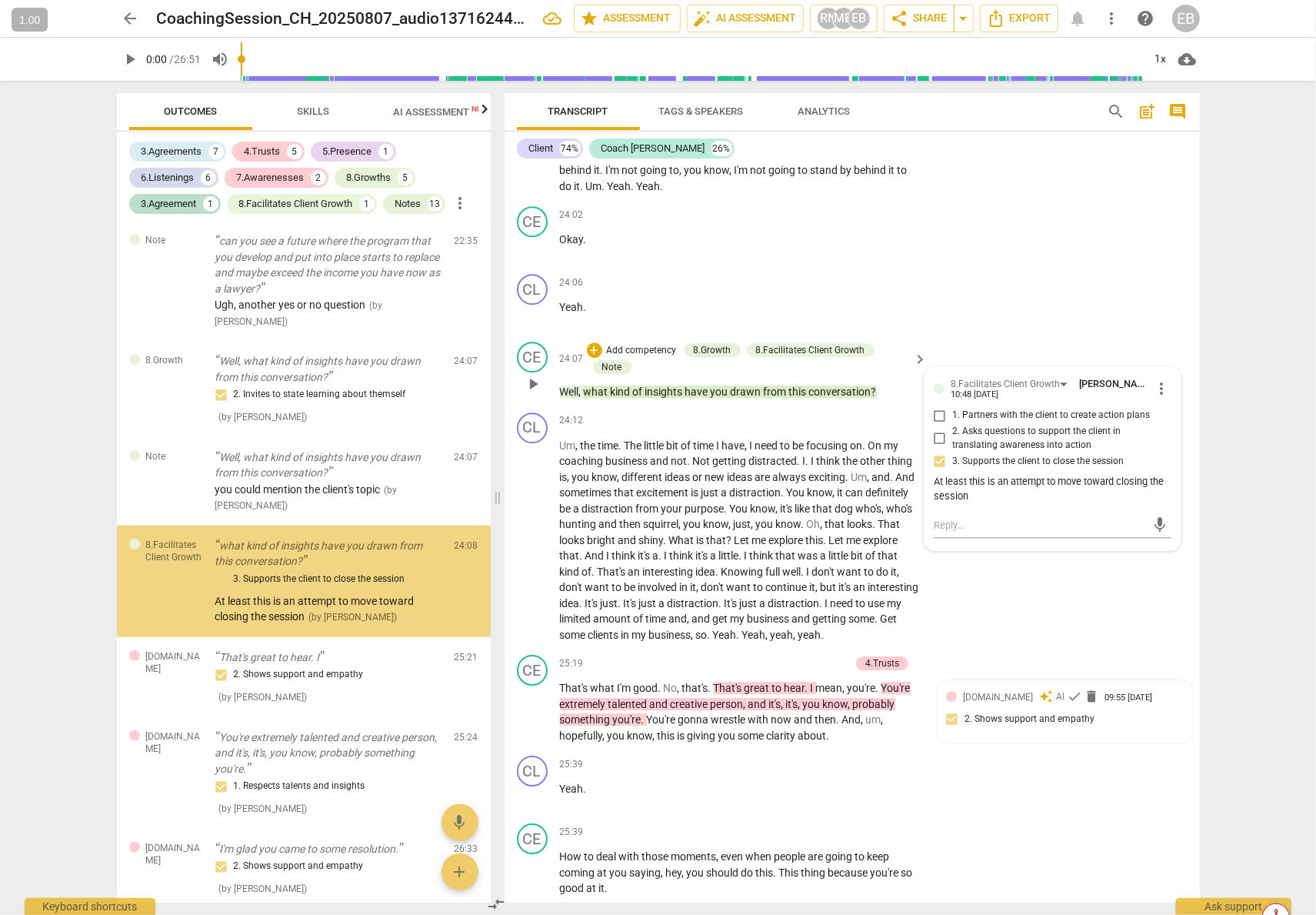
scroll to position [4278, 0]
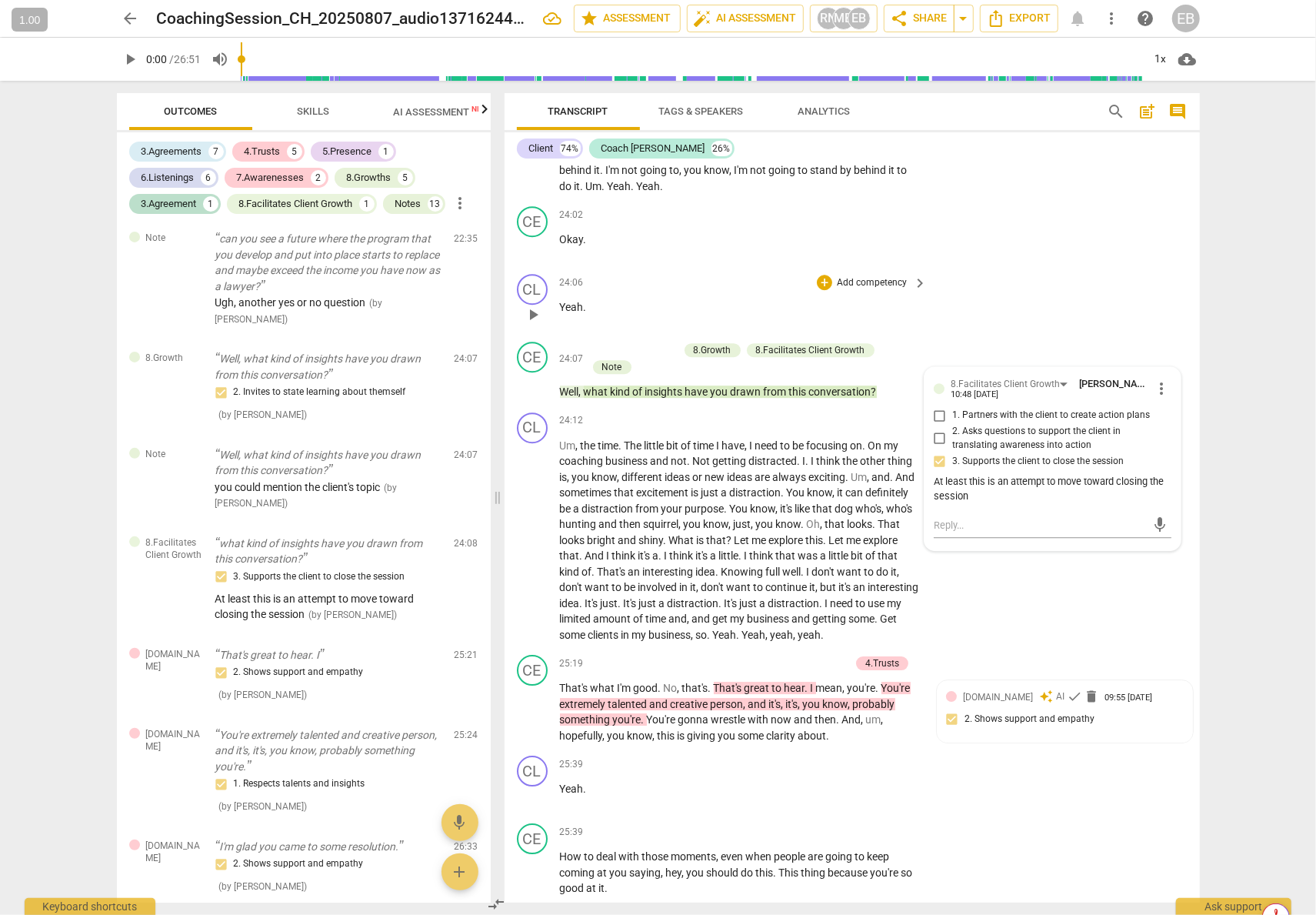
click at [1048, 310] on div "CL play_arrow pause 24:06 + Add competency keyboard_arrow_right Yeah ." at bounding box center [852, 301] width 695 height 68
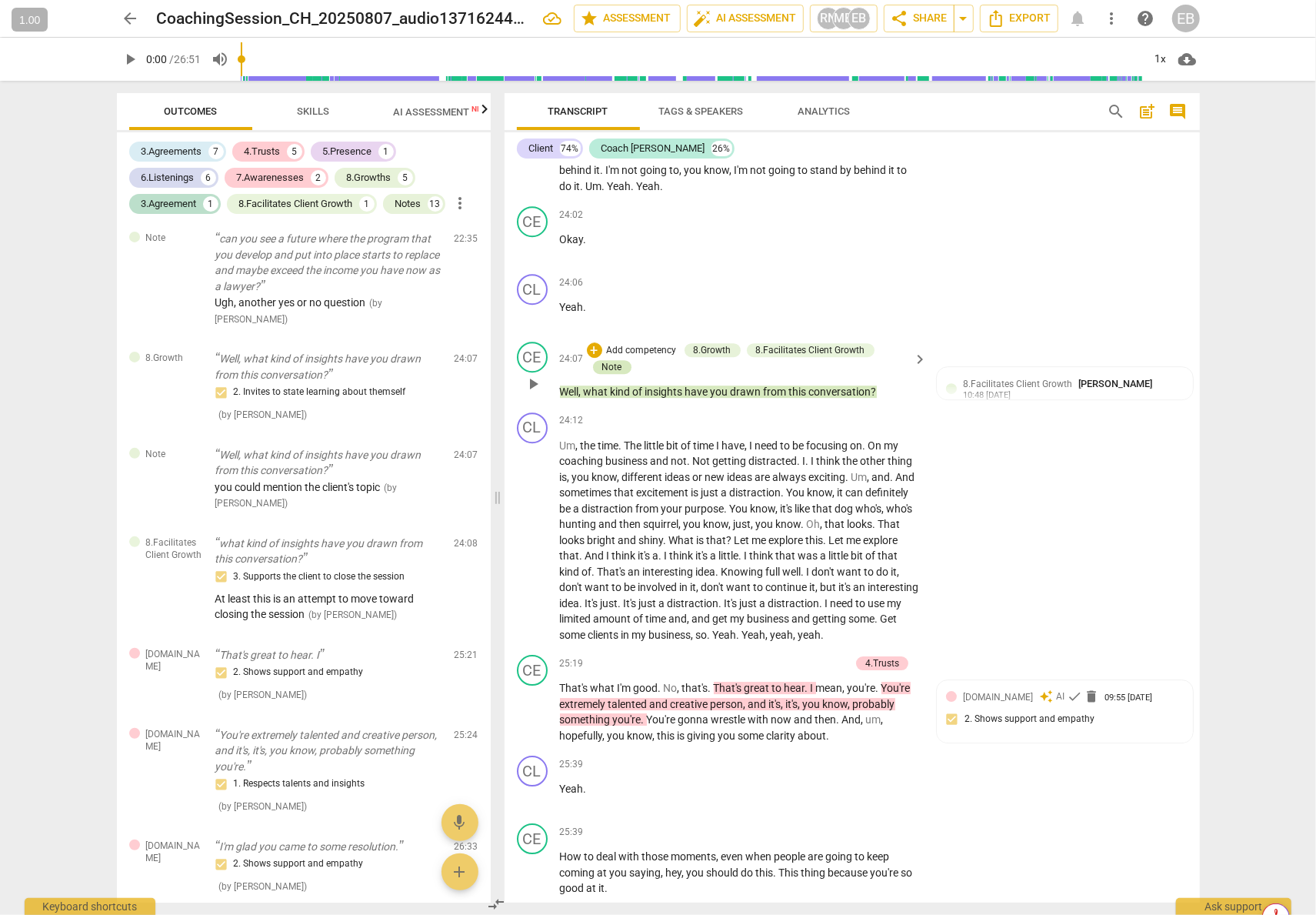
click at [610, 374] on div "Note" at bounding box center [612, 367] width 20 height 14
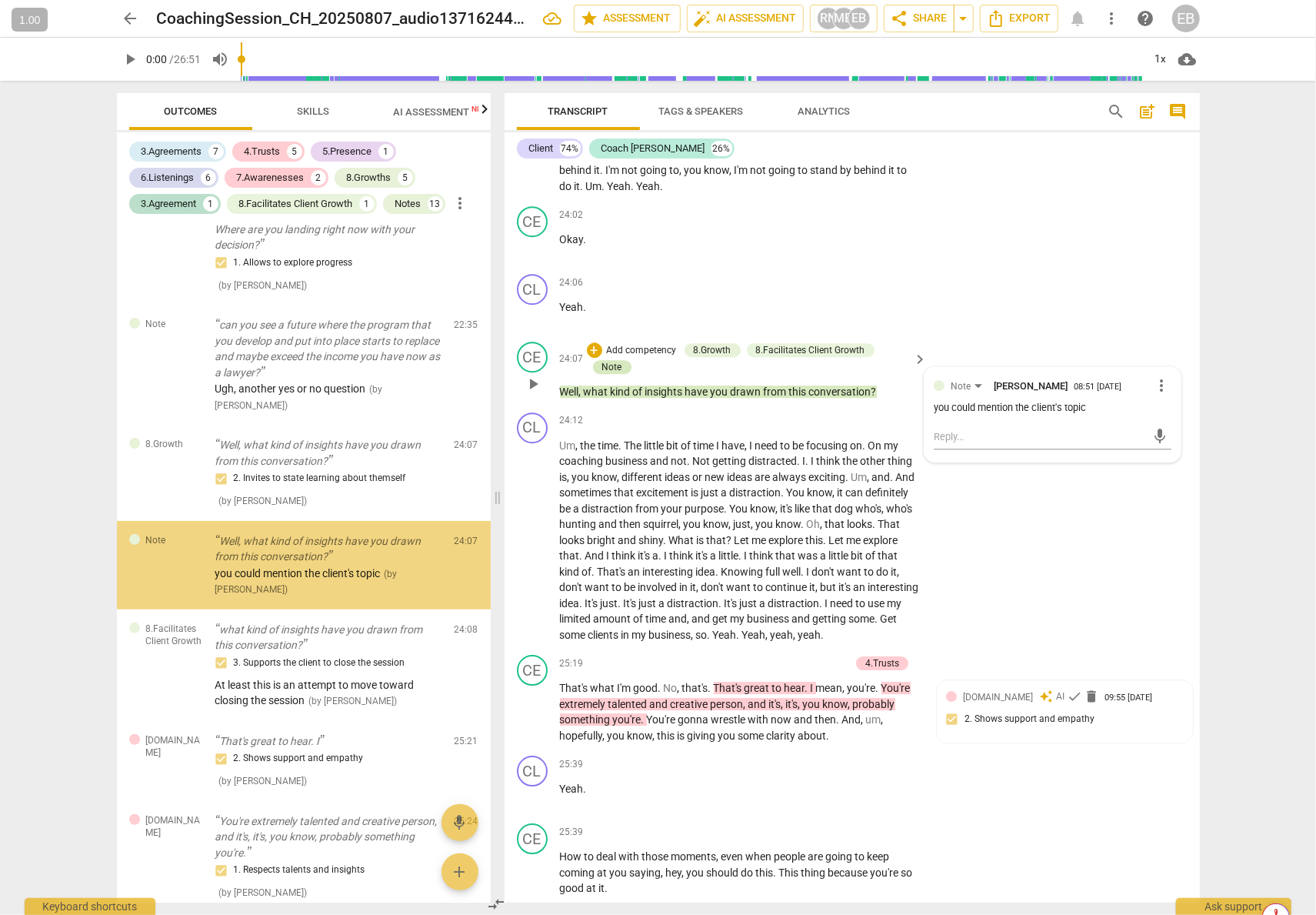
scroll to position [4178, 0]
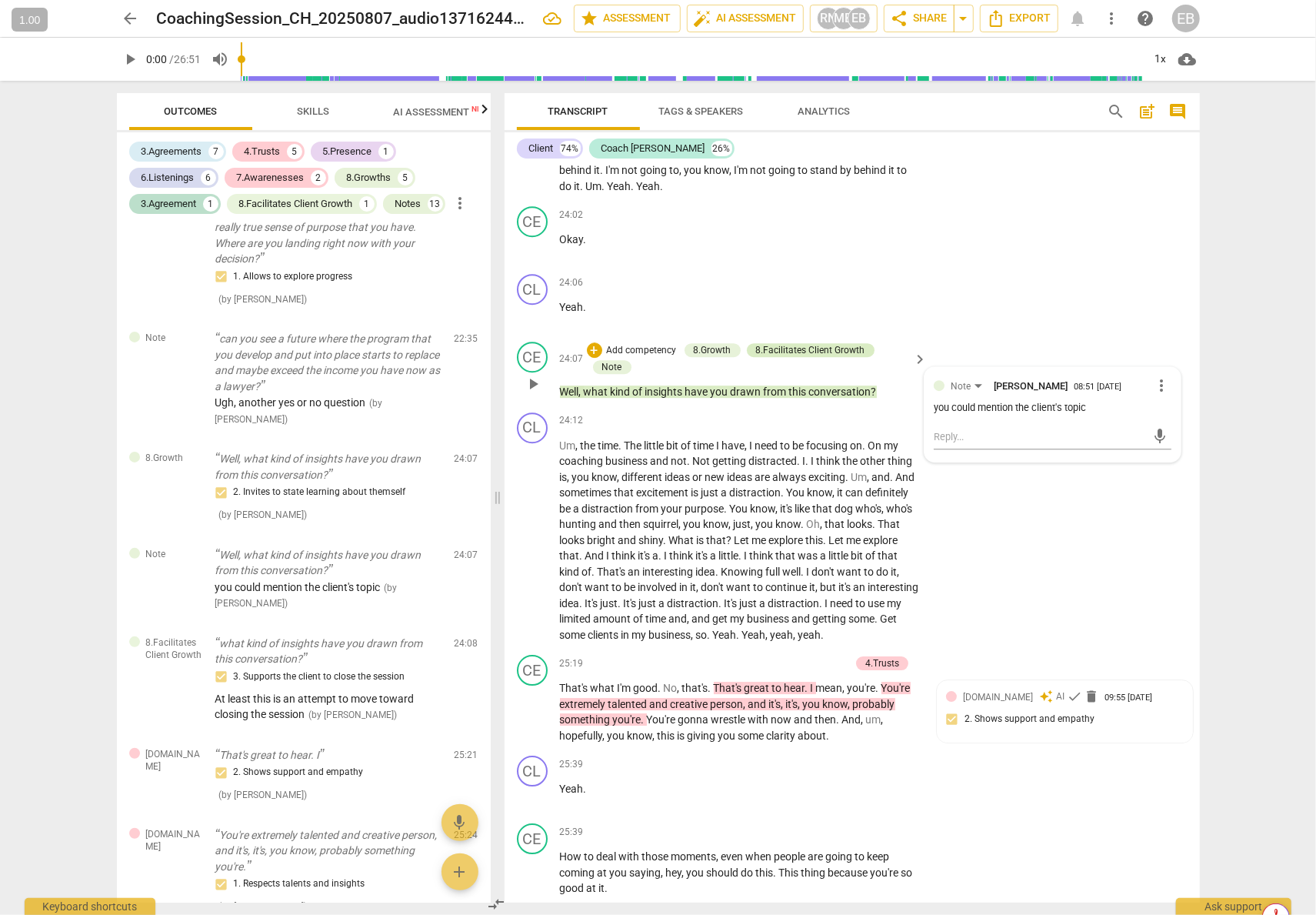
click at [806, 357] on div "8.Facilitates Client Growth" at bounding box center [810, 350] width 109 height 14
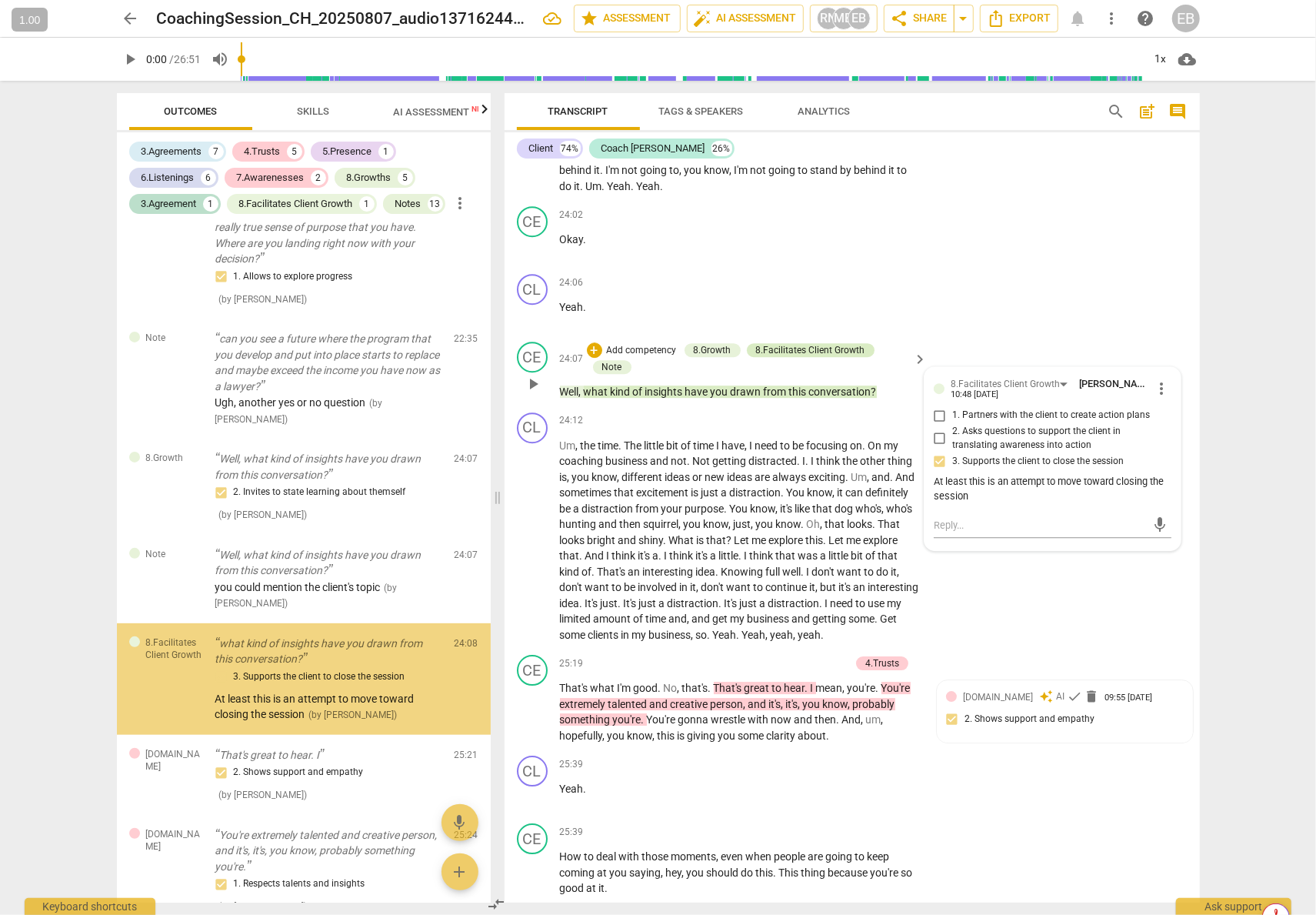
scroll to position [4278, 0]
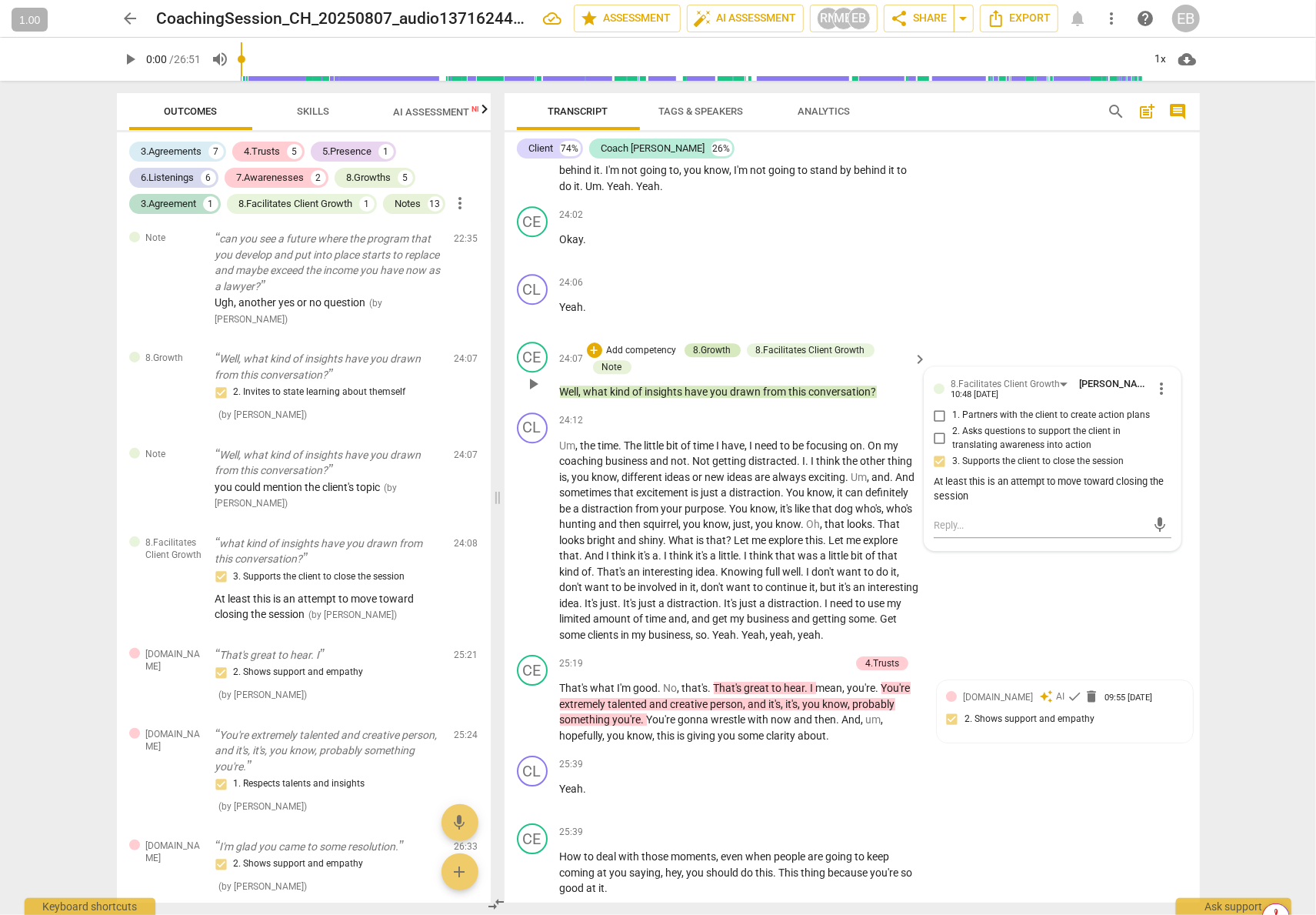
click at [696, 357] on div "8.Growth" at bounding box center [712, 350] width 38 height 14
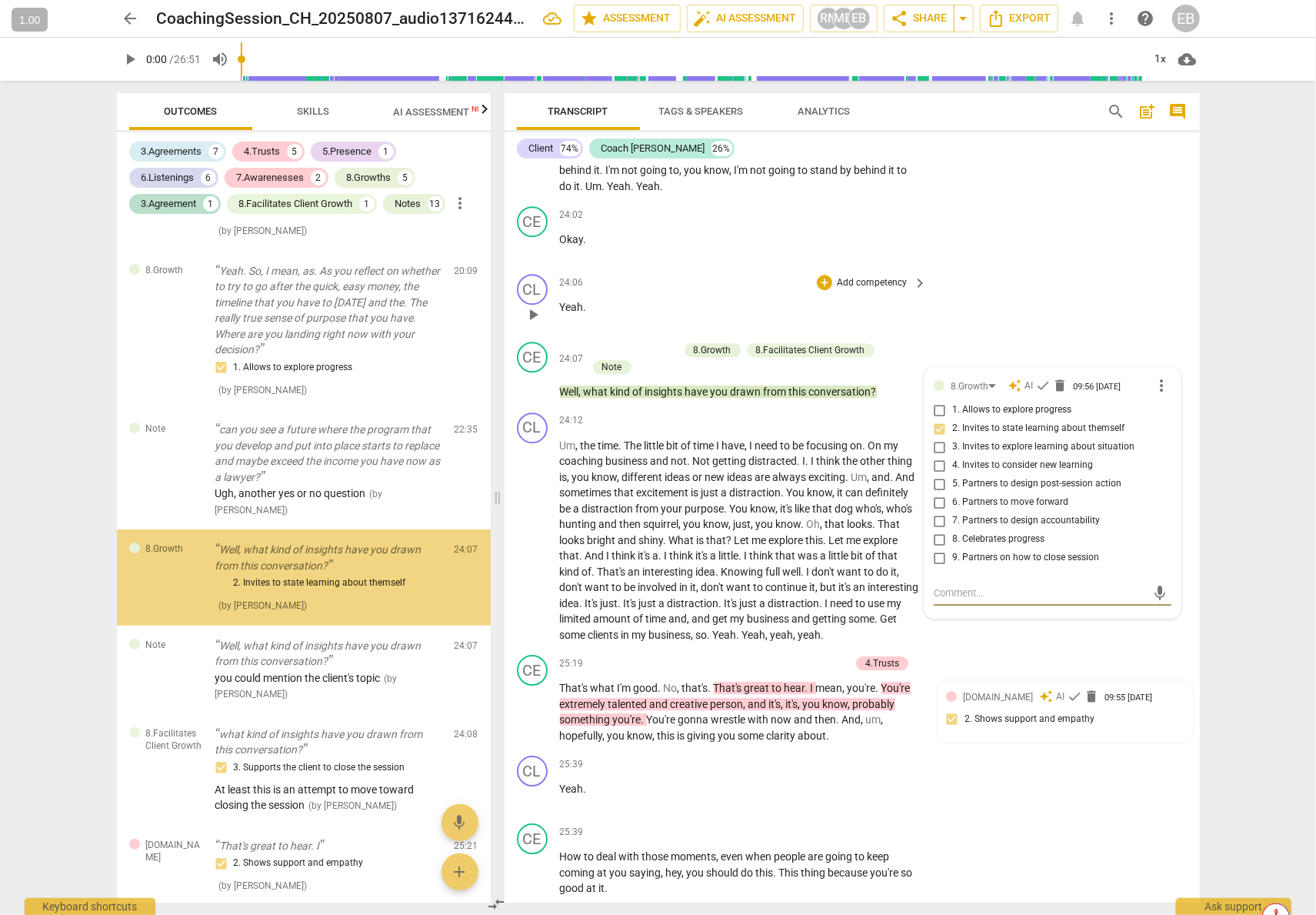
scroll to position [4085, 0]
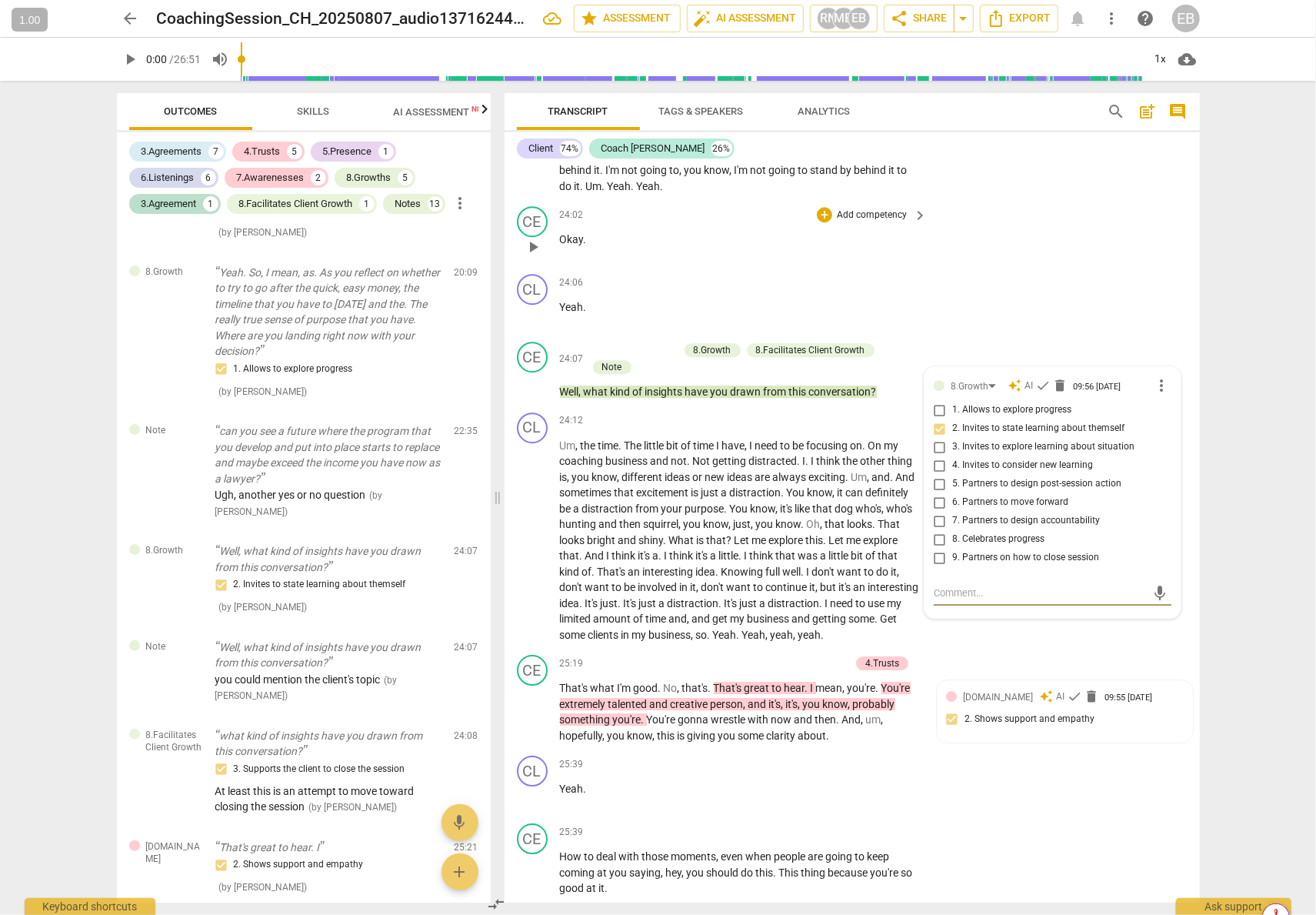
click at [1084, 267] on div "CE play_arrow pause 24:02 + Add competency keyboard_arrow_right Okay ." at bounding box center [852, 233] width 695 height 68
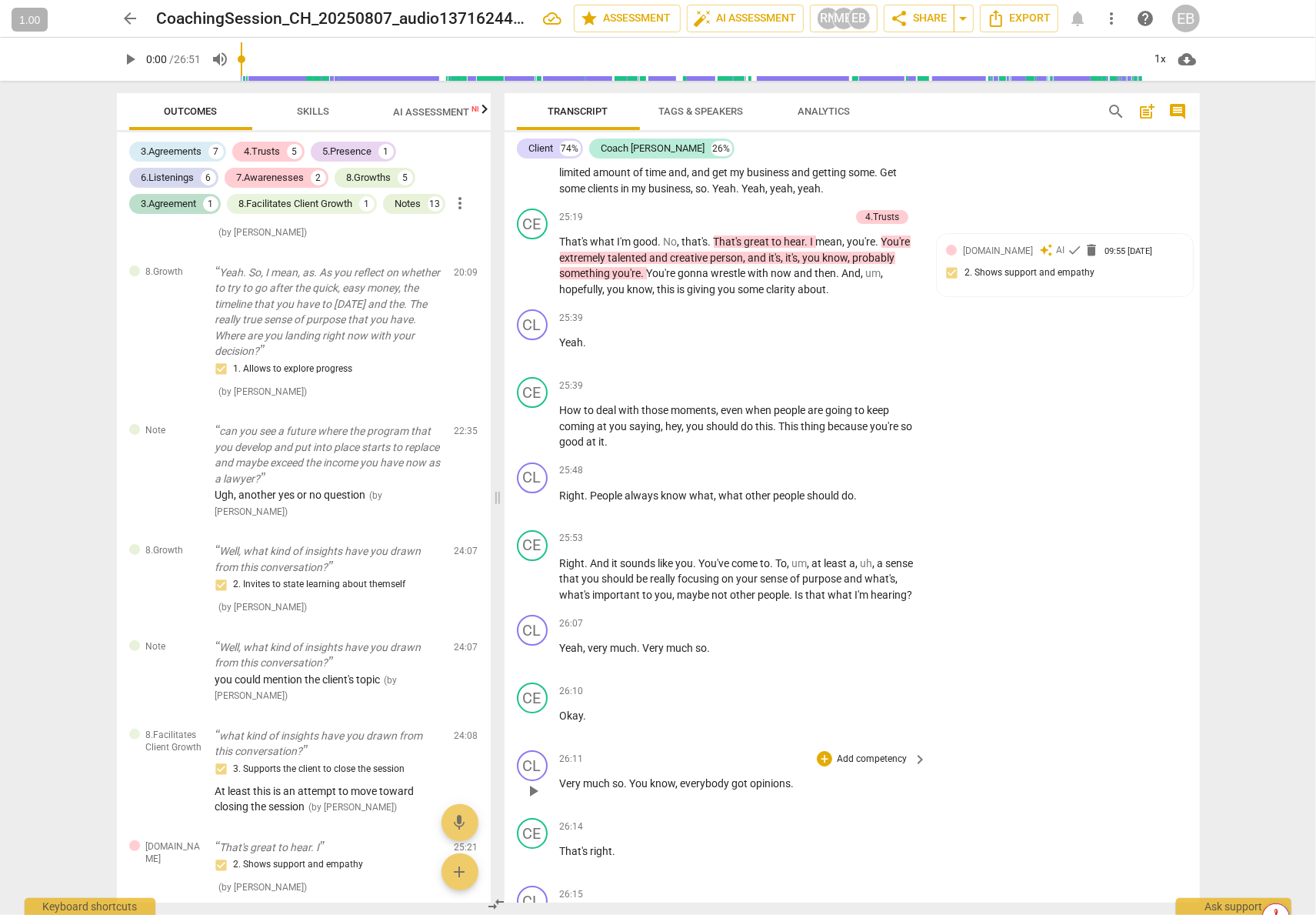
scroll to position [7386, 0]
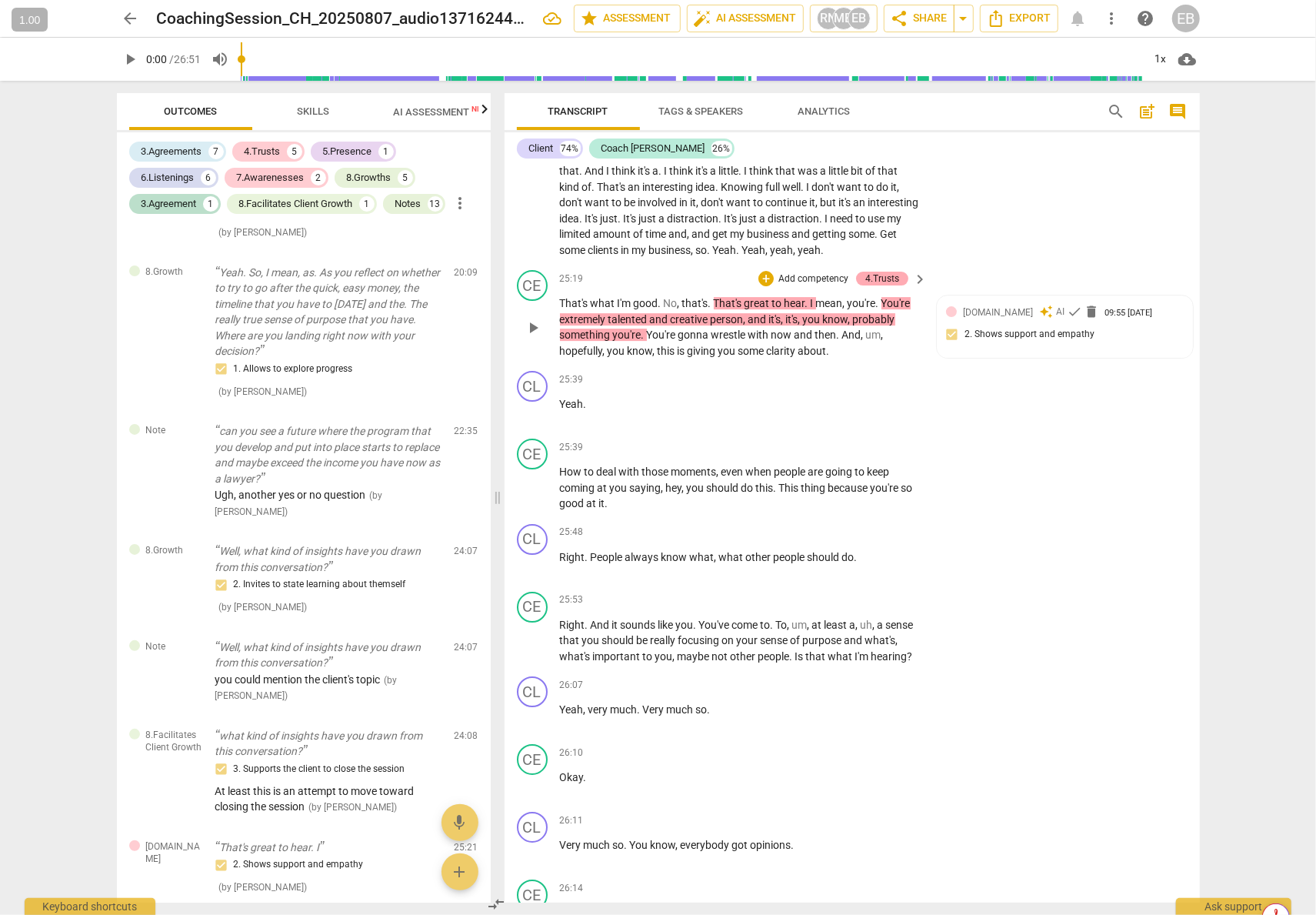
click at [878, 285] on div "4.Trusts" at bounding box center [882, 279] width 34 height 14
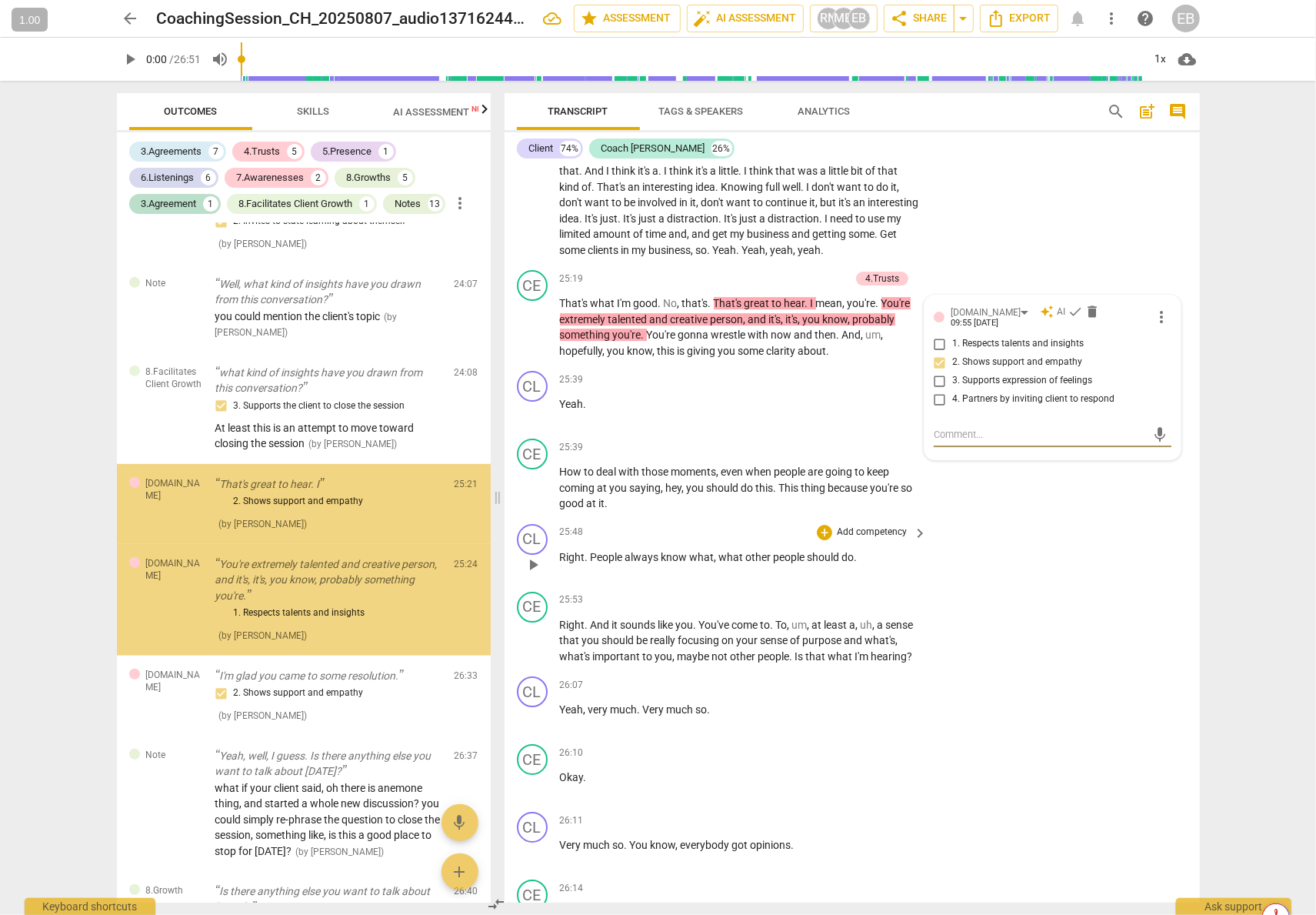
scroll to position [4469, 0]
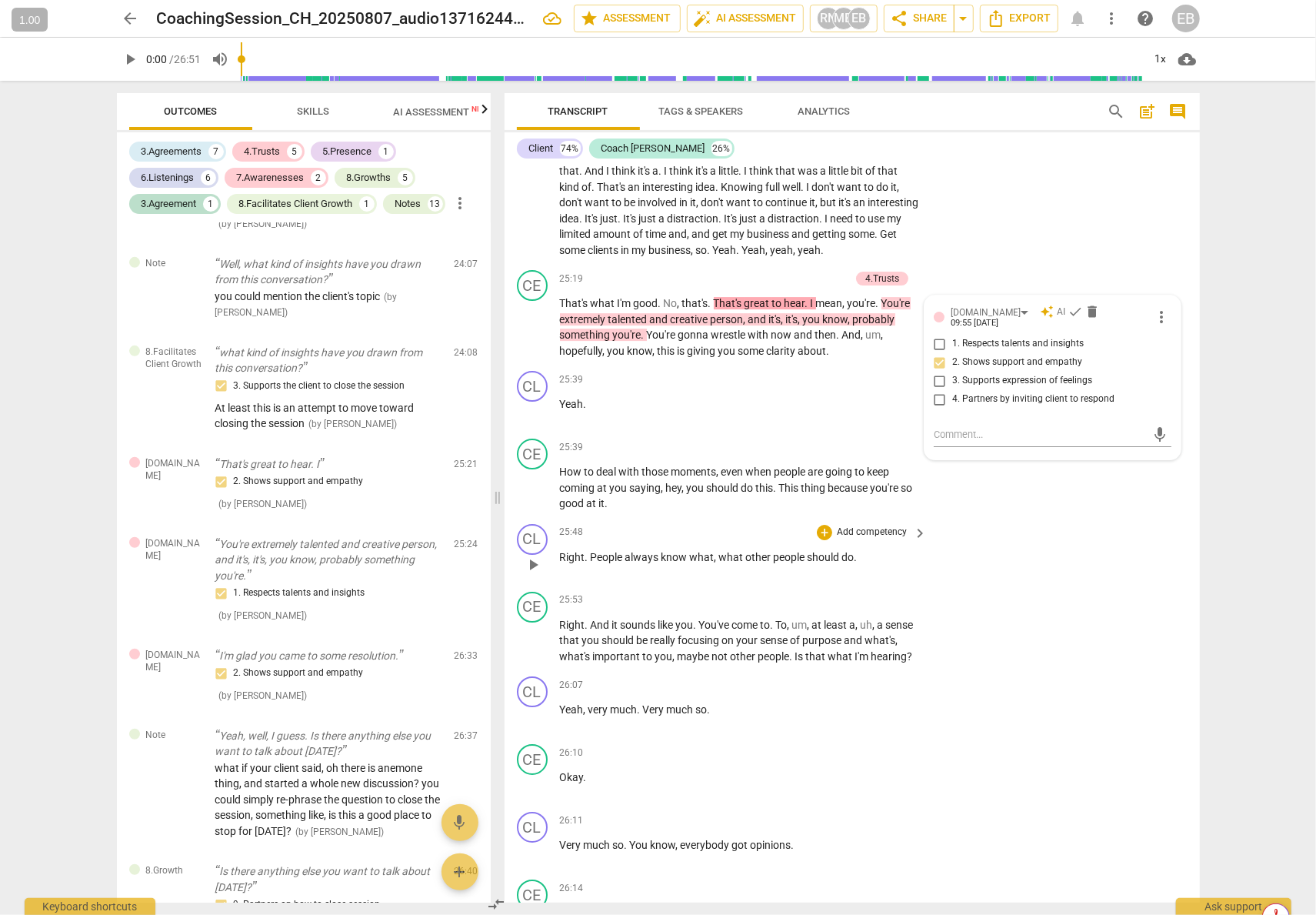
click at [1051, 586] on div "CL play_arrow pause 25:48 + Add competency keyboard_arrow_right Right . People …" at bounding box center [852, 551] width 695 height 68
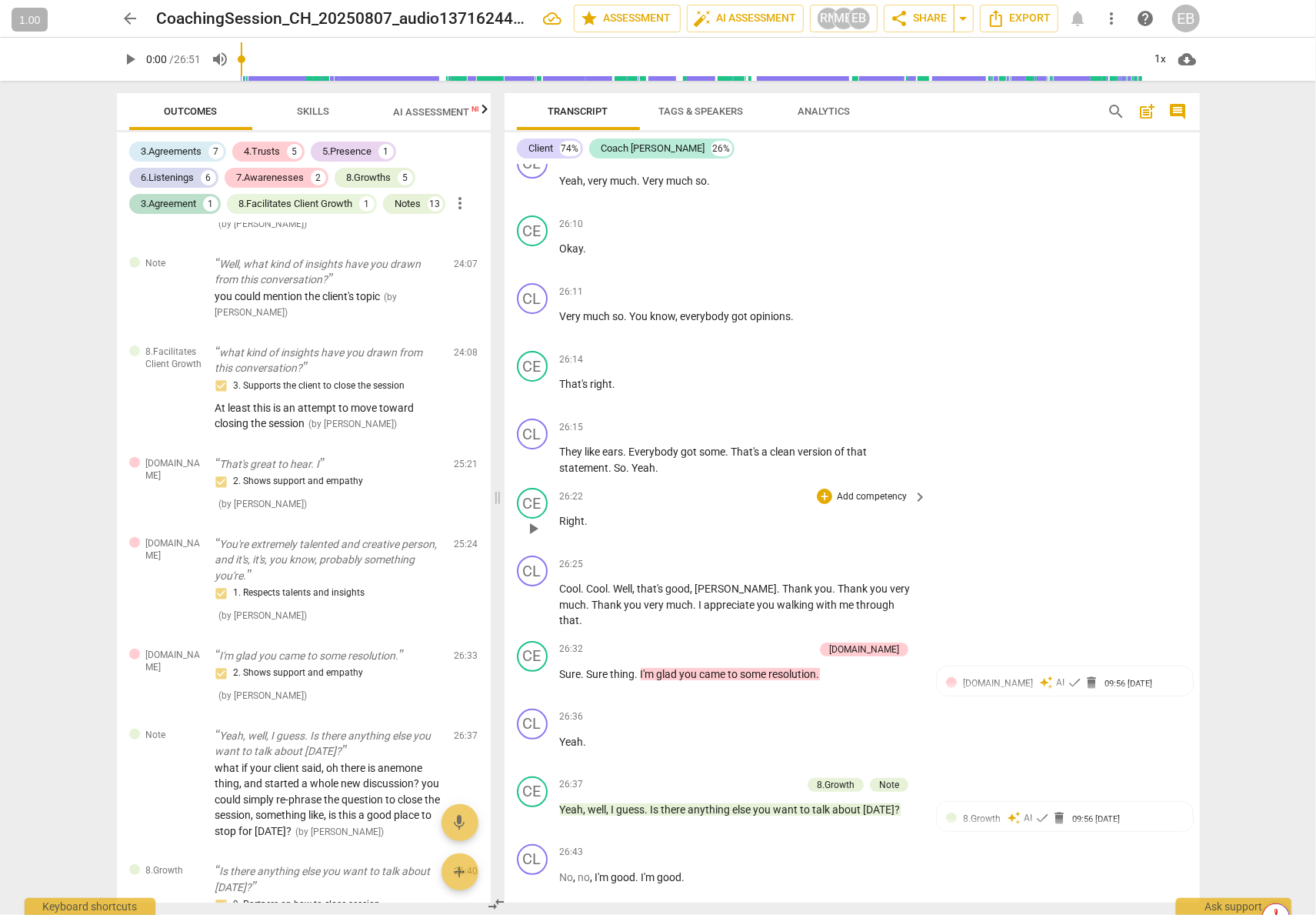
scroll to position [8074, 0]
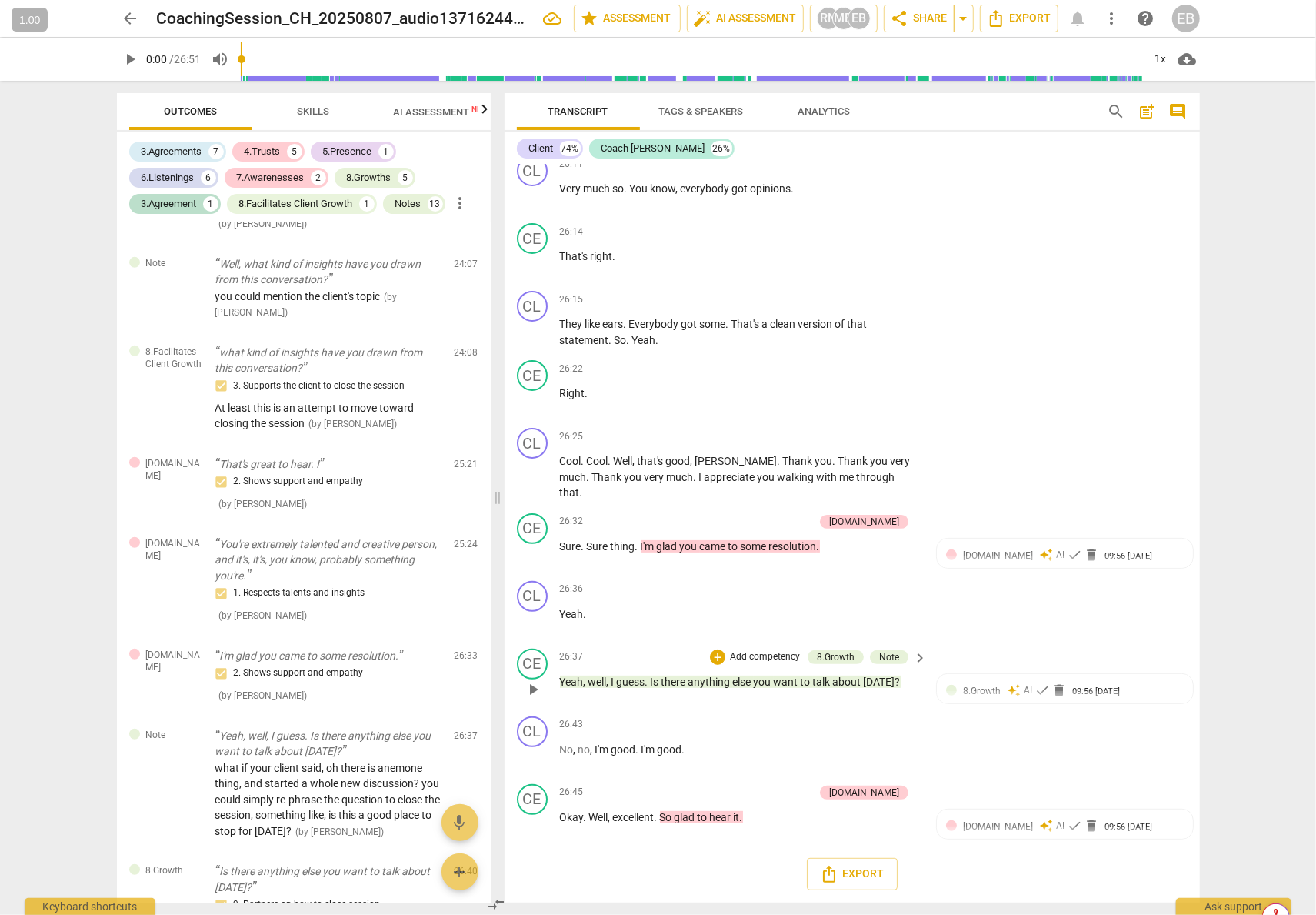
click at [778, 681] on span "want" at bounding box center [787, 682] width 27 height 12
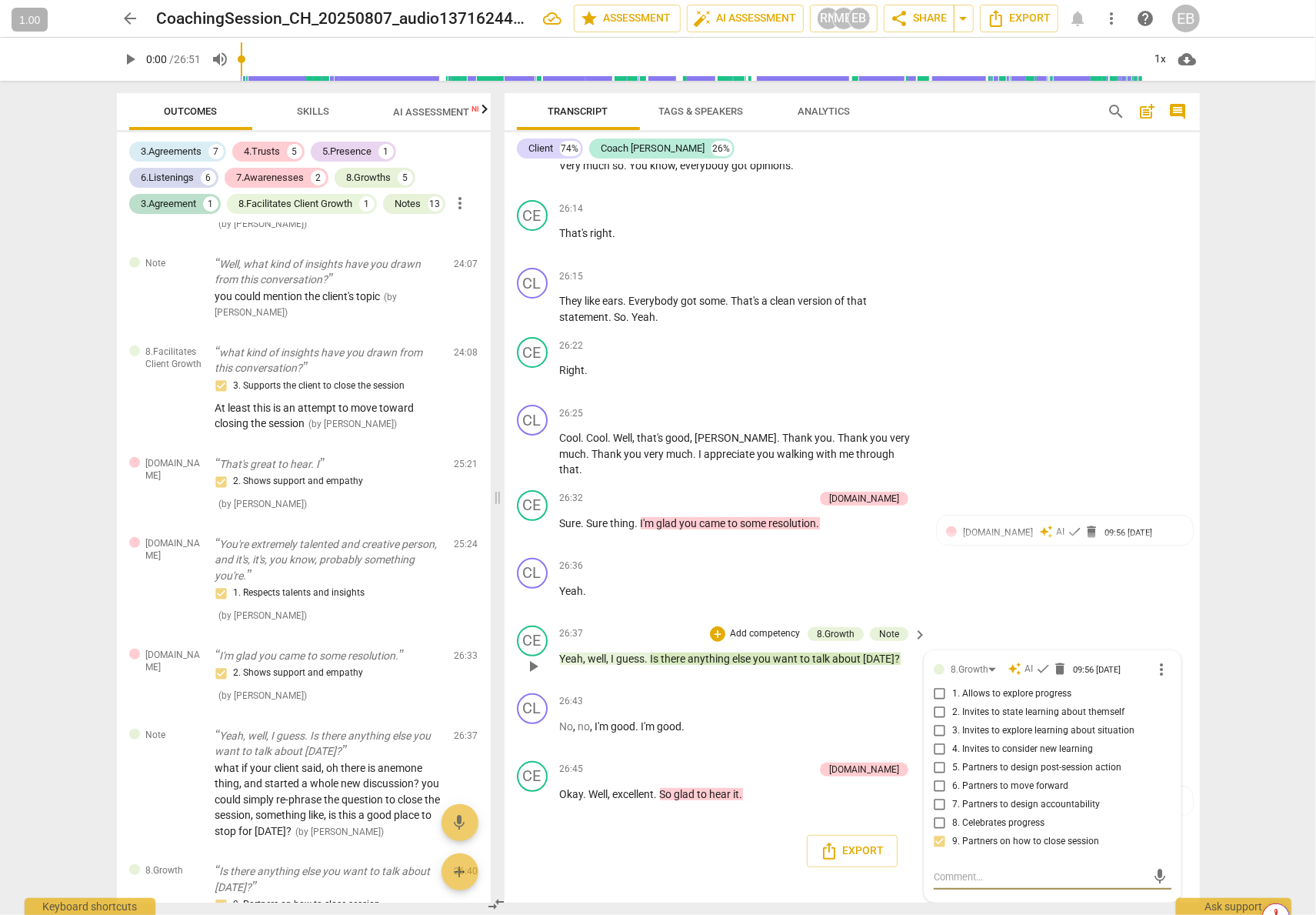
scroll to position [8097, 0]
click at [886, 632] on div "Note" at bounding box center [889, 633] width 20 height 14
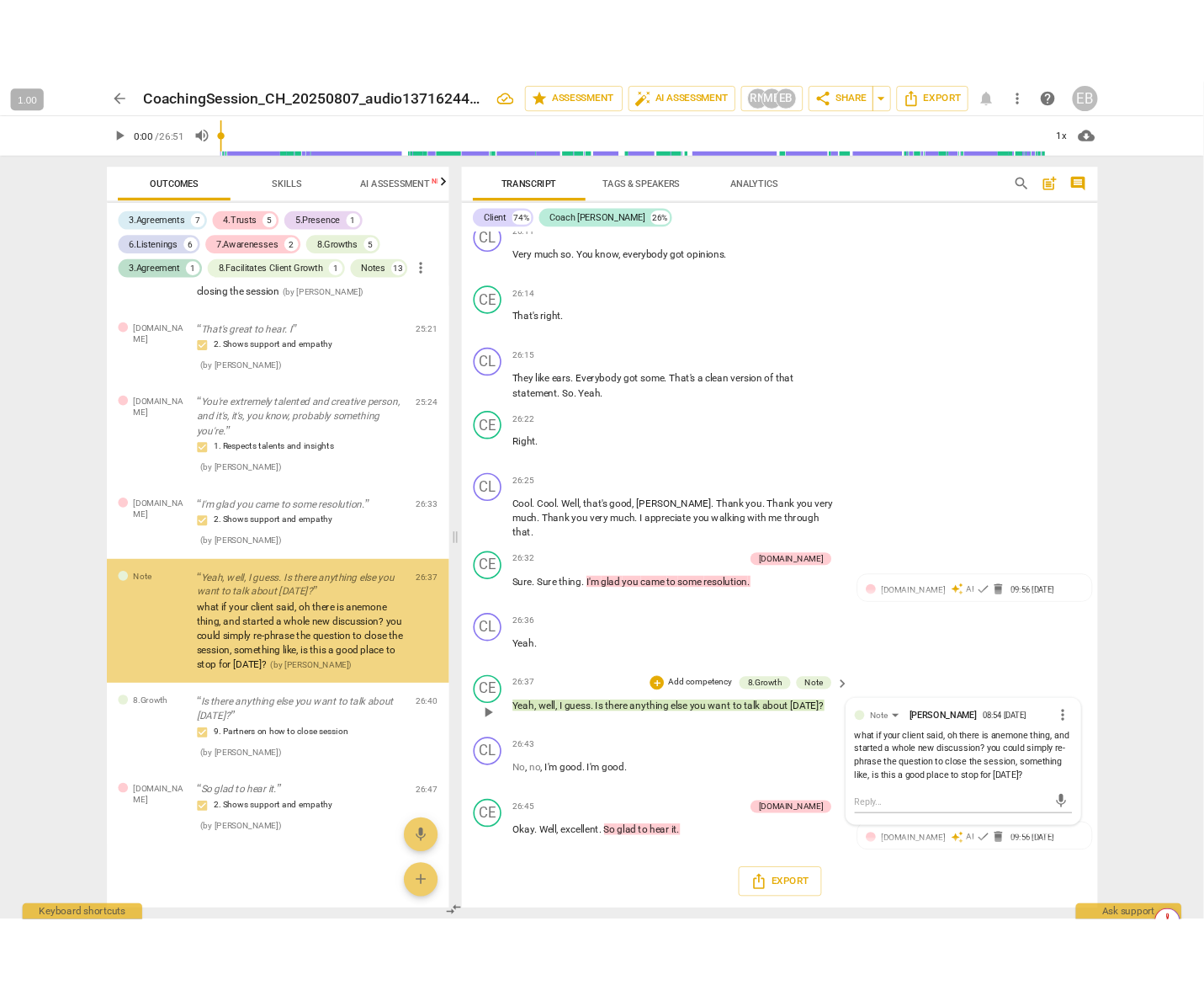
scroll to position [5108, 0]
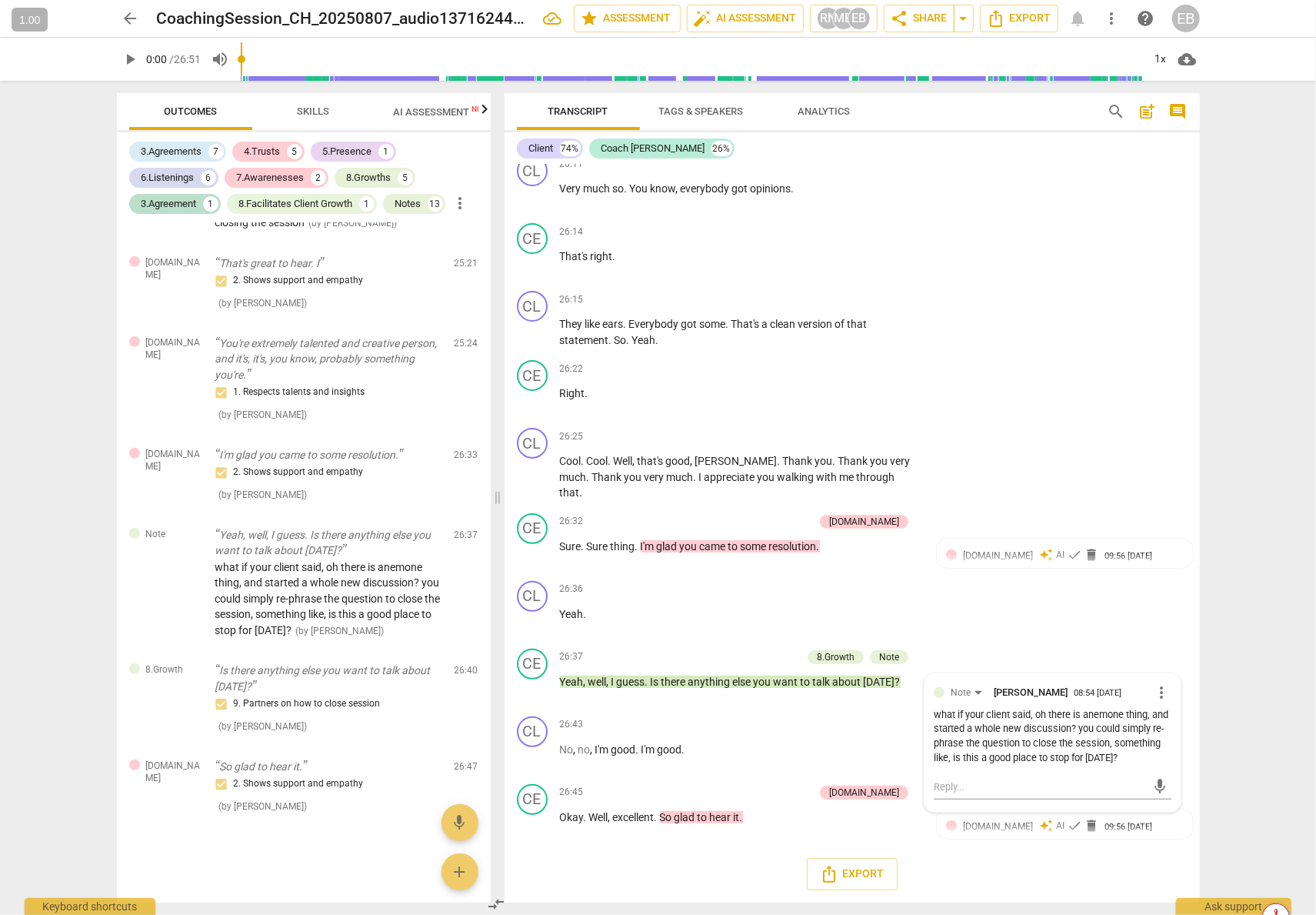
click at [683, 863] on div "Export" at bounding box center [852, 874] width 695 height 57
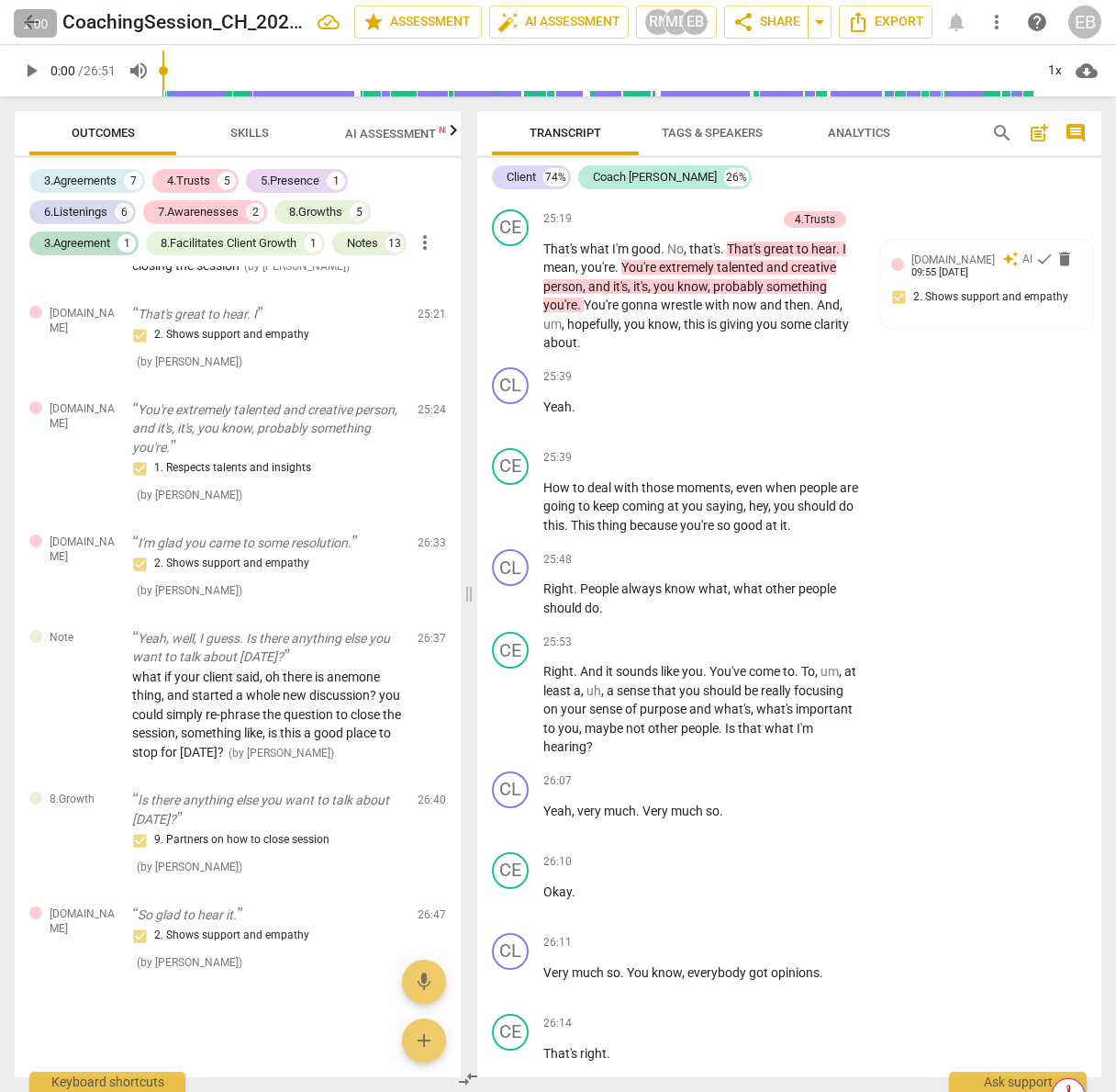
scroll to position [11408, 0]
